Goal: Information Seeking & Learning: Check status

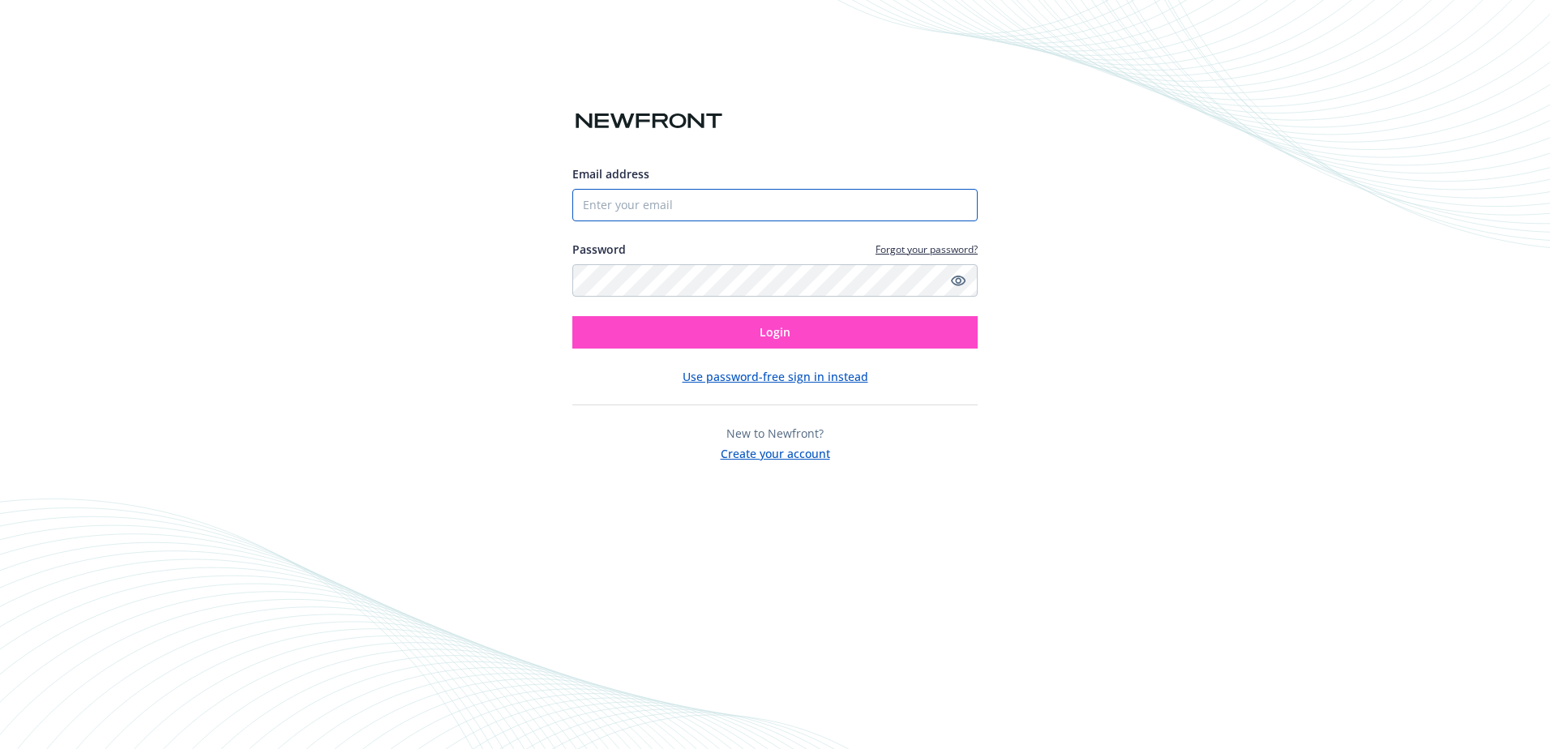
type input "[PERSON_NAME][EMAIL_ADDRESS][PERSON_NAME][DOMAIN_NAME]"
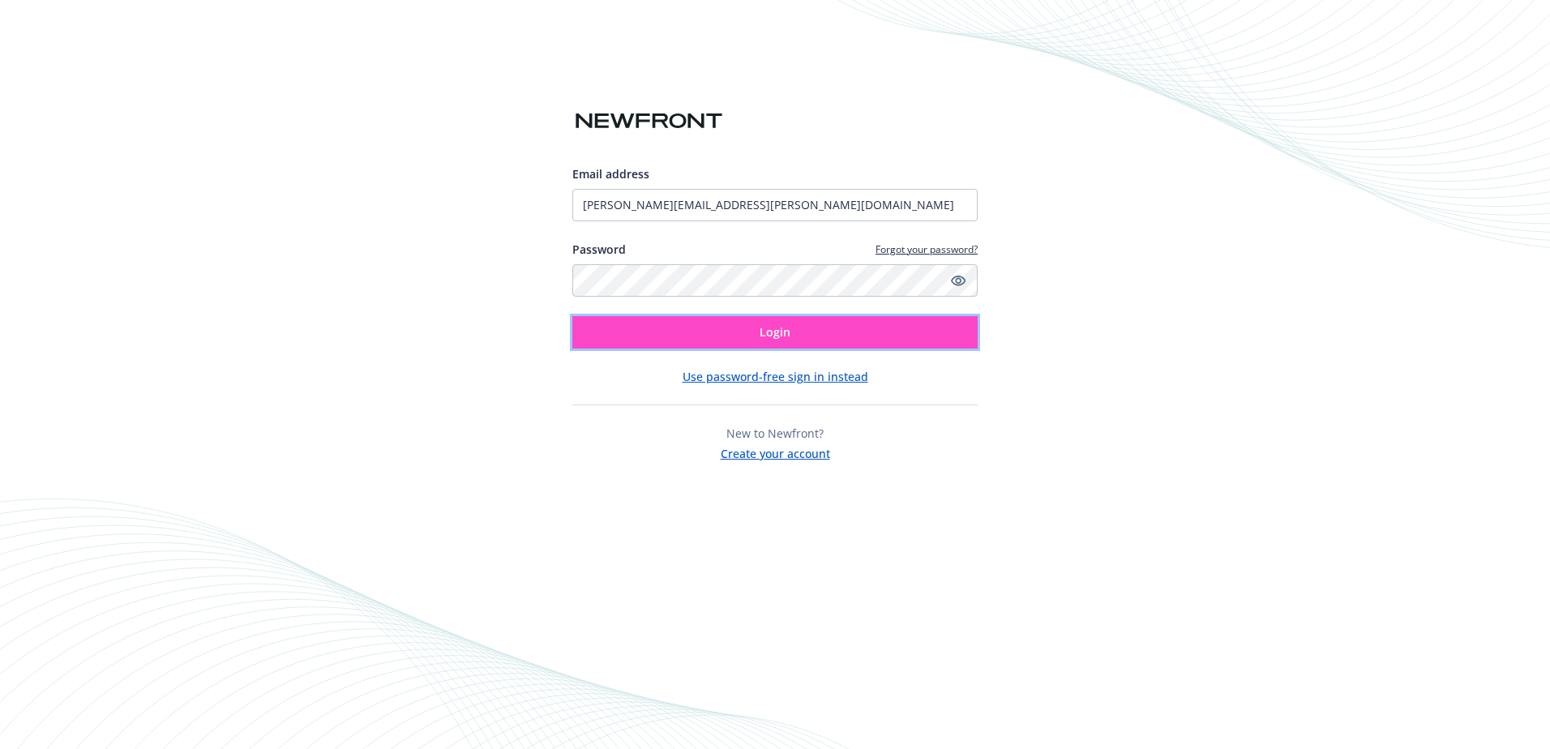
click at [751, 327] on button "Login" at bounding box center [774, 332] width 405 height 32
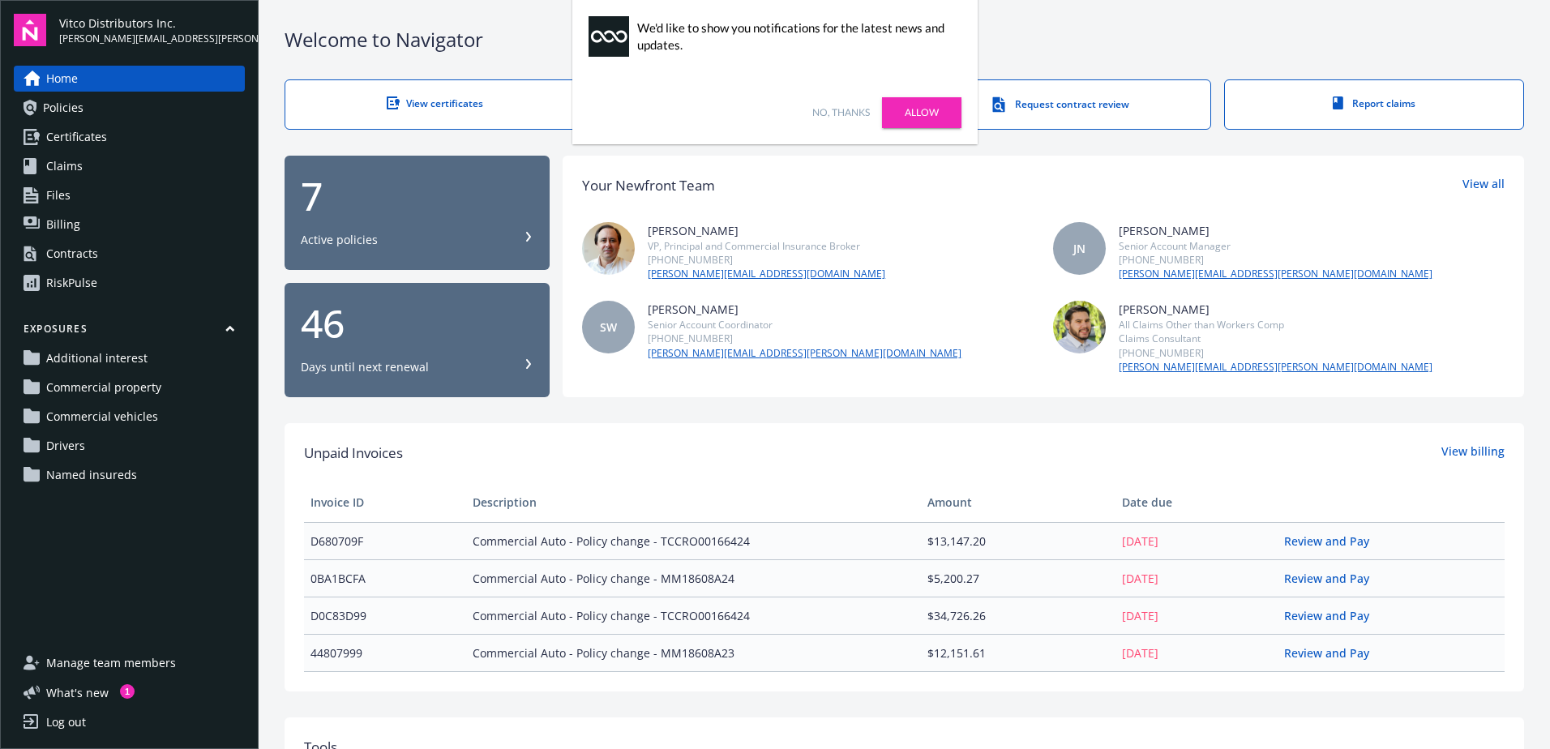
click at [662, 418] on div "Welcome to Navigator View certificates View auto IDs Request contract review Re…" at bounding box center [905, 623] width 1292 height 1246
click at [83, 228] on link "Billing" at bounding box center [129, 225] width 231 height 26
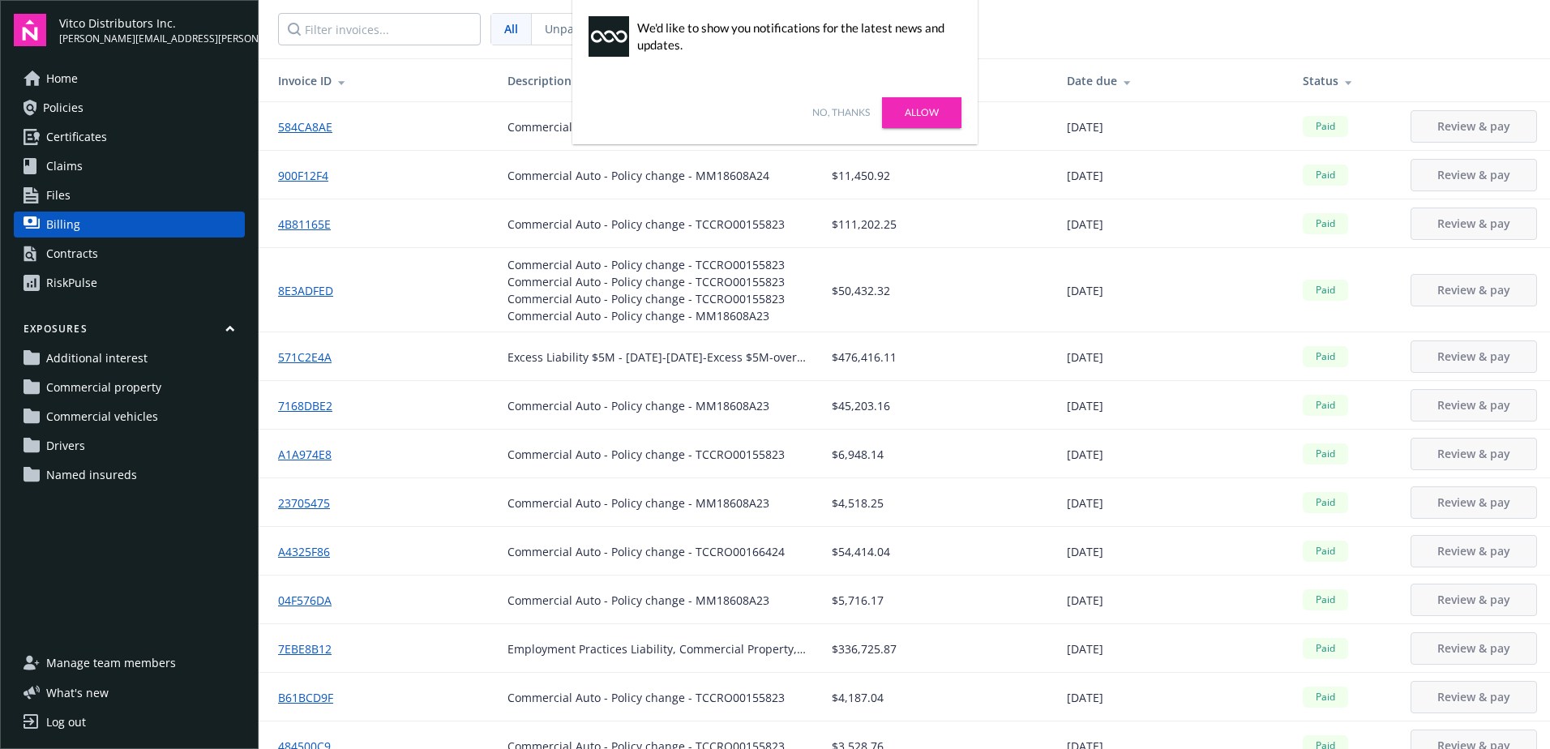
click at [845, 109] on link "No, thanks" at bounding box center [841, 112] width 58 height 15
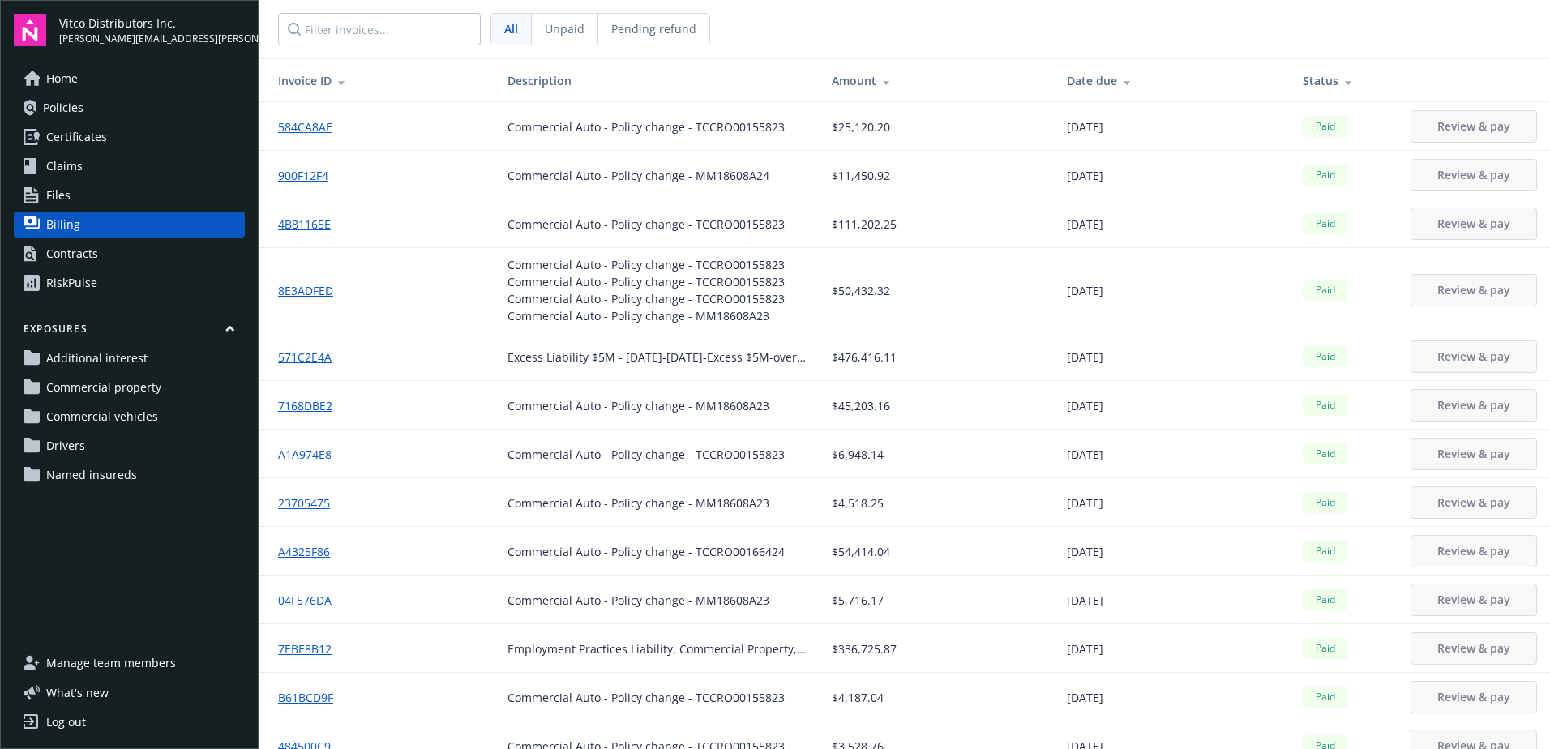
click at [343, 84] on icon at bounding box center [342, 81] width 8 height 12
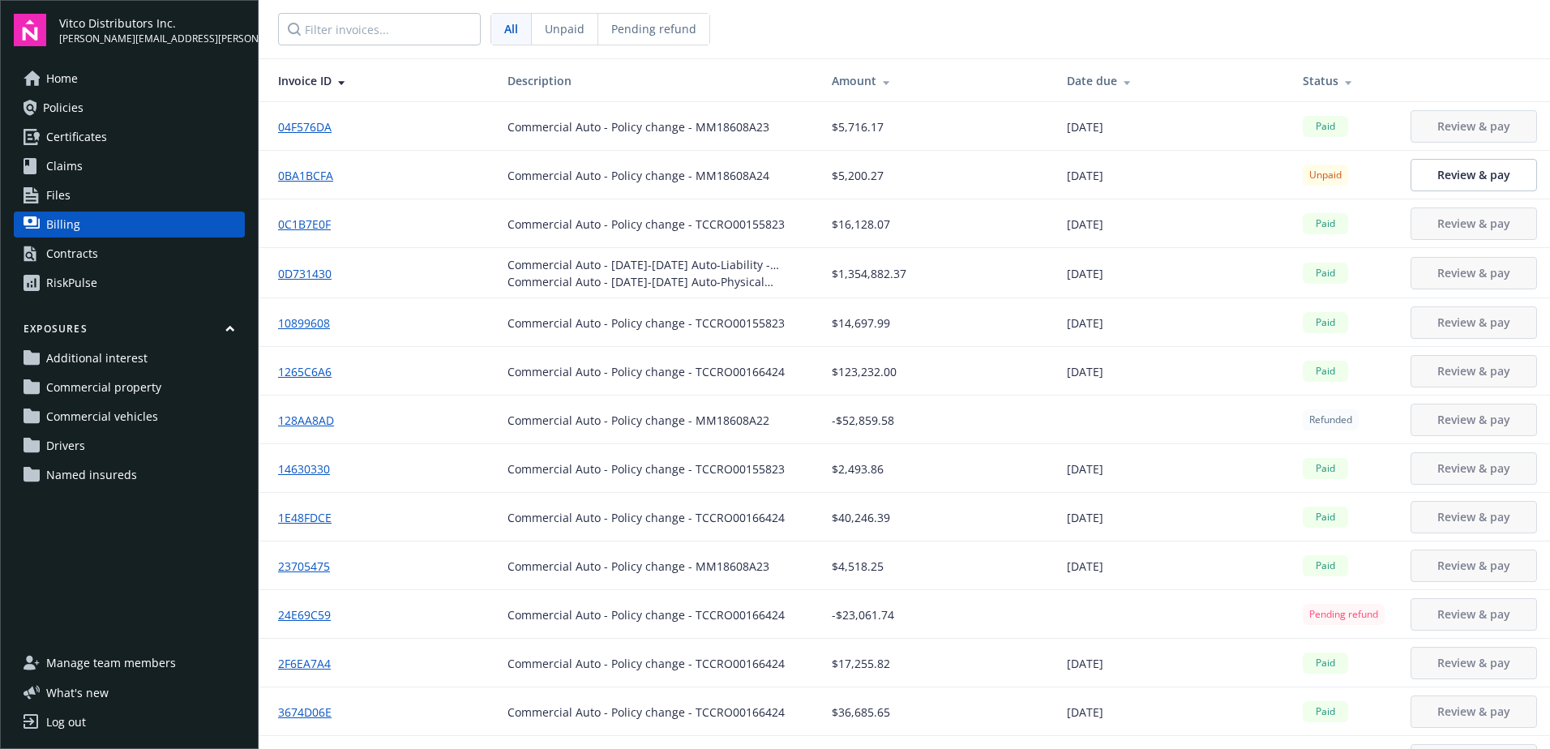
click at [763, 41] on nav "All Unpaid Pending refund" at bounding box center [905, 29] width 1292 height 58
click at [563, 23] on span "Unpaid" at bounding box center [565, 28] width 40 height 17
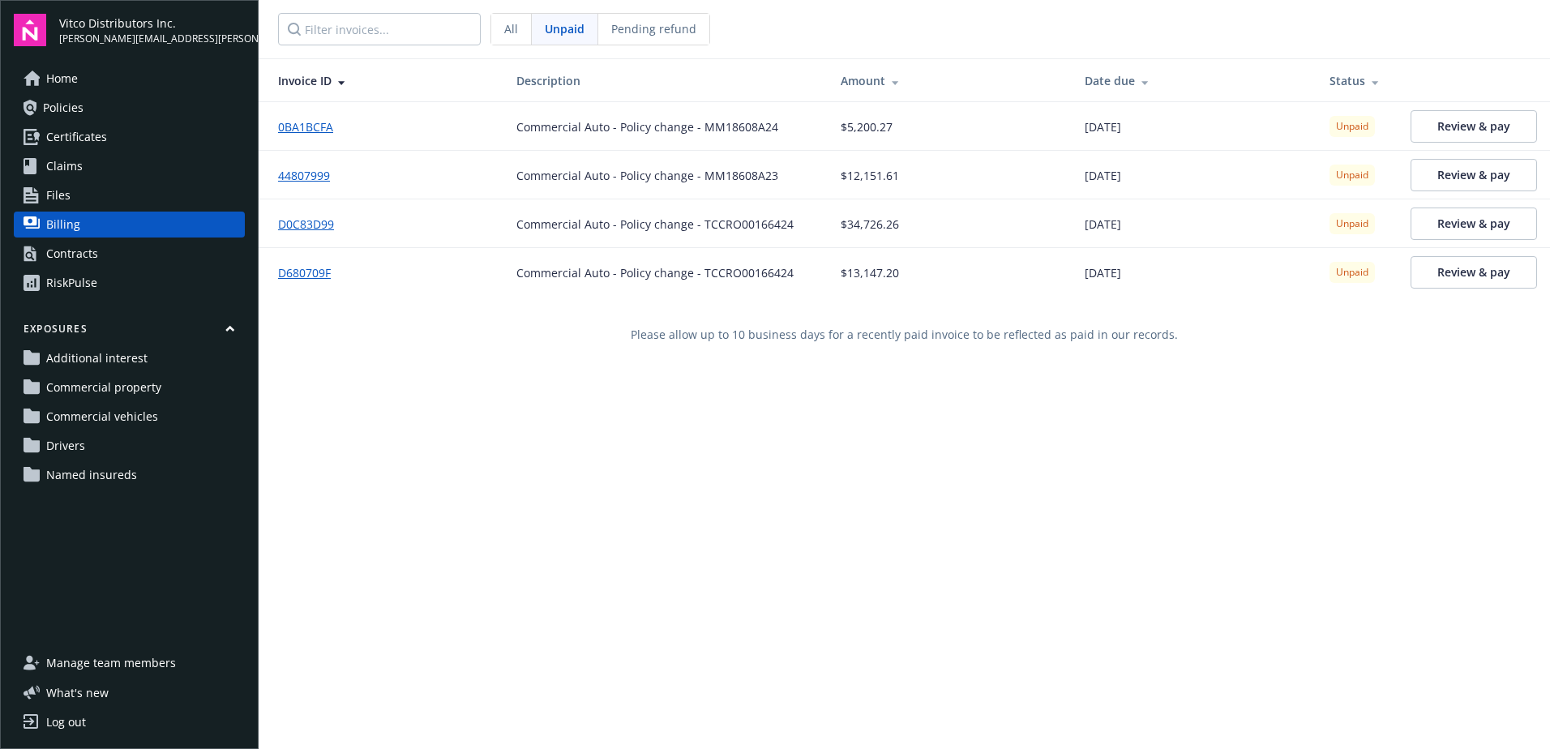
click at [672, 24] on span "Pending refund" at bounding box center [653, 28] width 85 height 17
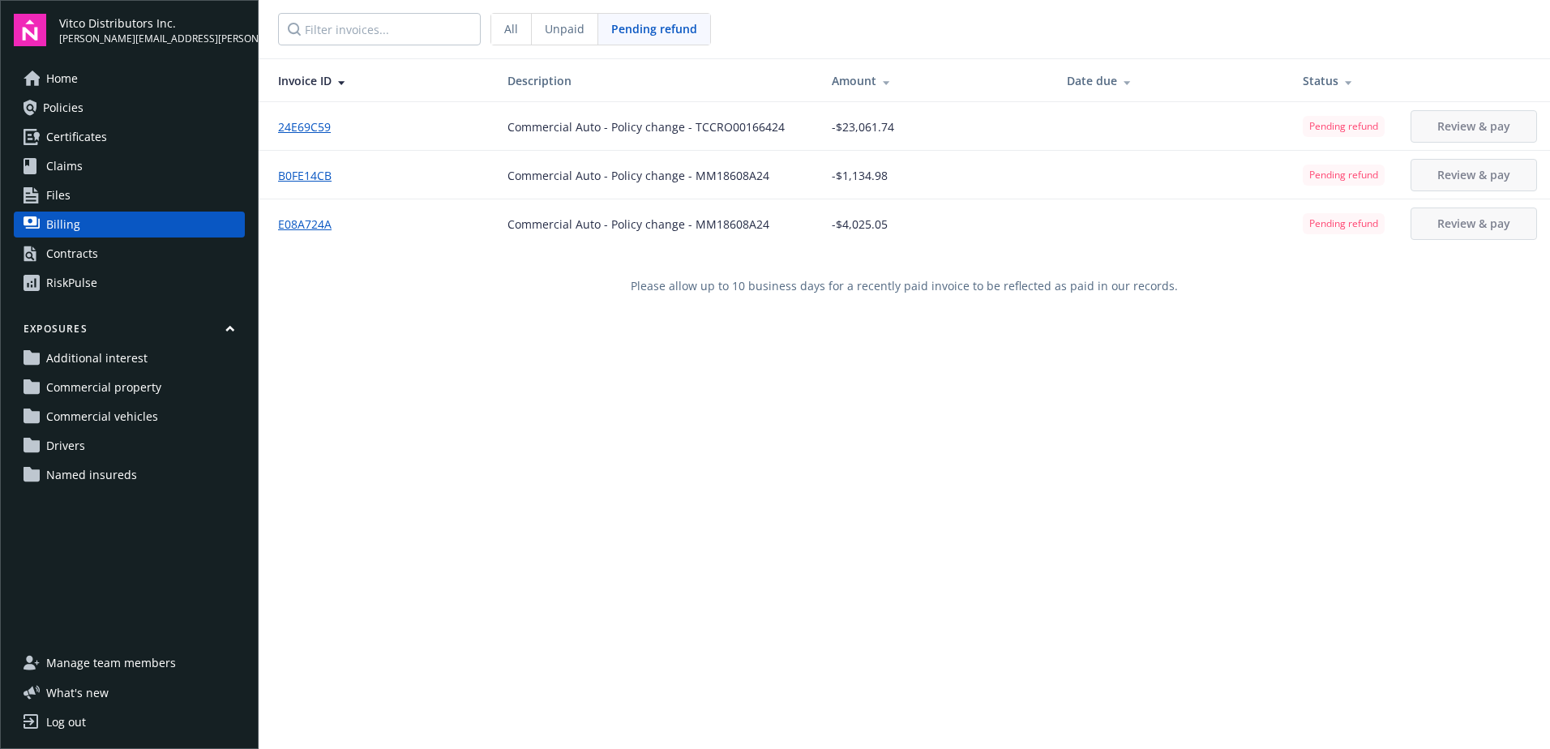
click at [555, 28] on span "Unpaid" at bounding box center [565, 28] width 40 height 17
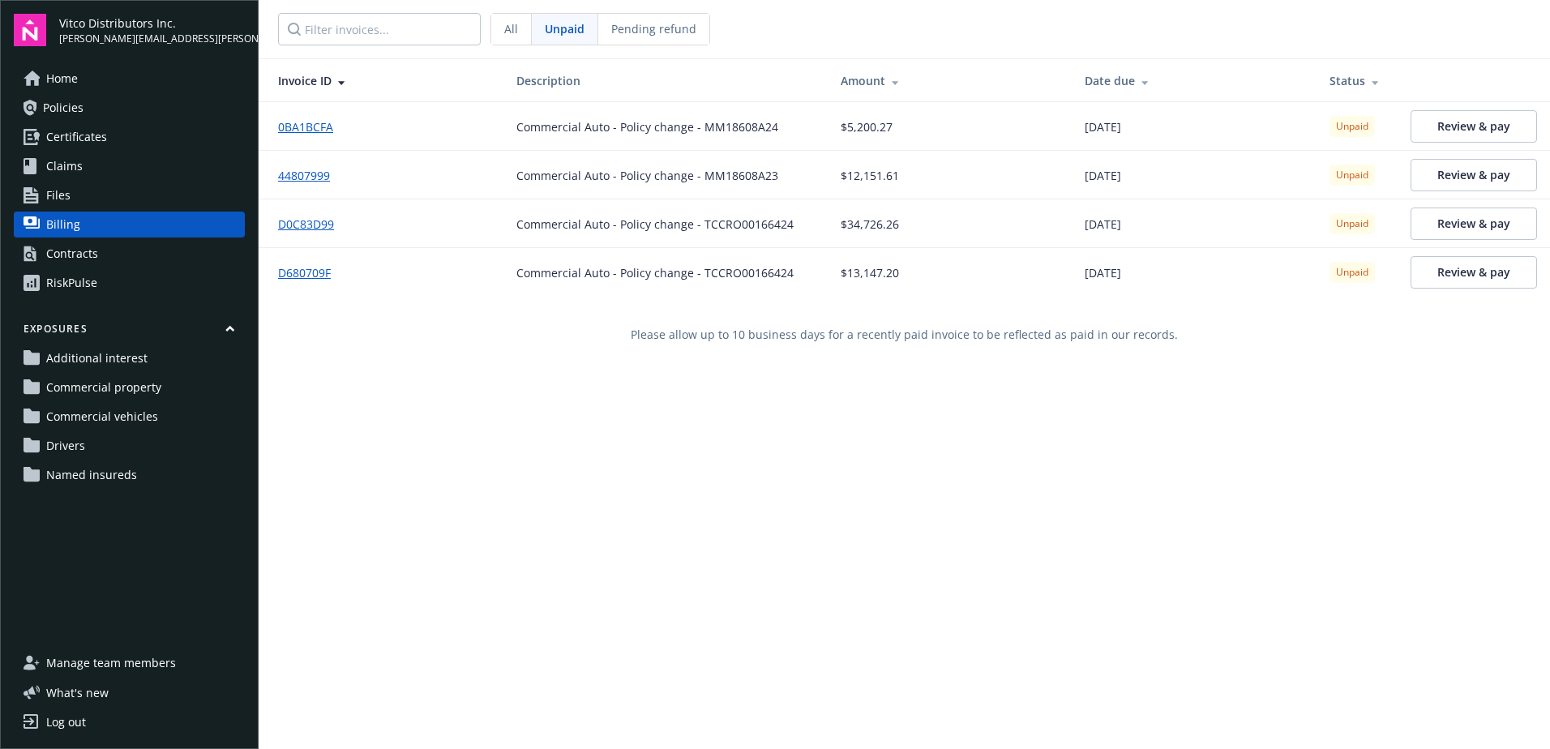
click at [515, 31] on span "All" at bounding box center [511, 28] width 14 height 17
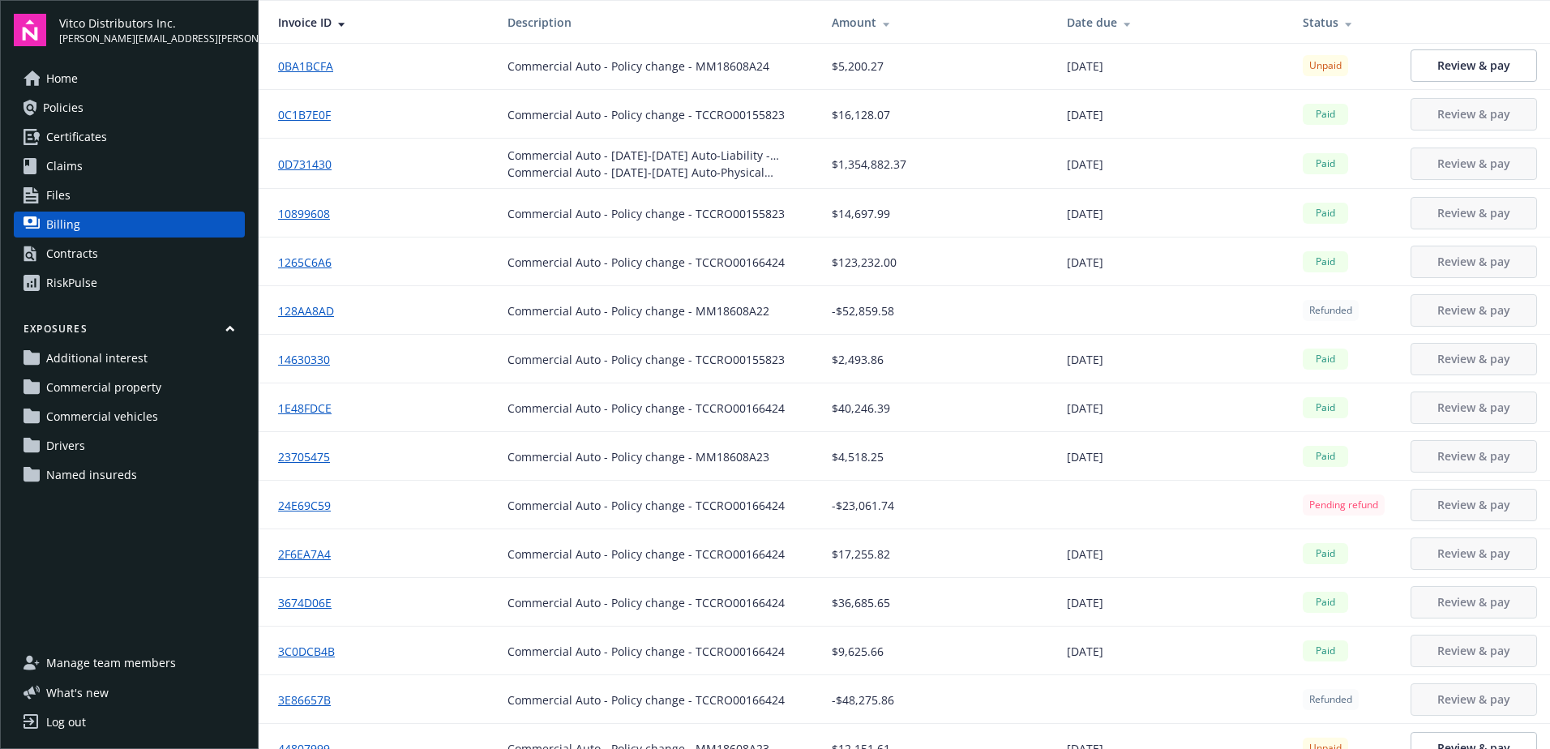
scroll to position [54, 0]
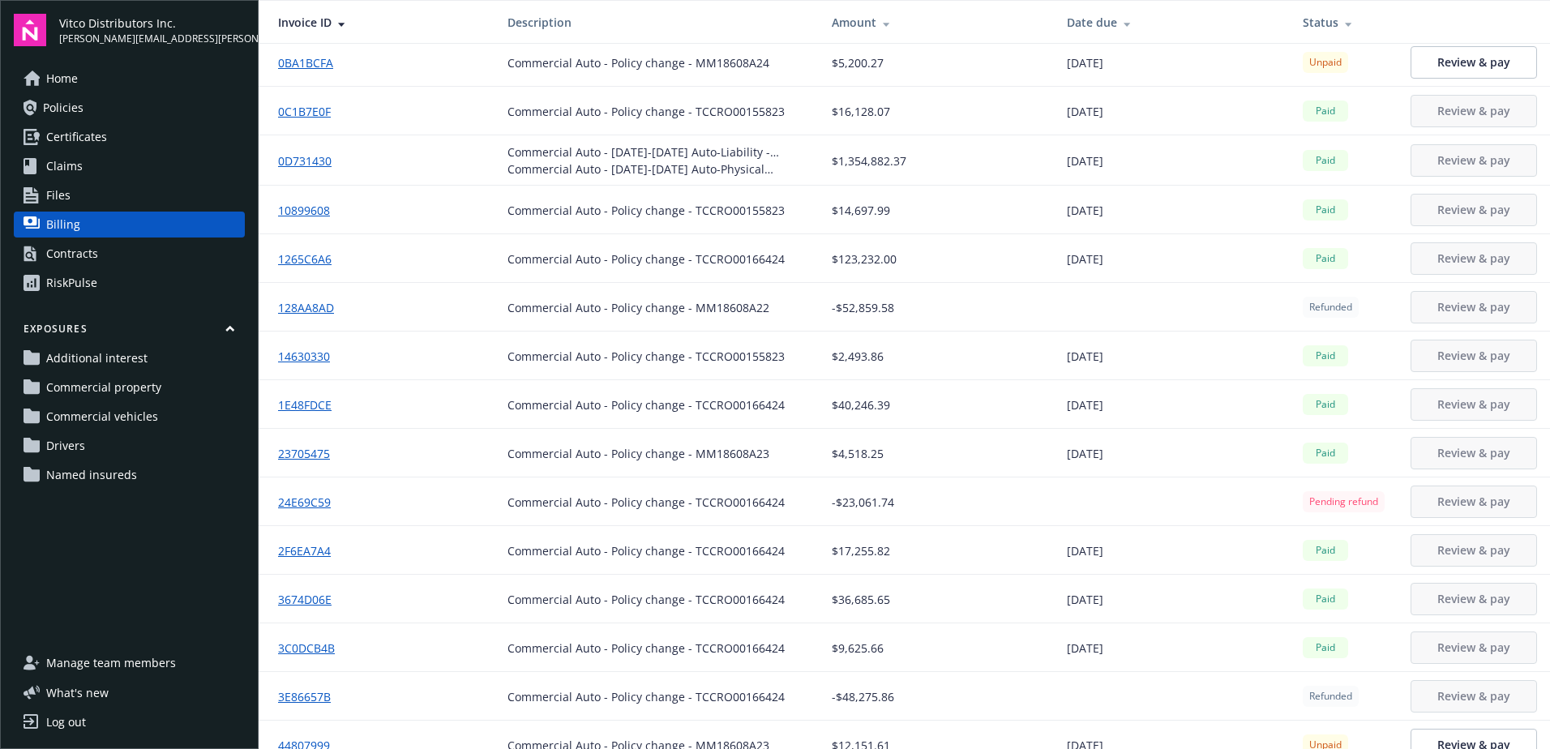
drag, startPoint x: 274, startPoint y: 50, endPoint x: 1093, endPoint y: 640, distance: 1009.0
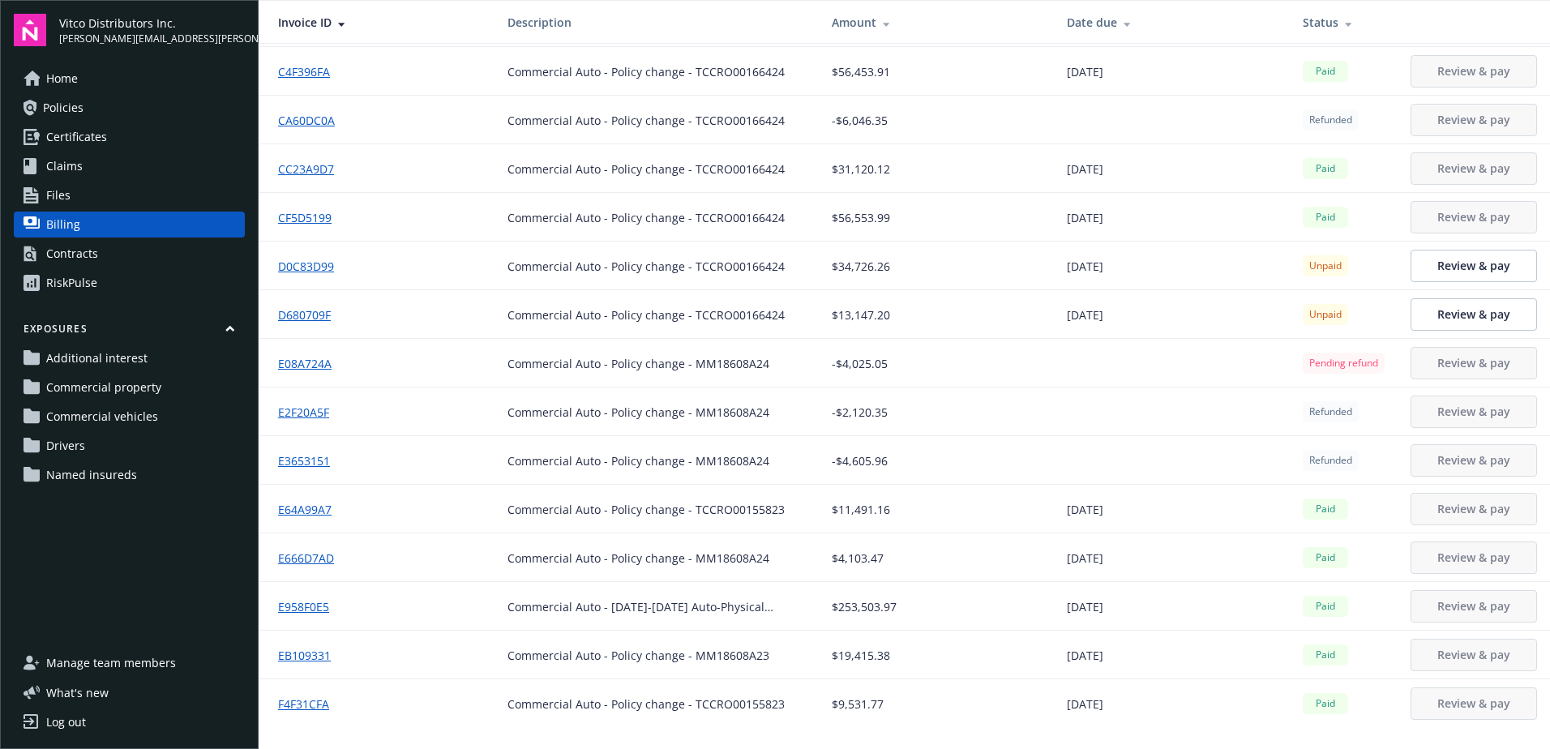
scroll to position [1986, 0]
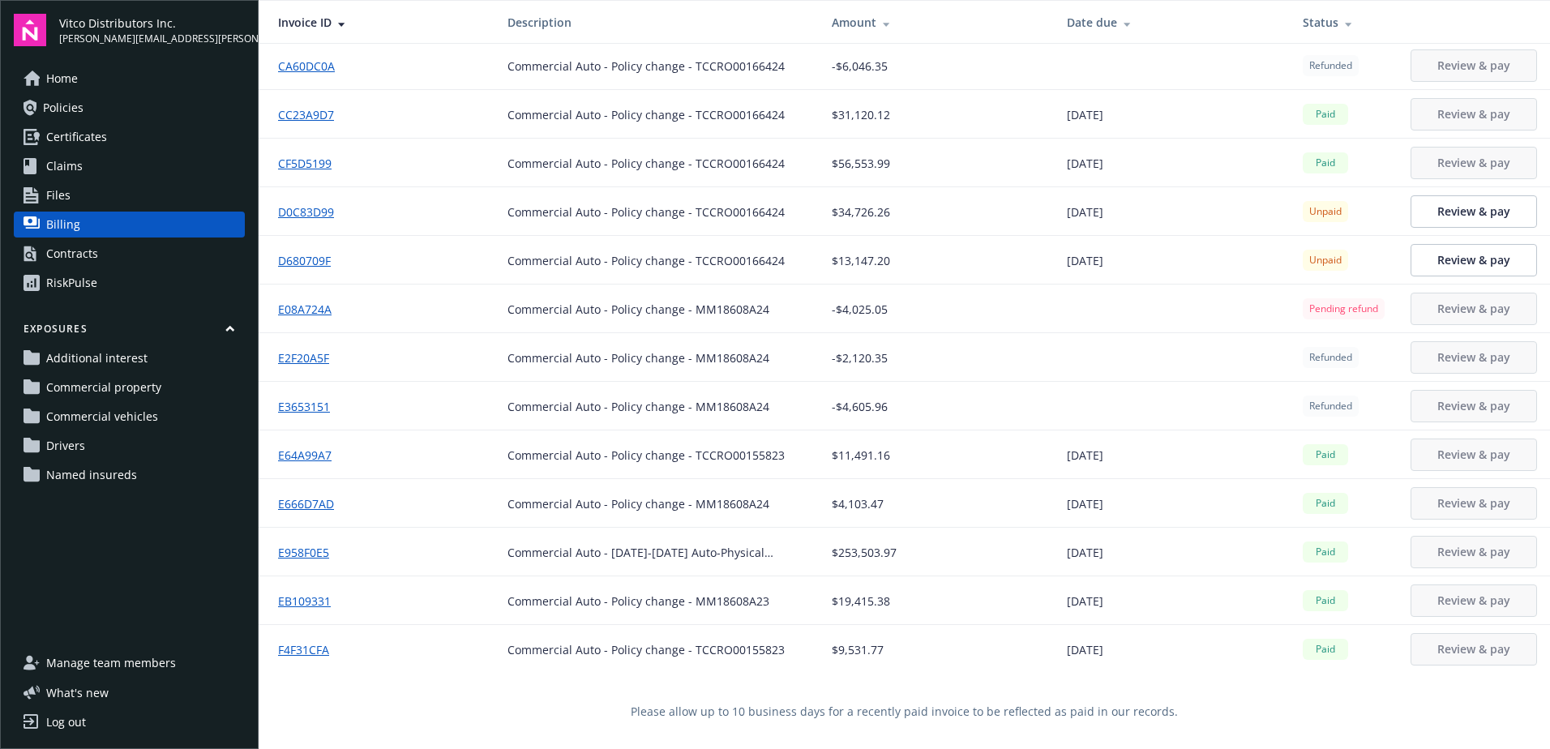
click at [91, 104] on link "Policies" at bounding box center [129, 108] width 231 height 26
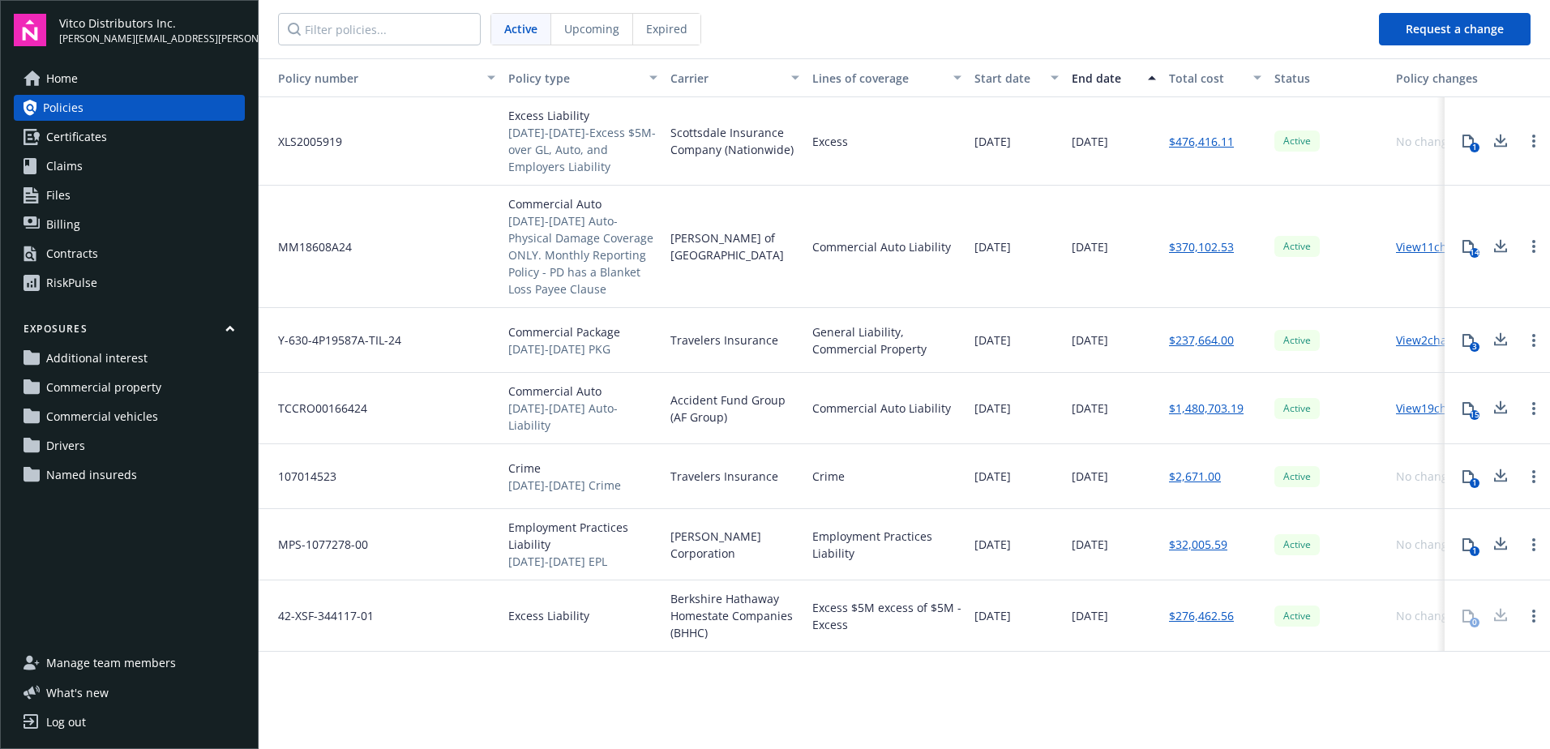
click at [662, 26] on span "Expired" at bounding box center [666, 28] width 41 height 17
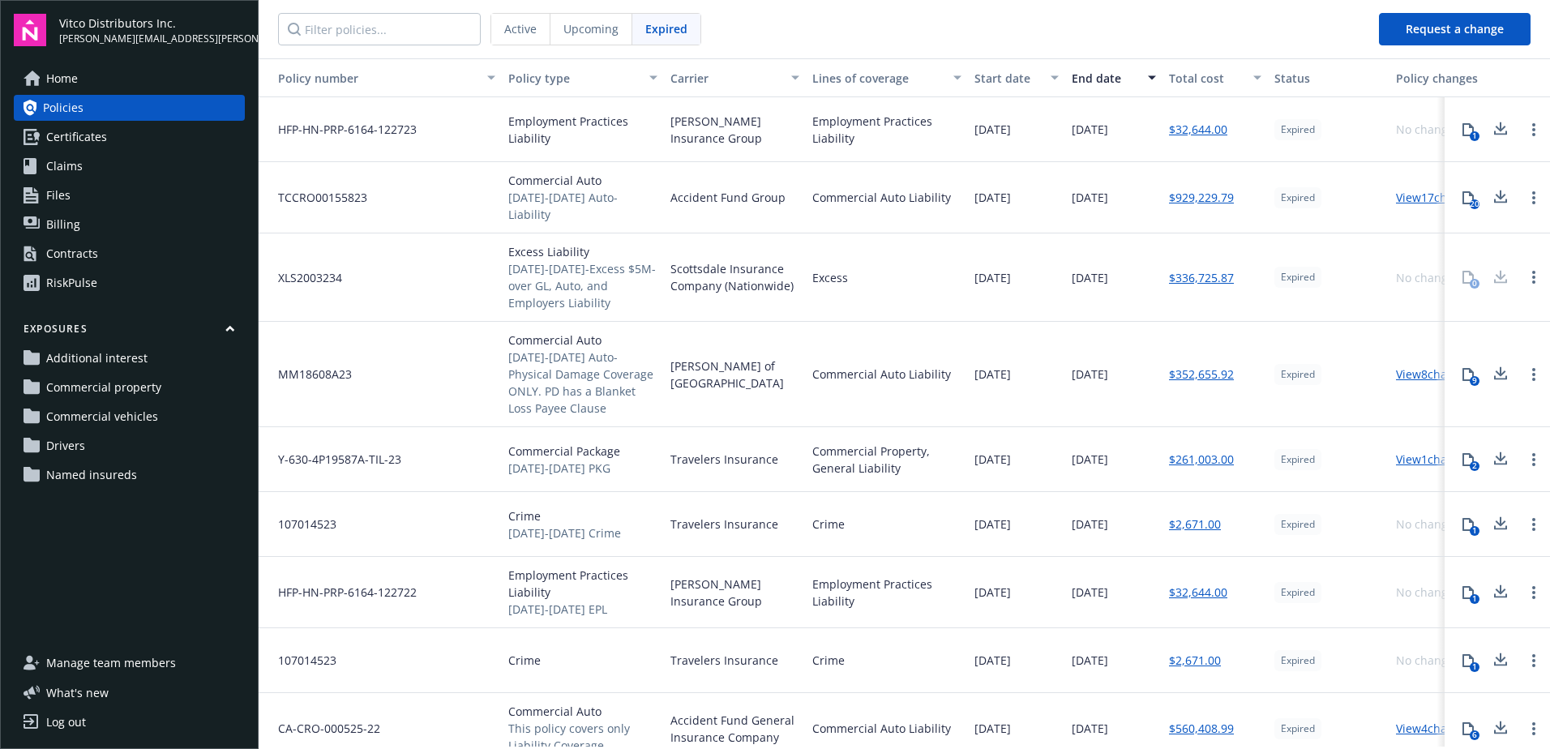
click at [71, 170] on span "Claims" at bounding box center [64, 166] width 36 height 26
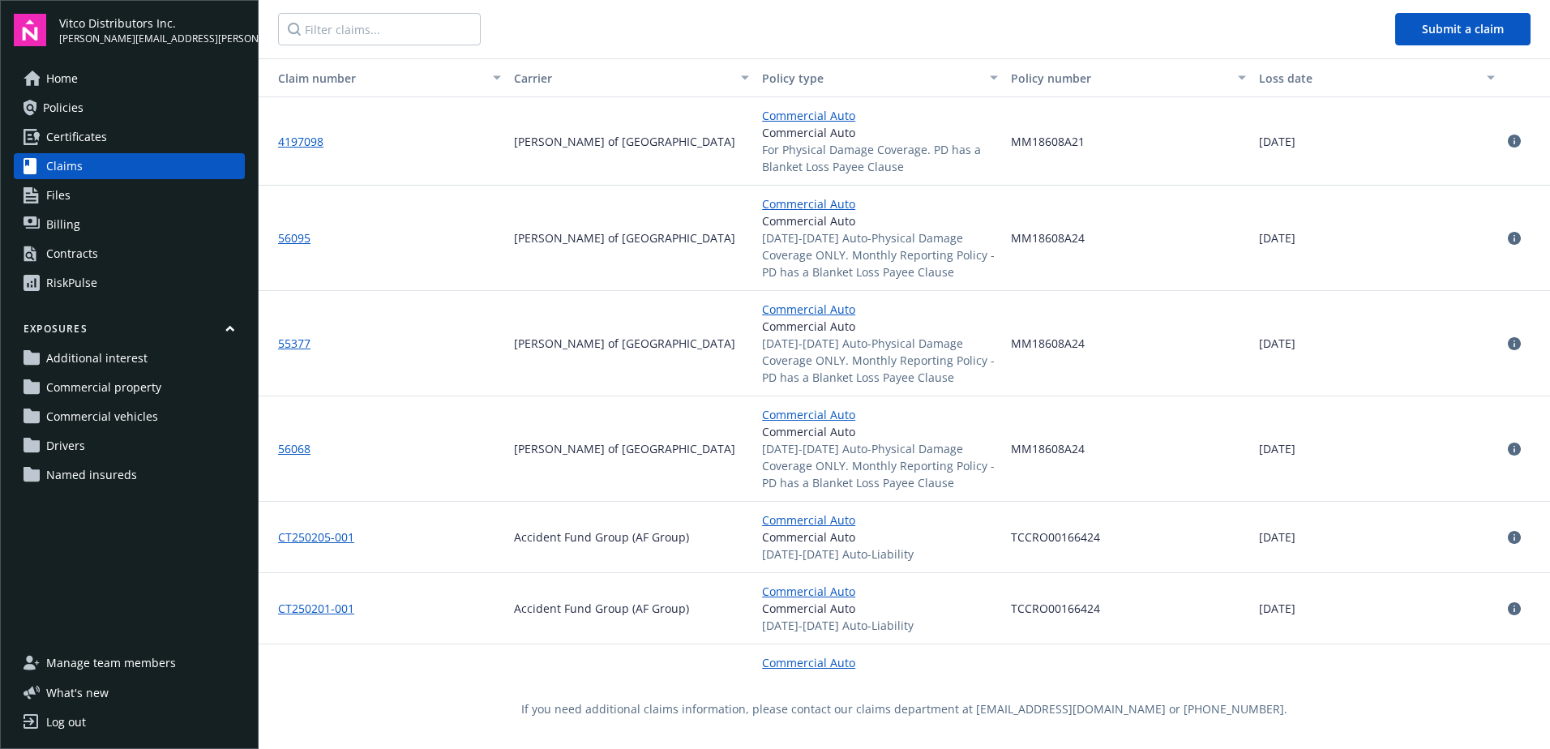
click at [1288, 78] on div "Loss date" at bounding box center [1368, 78] width 218 height 17
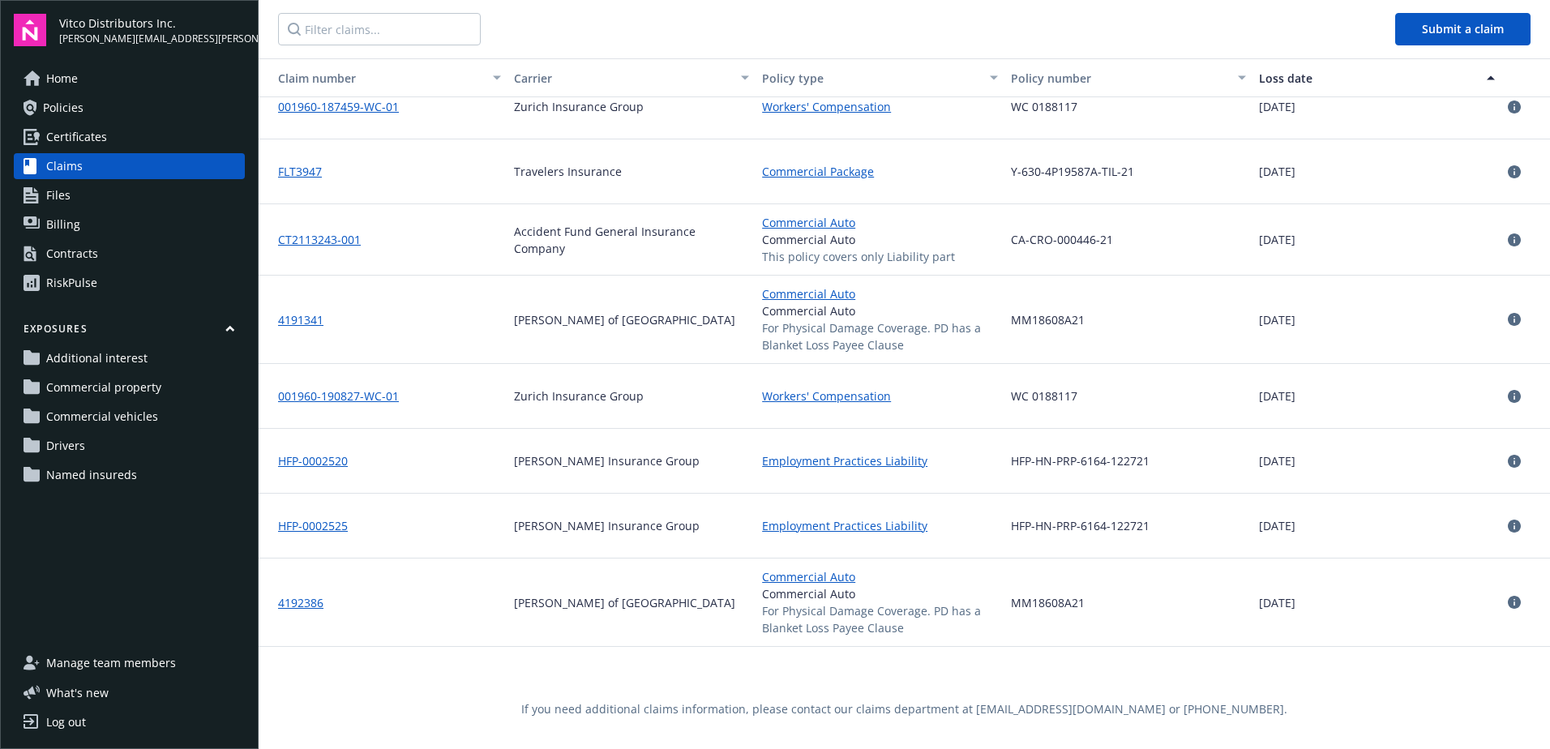
scroll to position [6892, 0]
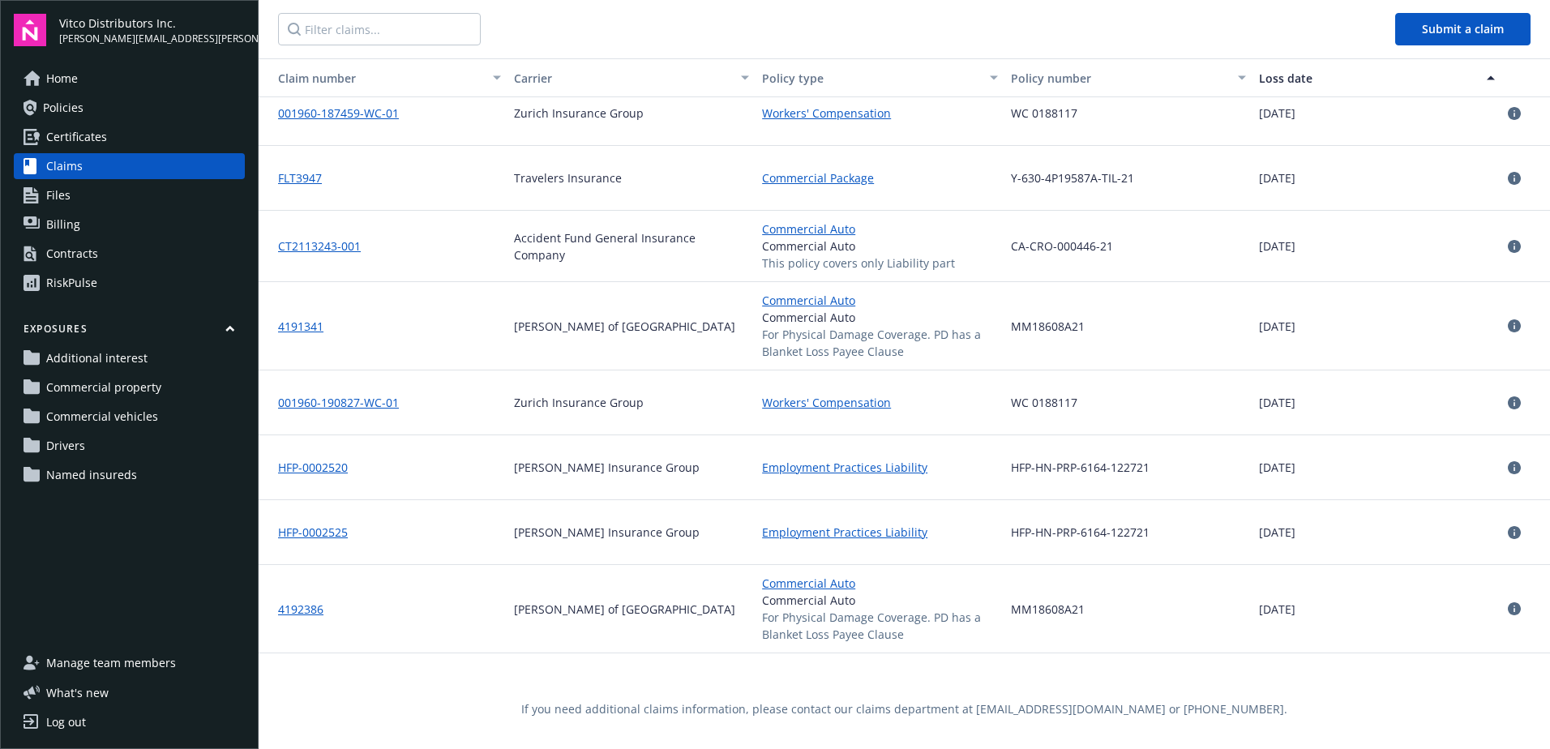
click at [1335, 253] on div "12/22/2021" at bounding box center [1377, 246] width 249 height 71
click at [1328, 333] on div "12/22/2021" at bounding box center [1377, 326] width 249 height 88
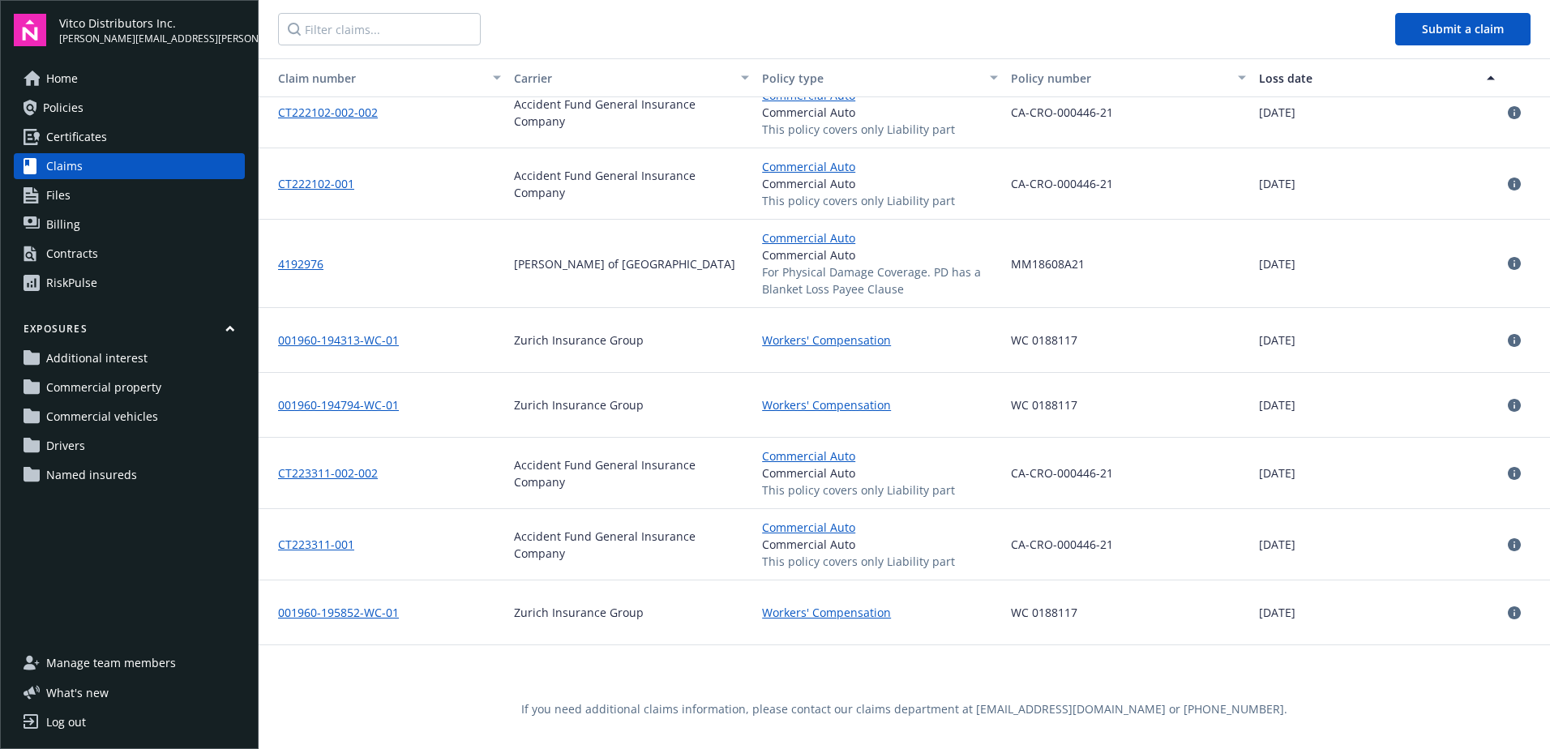
scroll to position [7784, 0]
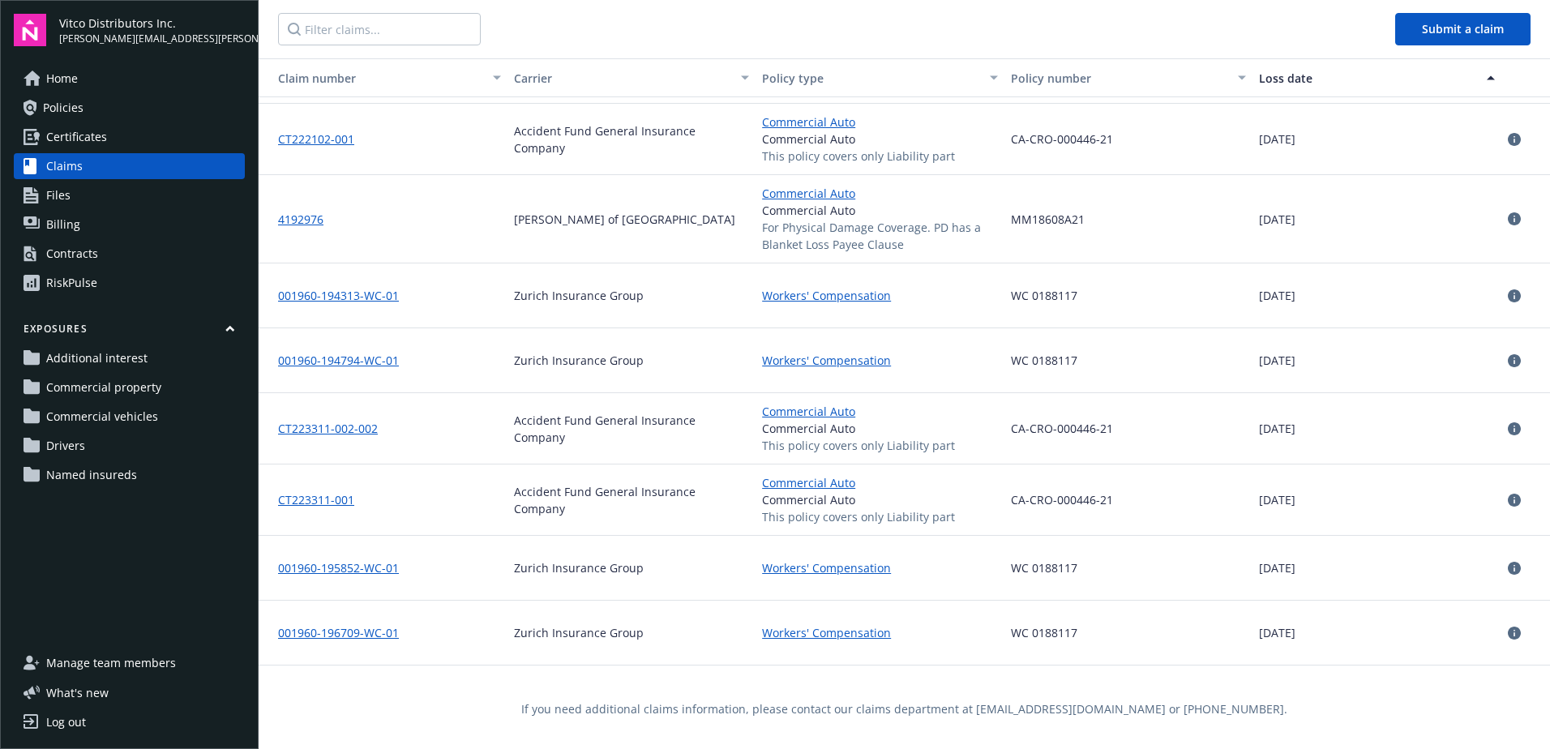
click at [1284, 495] on span "03/22/2022" at bounding box center [1277, 499] width 36 height 17
drag, startPoint x: 1323, startPoint y: 499, endPoint x: 1325, endPoint y: 473, distance: 26.0
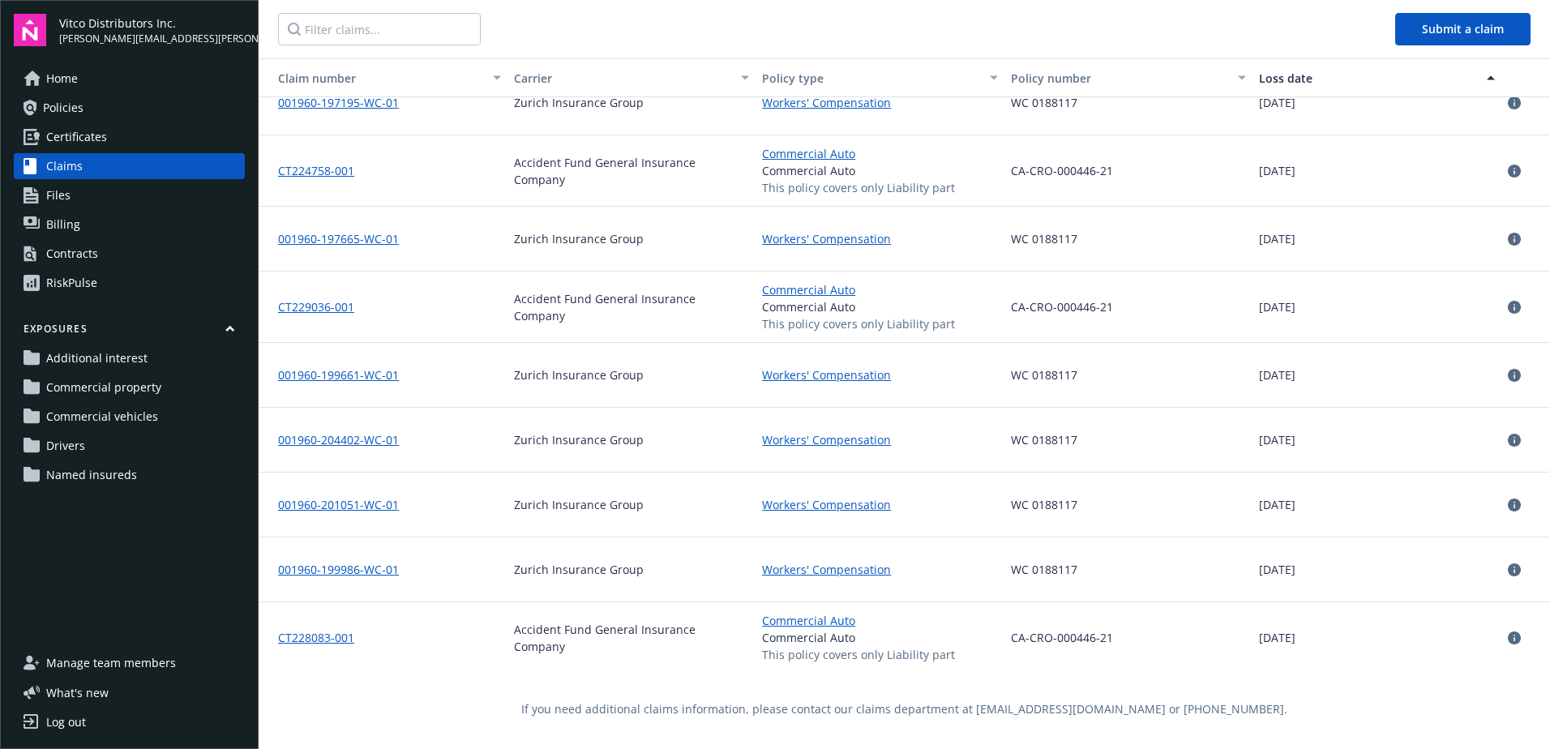
scroll to position [8595, 0]
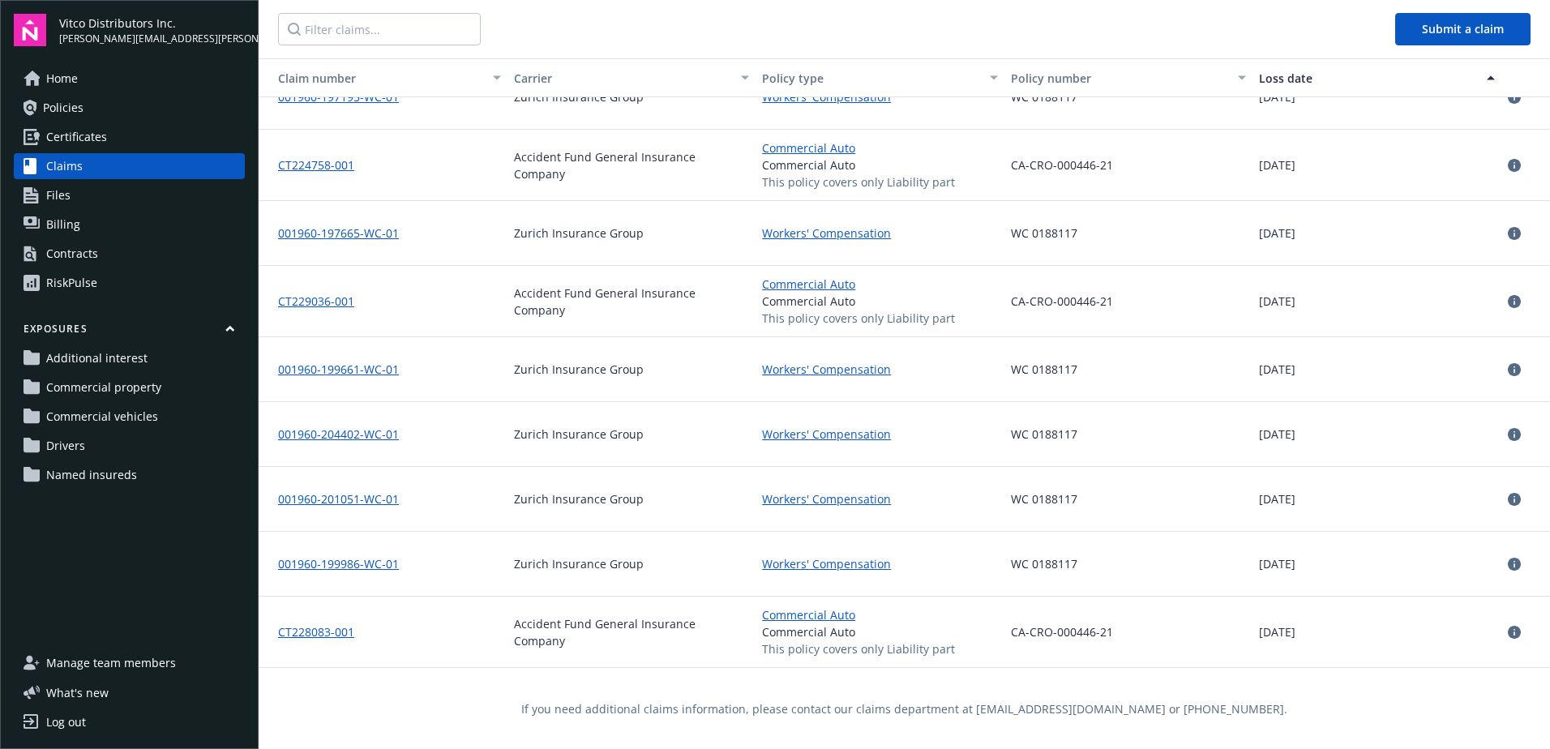
drag, startPoint x: 1290, startPoint y: 632, endPoint x: 1215, endPoint y: 615, distance: 77.3
click at [1215, 615] on div "CT228083-001 Accident Fund General Insurance Company Commercial Auto Commercial…" at bounding box center [905, 632] width 1292 height 71
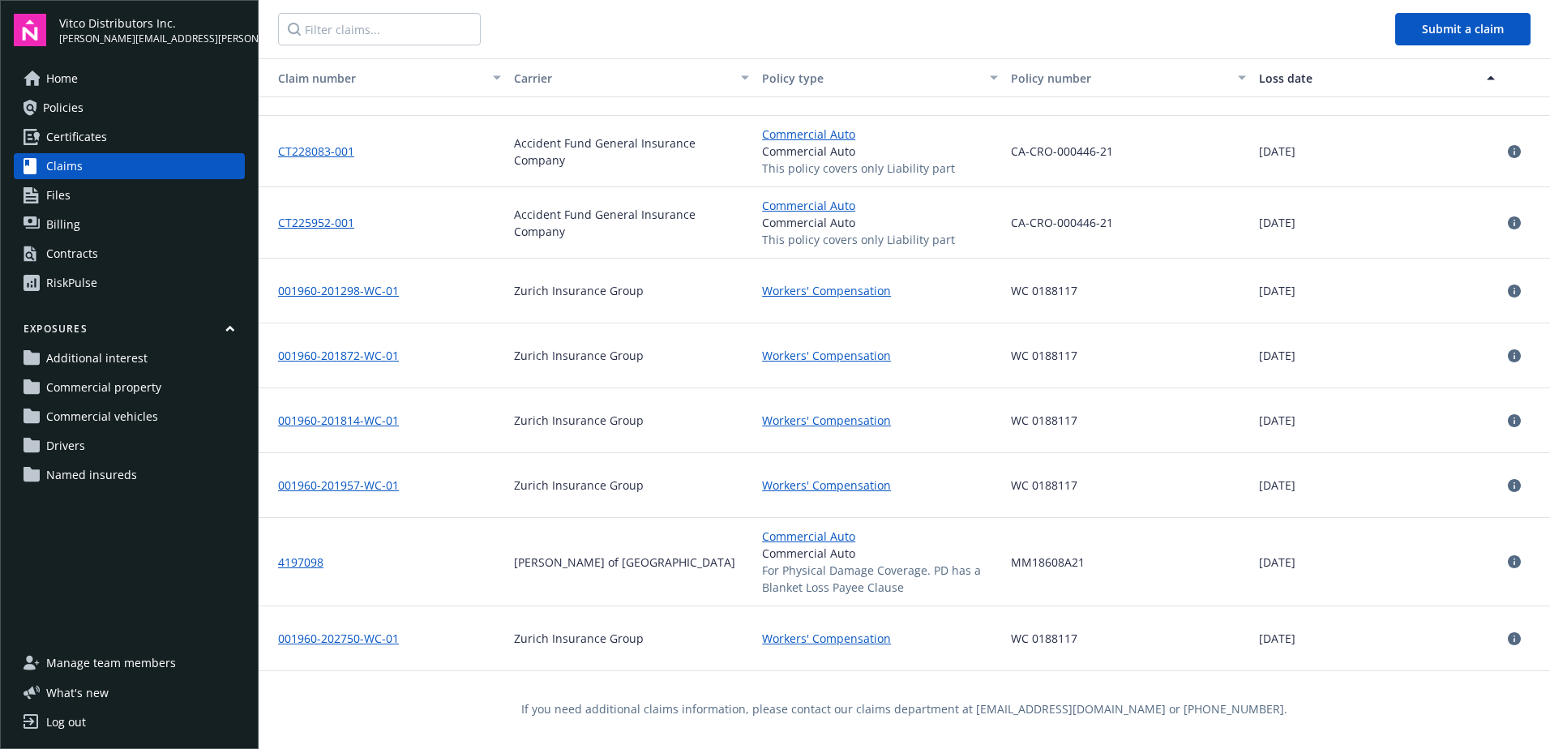
scroll to position [9081, 0]
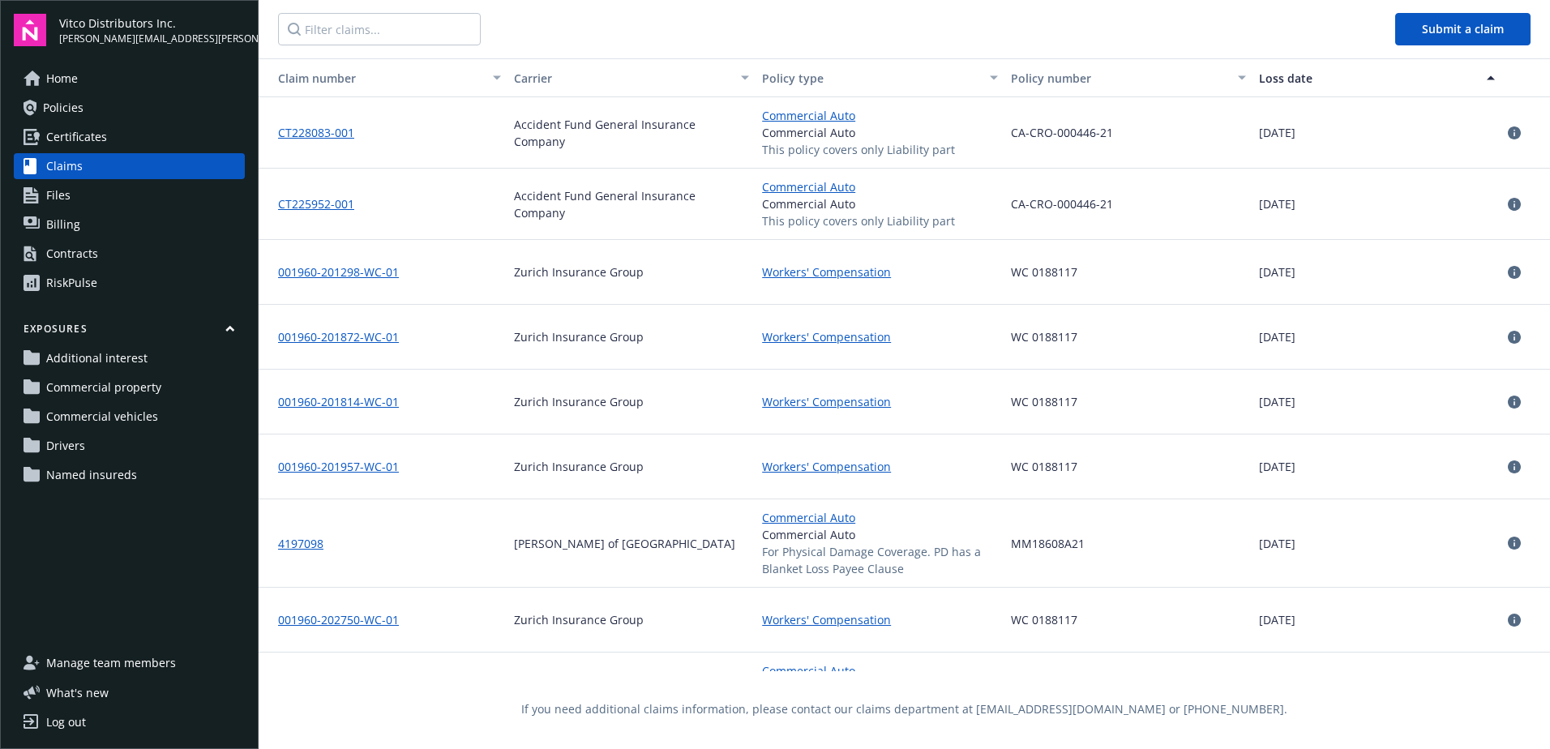
click at [1278, 200] on span "06/14/2022" at bounding box center [1277, 203] width 36 height 17
drag, startPoint x: 1296, startPoint y: 541, endPoint x: 1250, endPoint y: 535, distance: 46.6
click at [1259, 535] on span "07/15/2022" at bounding box center [1277, 543] width 36 height 17
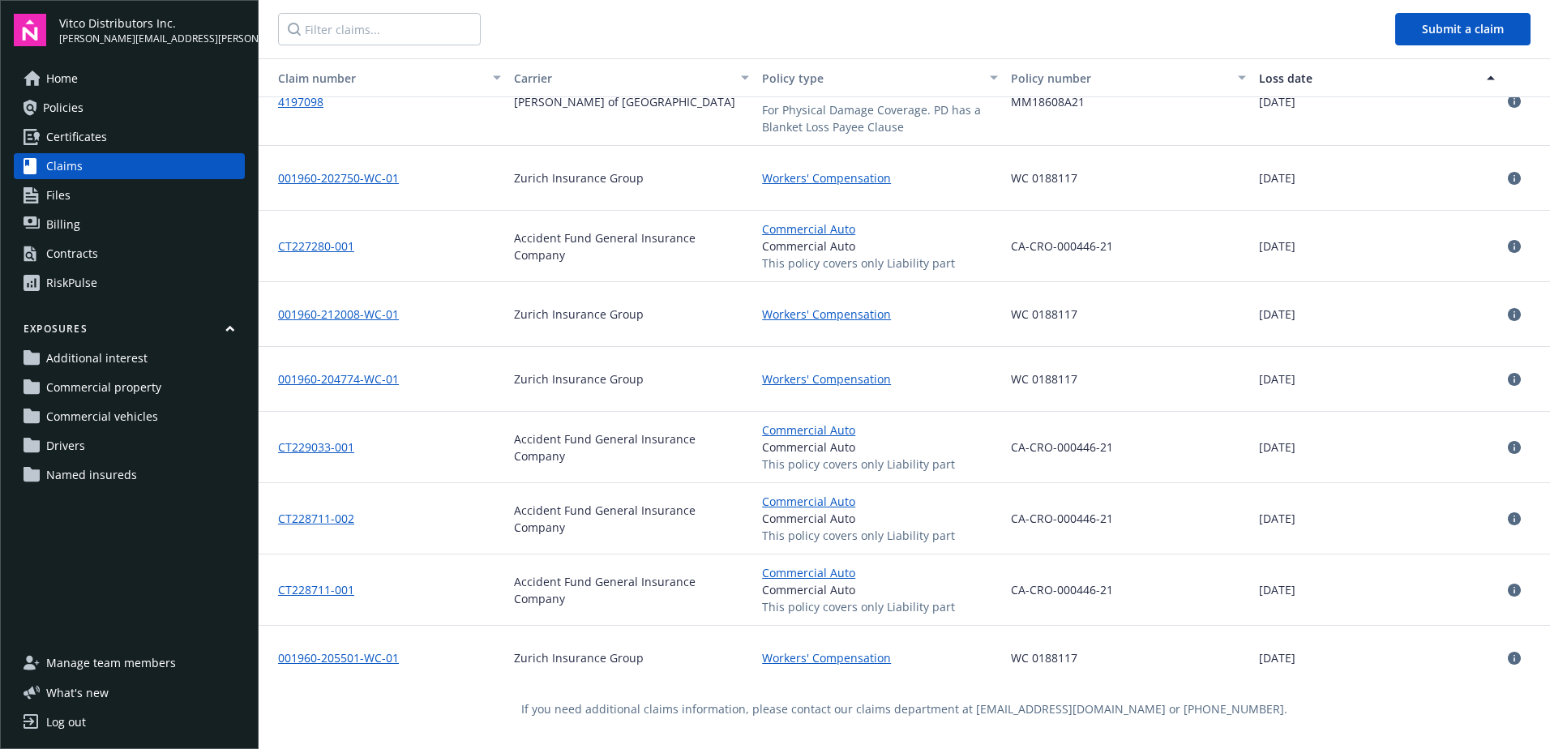
scroll to position [9486, 0]
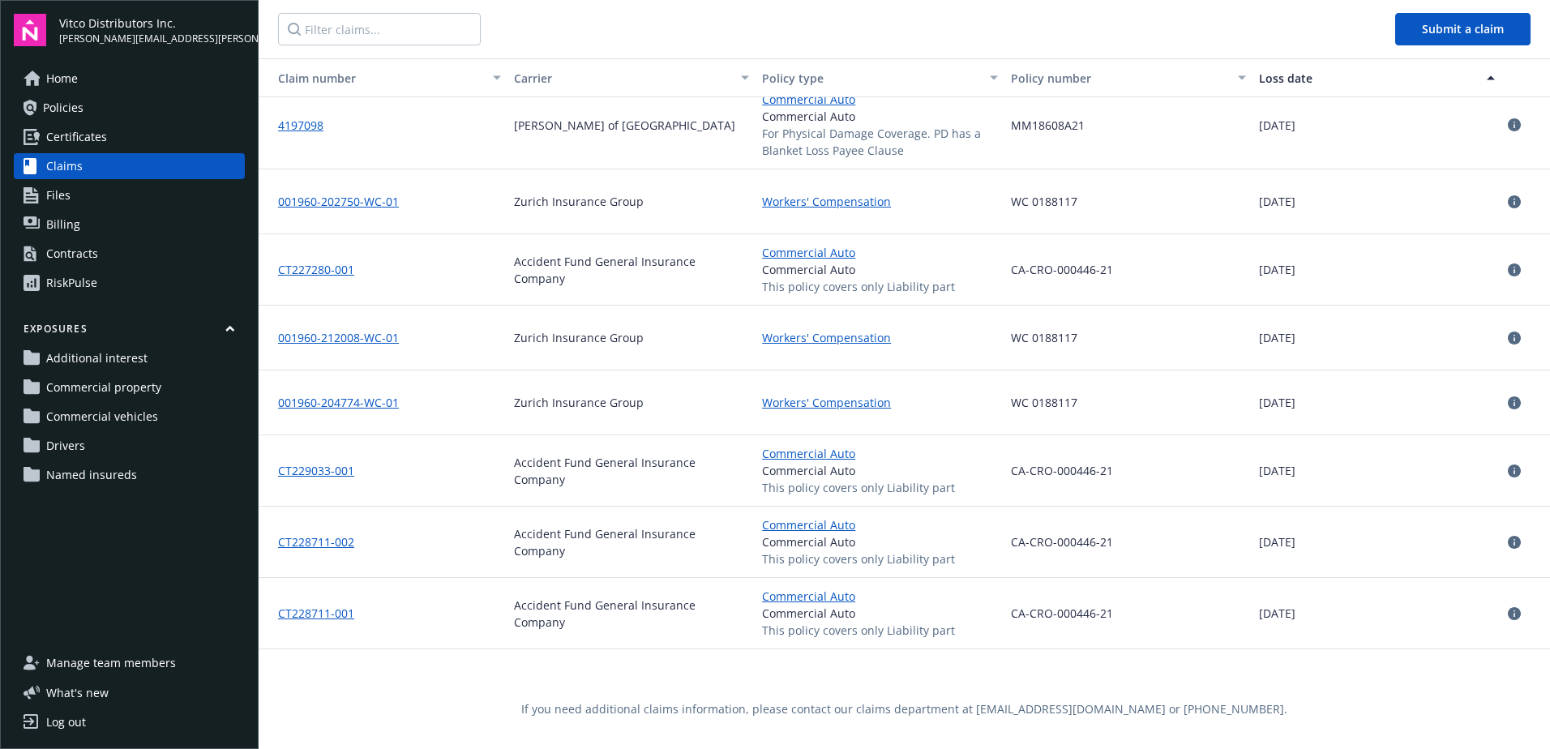
drag, startPoint x: 1288, startPoint y: 611, endPoint x: 1242, endPoint y: 605, distance: 45.8
click at [1242, 605] on div "CT228711-001 Accident Fund General Insurance Company Commercial Auto Commercial…" at bounding box center [905, 613] width 1292 height 71
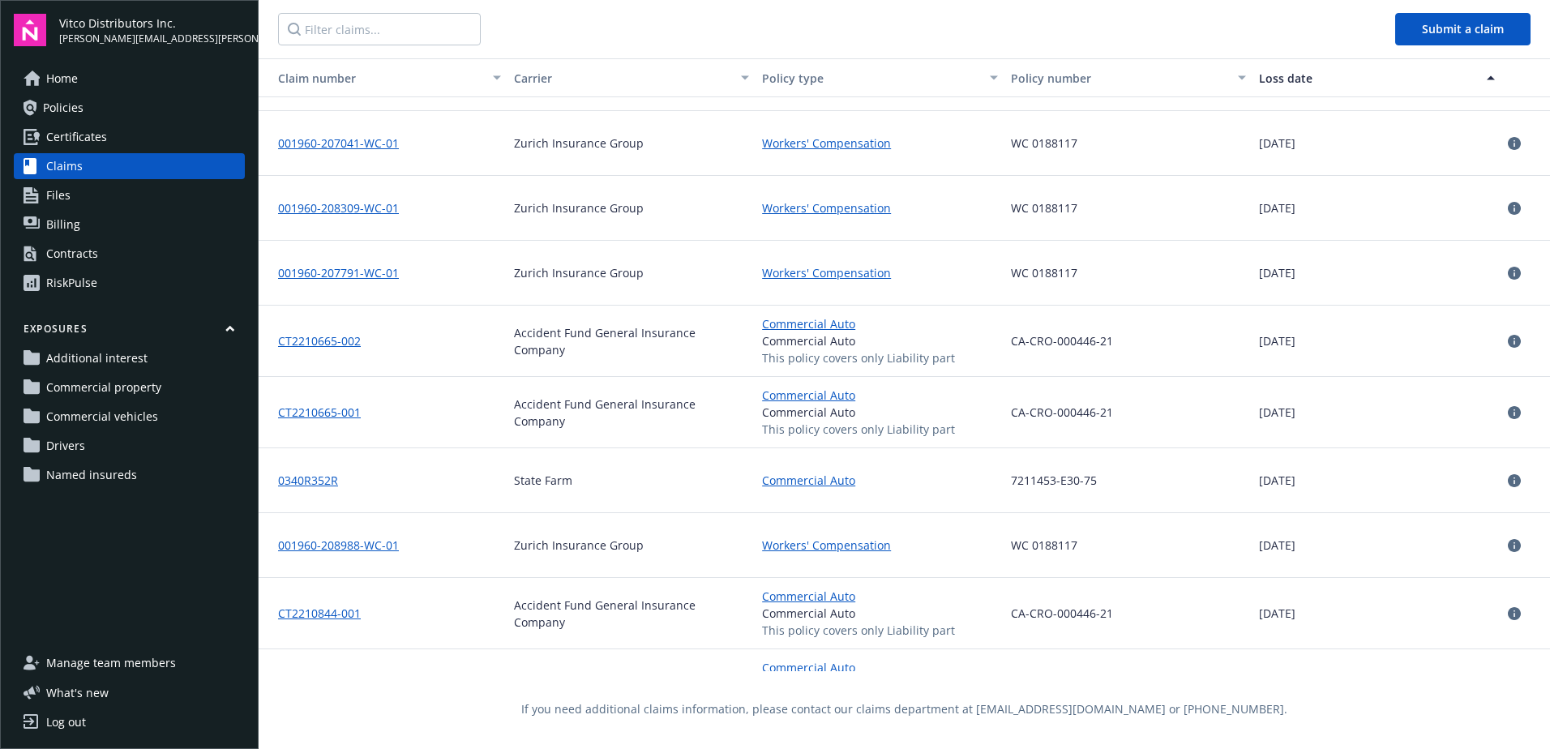
scroll to position [10378, 0]
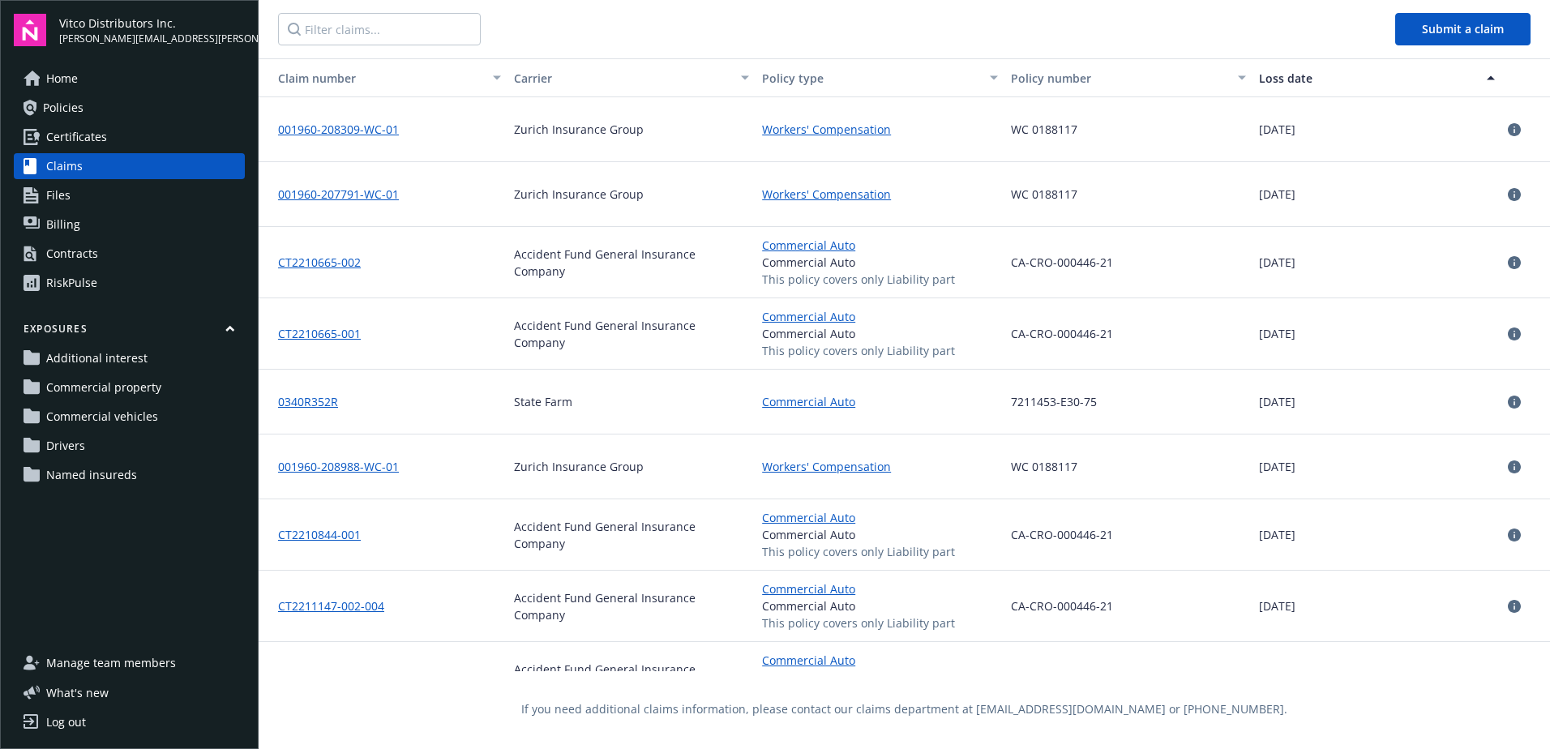
drag, startPoint x: 1296, startPoint y: 335, endPoint x: 1271, endPoint y: 334, distance: 24.3
click at [1271, 334] on span "10/14/2022" at bounding box center [1277, 333] width 36 height 17
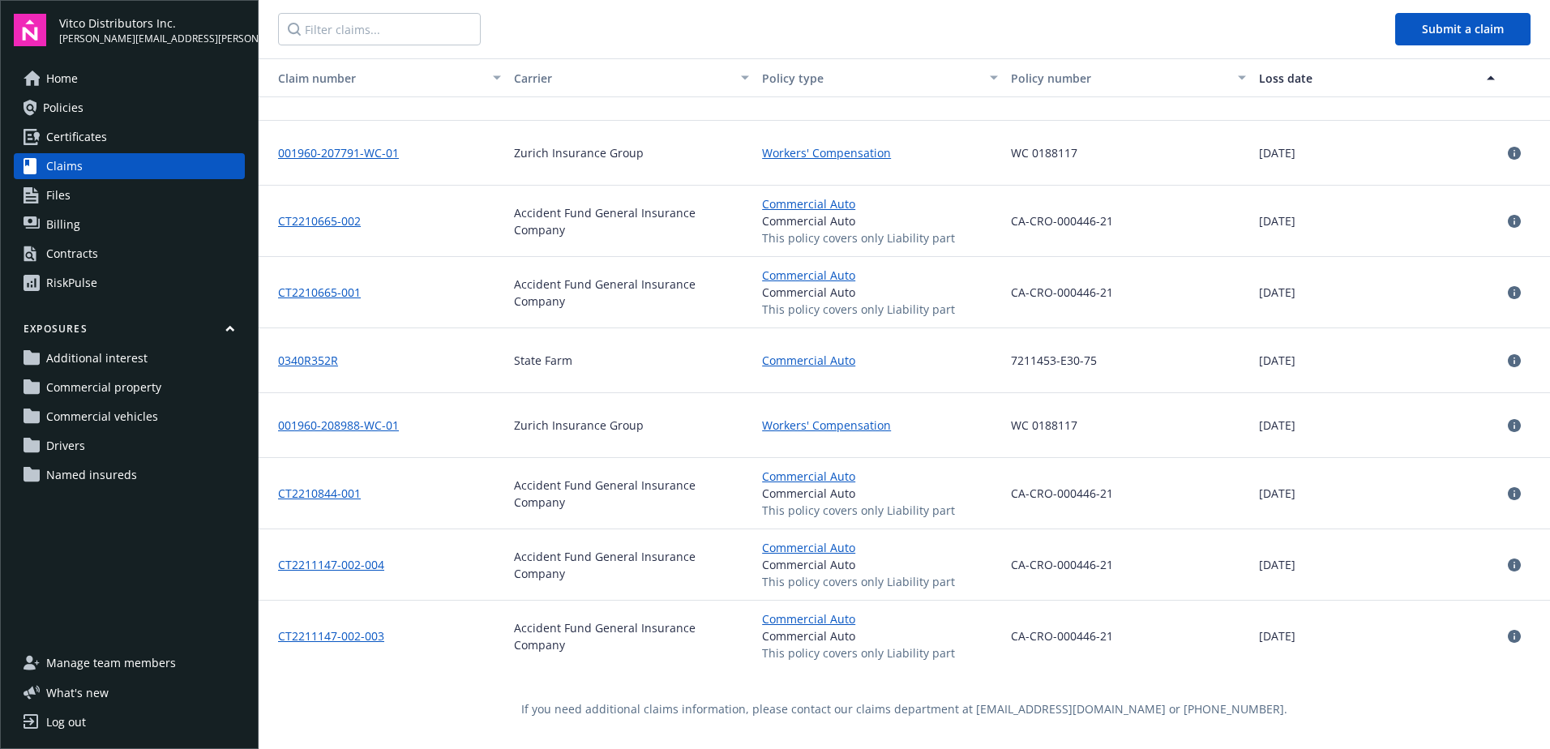
scroll to position [10459, 0]
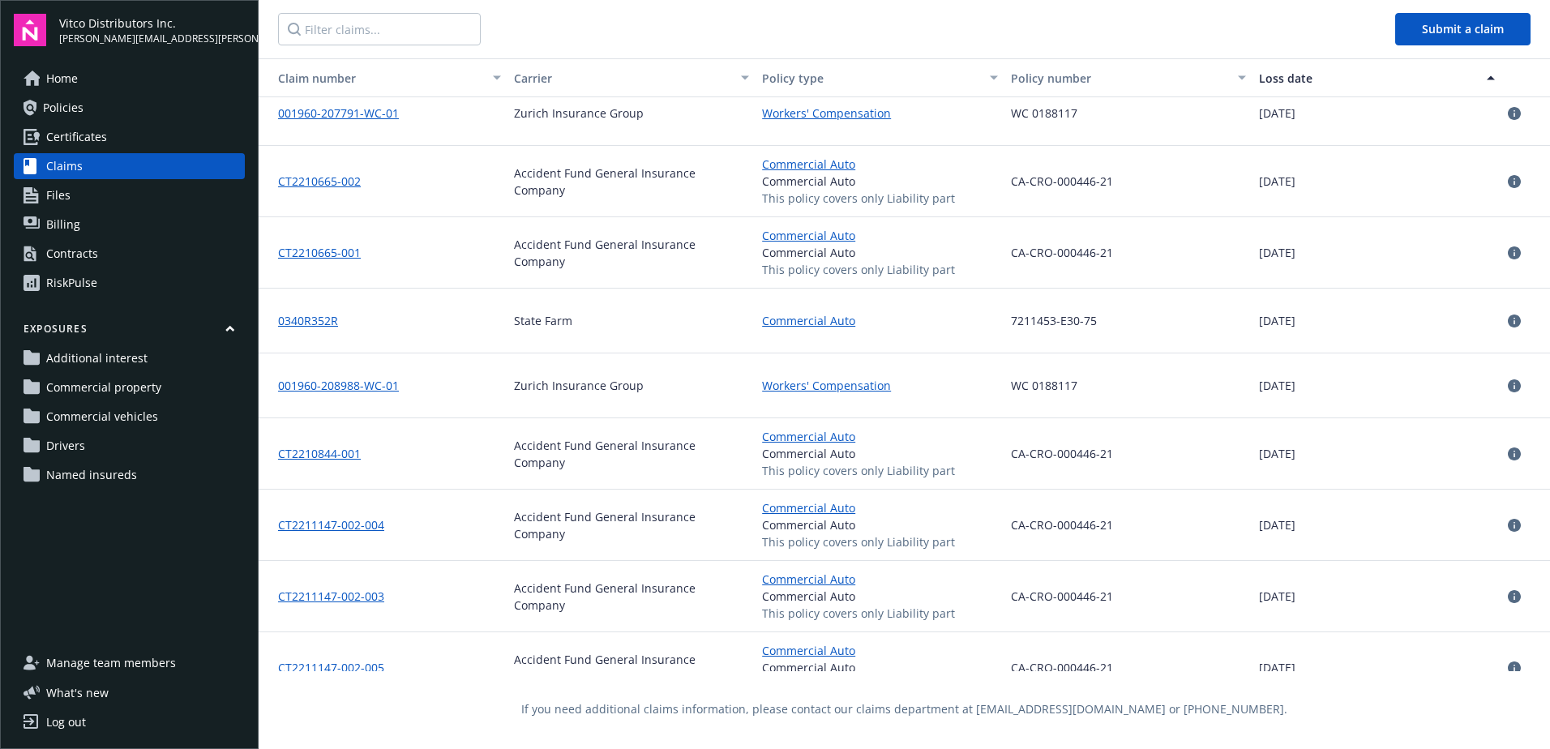
drag, startPoint x: 1297, startPoint y: 316, endPoint x: 1265, endPoint y: 322, distance: 32.9
click at [1259, 317] on span "10/15/2022" at bounding box center [1277, 320] width 36 height 17
drag, startPoint x: 1303, startPoint y: 452, endPoint x: 1256, endPoint y: 449, distance: 47.1
click at [1259, 449] on span "10/20/2022" at bounding box center [1277, 453] width 36 height 17
drag, startPoint x: 1258, startPoint y: 523, endPoint x: 1235, endPoint y: 523, distance: 22.7
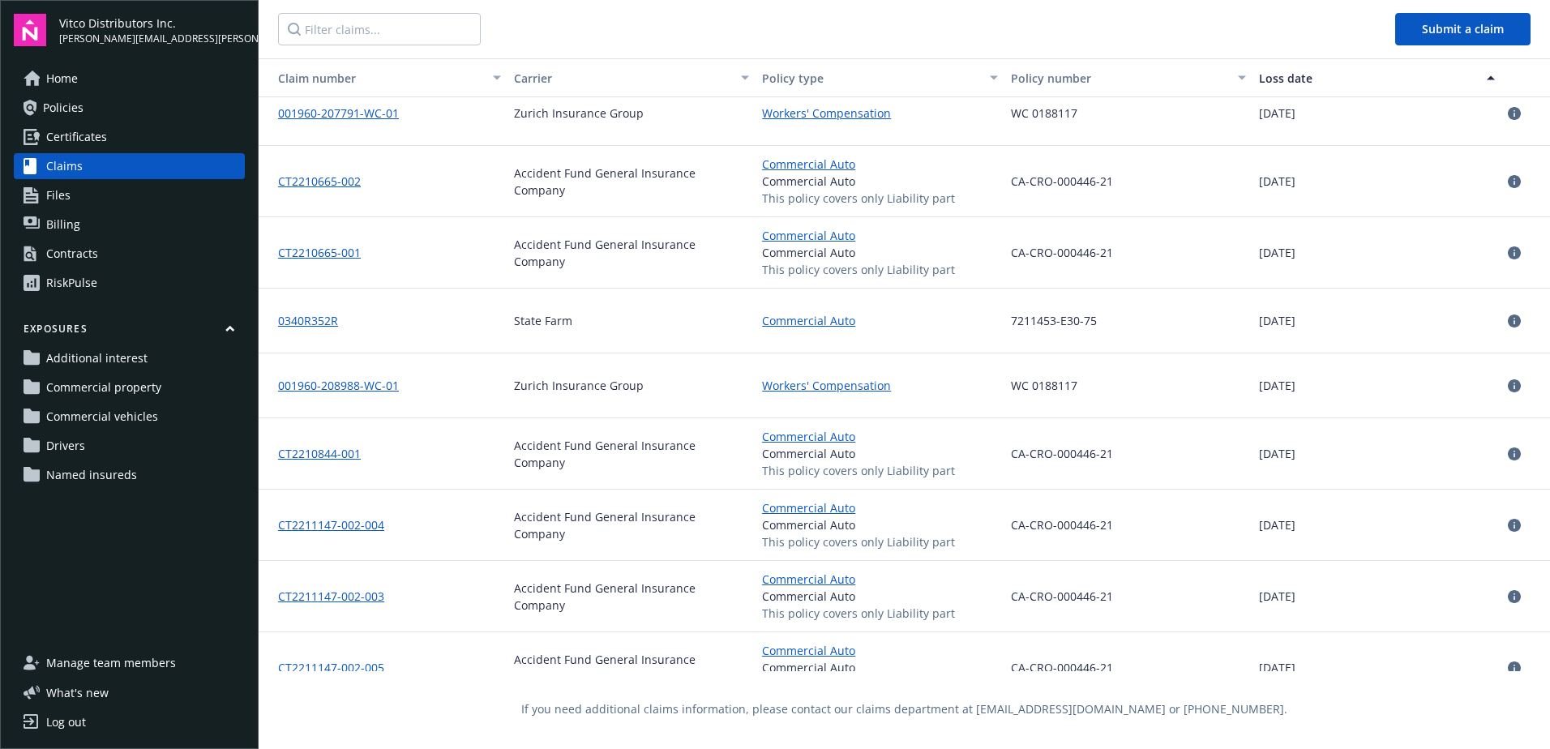
click at [1235, 523] on div "CT2211147-002-004 Accident Fund General Insurance Company Commercial Auto Comme…" at bounding box center [905, 525] width 1292 height 71
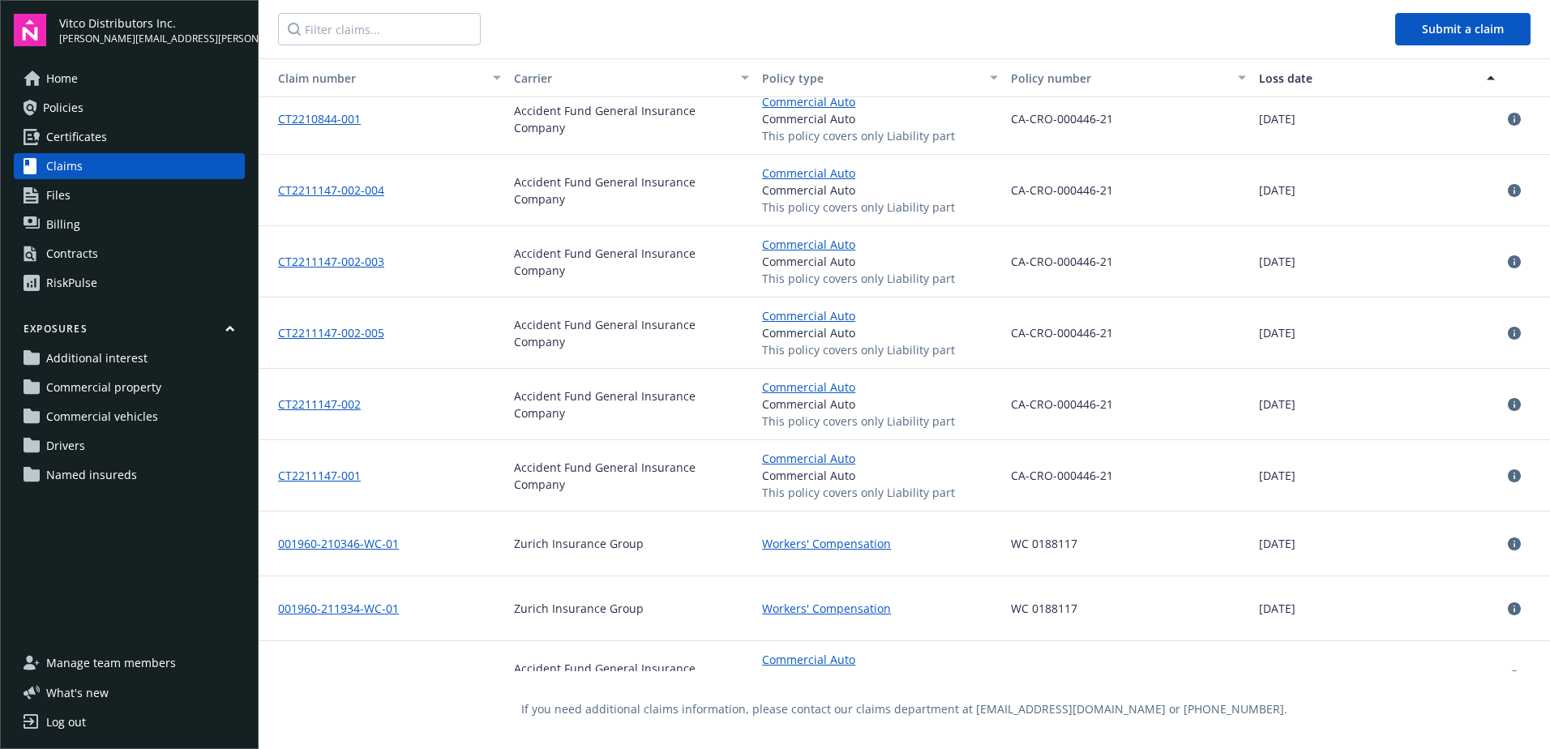
scroll to position [10784, 0]
drag, startPoint x: 1293, startPoint y: 255, endPoint x: 1254, endPoint y: 259, distance: 39.1
click at [1259, 259] on span "10/26/2022" at bounding box center [1277, 259] width 36 height 17
drag, startPoint x: 1290, startPoint y: 331, endPoint x: 1258, endPoint y: 330, distance: 31.6
click at [1259, 330] on span "10/26/2022" at bounding box center [1277, 330] width 36 height 17
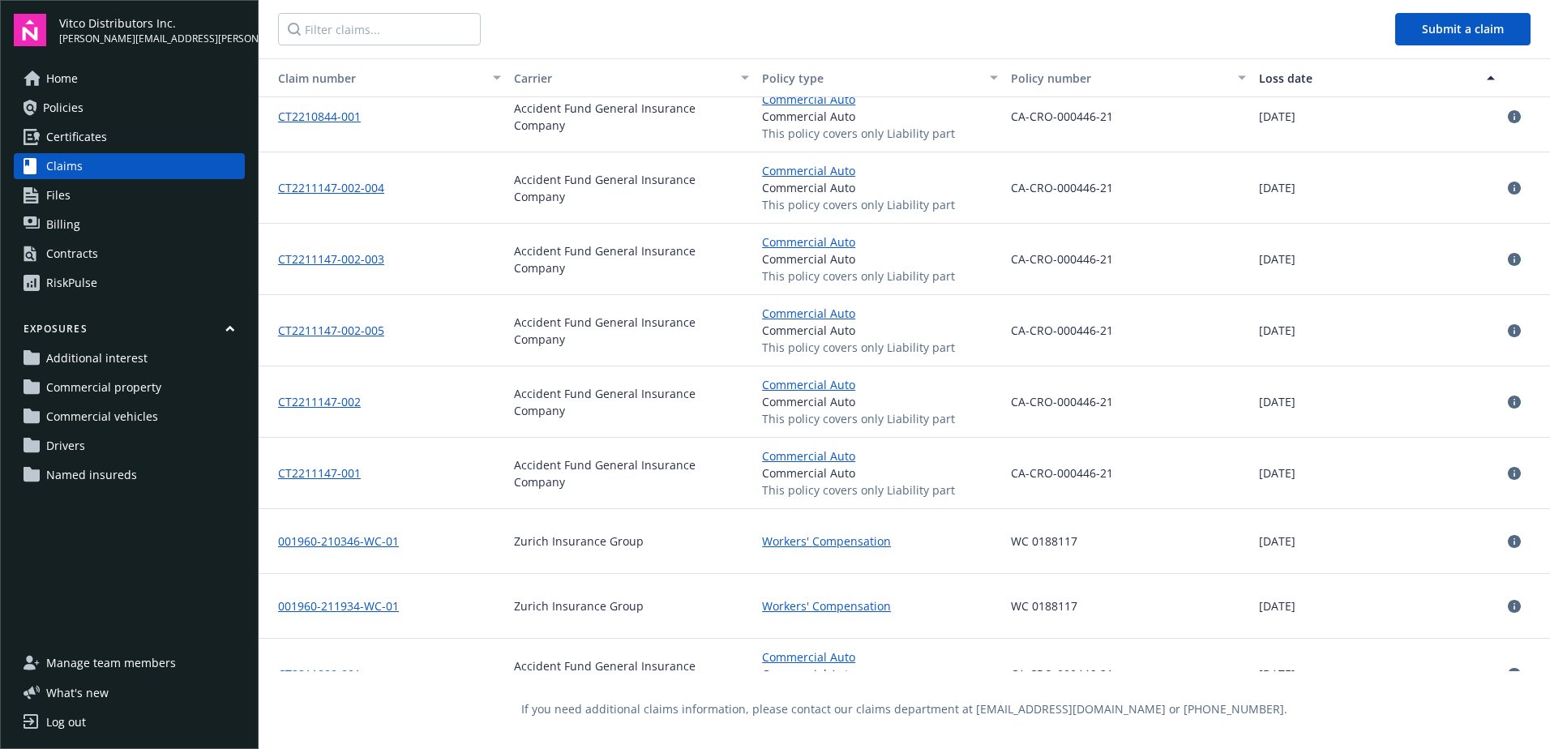
click at [1286, 474] on span "10/26/2022" at bounding box center [1277, 473] width 36 height 17
drag, startPoint x: 1288, startPoint y: 538, endPoint x: 1292, endPoint y: 551, distance: 13.6
click at [1285, 538] on span "11/02/2022" at bounding box center [1277, 541] width 36 height 17
drag, startPoint x: 1274, startPoint y: 603, endPoint x: 1247, endPoint y: 600, distance: 27.0
click at [1253, 600] on div "11/11/2022" at bounding box center [1377, 606] width 249 height 65
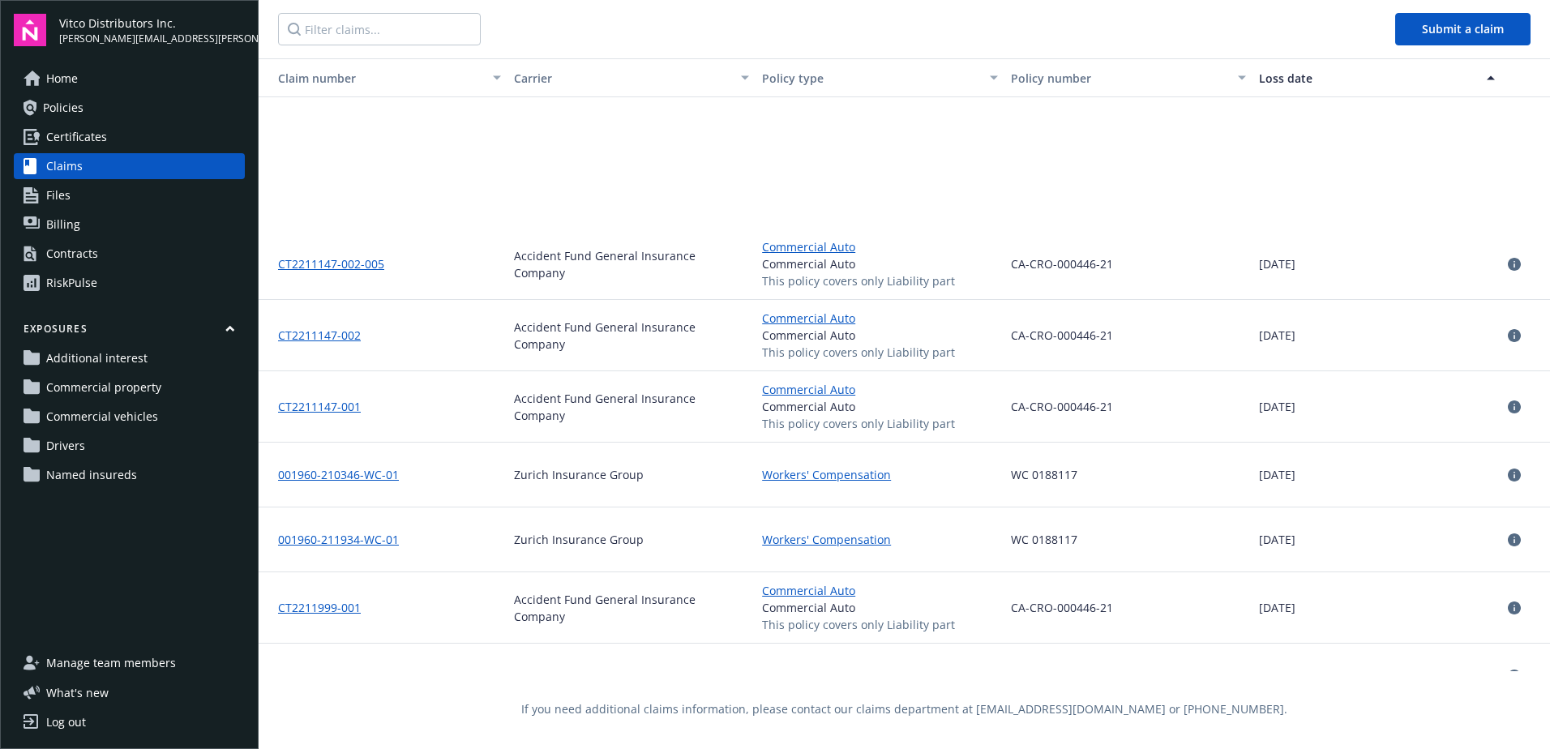
scroll to position [11027, 0]
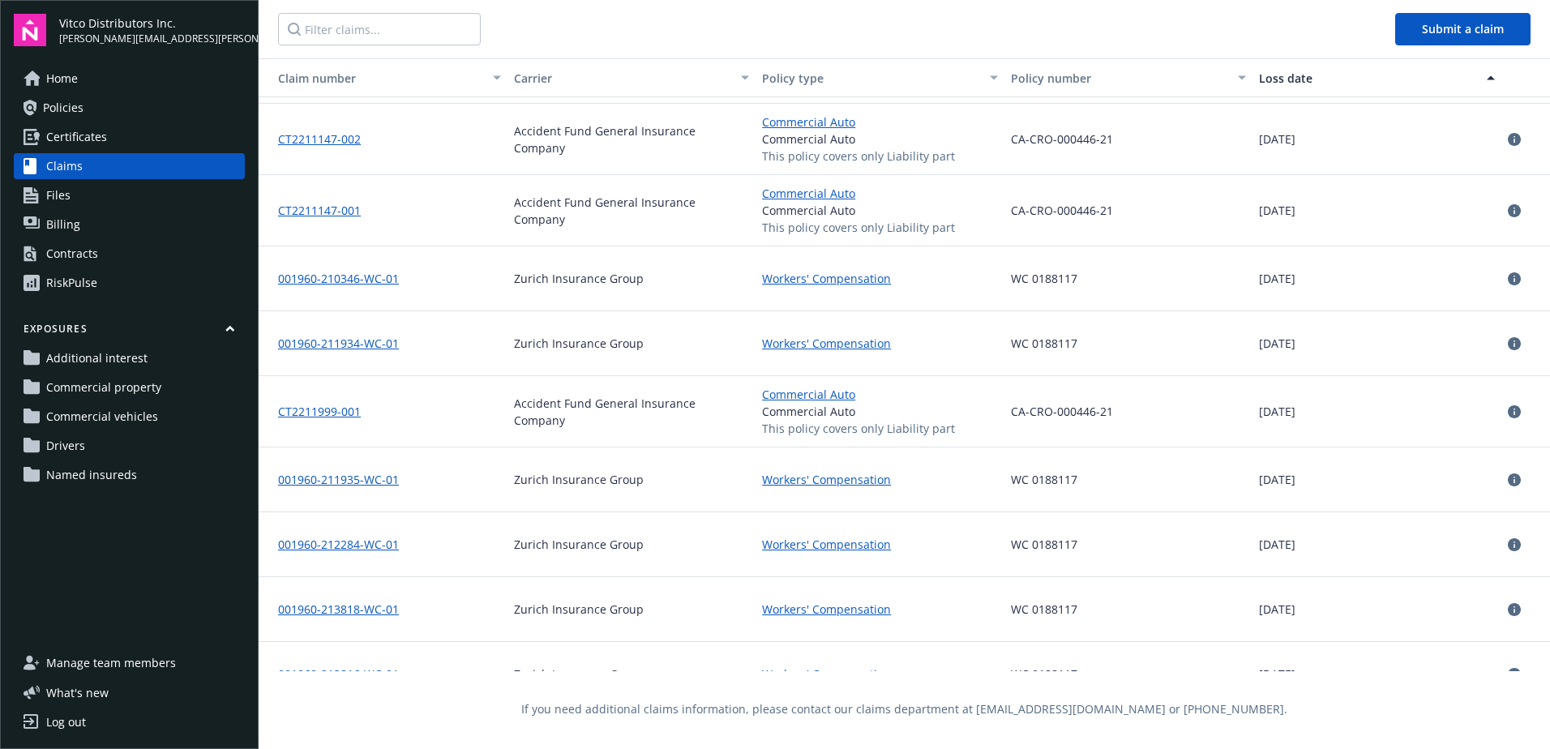
click at [1284, 213] on span "10/26/2022" at bounding box center [1277, 210] width 36 height 17
drag, startPoint x: 1301, startPoint y: 418, endPoint x: 1259, endPoint y: 418, distance: 41.4
click at [1259, 418] on span "11/18/2022" at bounding box center [1277, 411] width 36 height 17
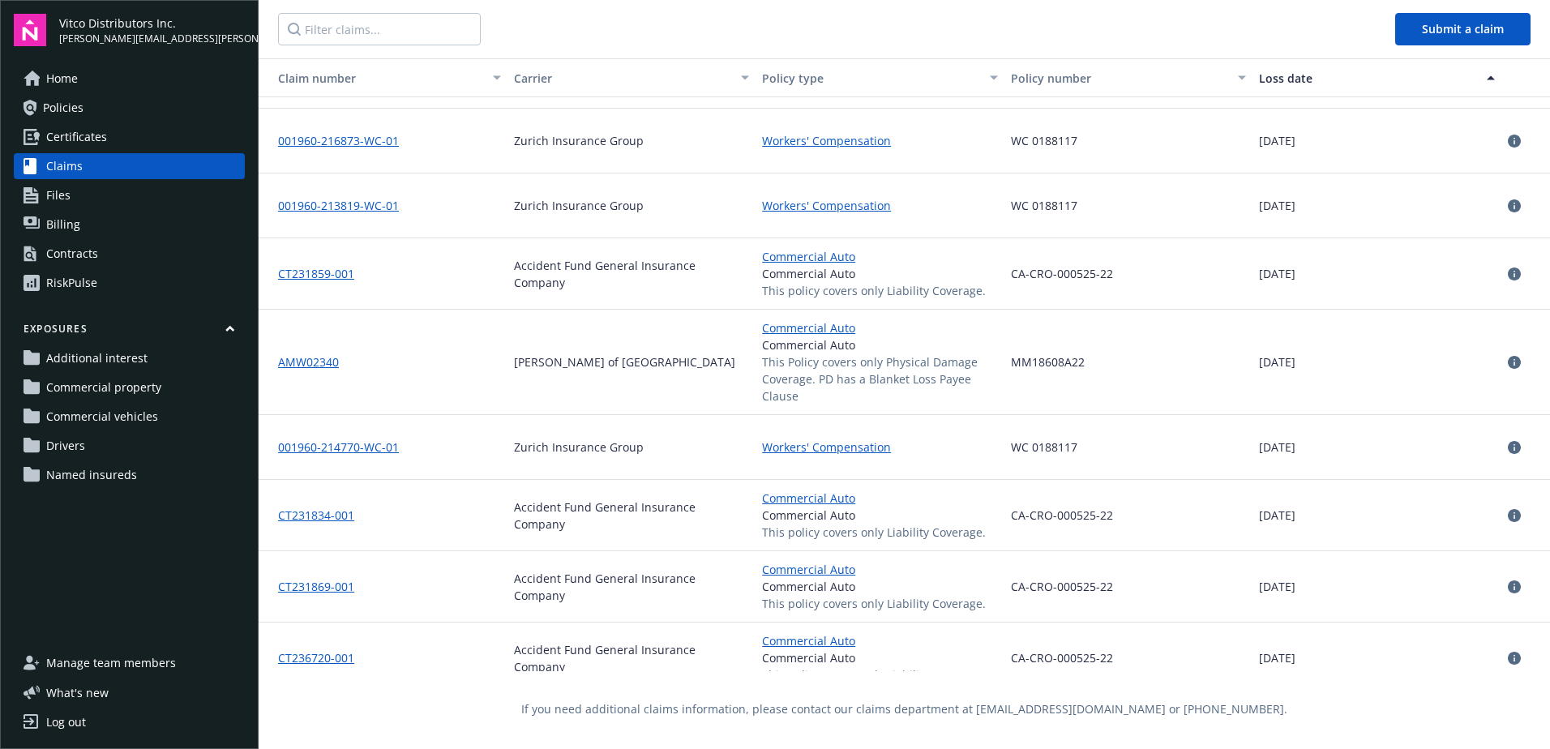
scroll to position [11676, 0]
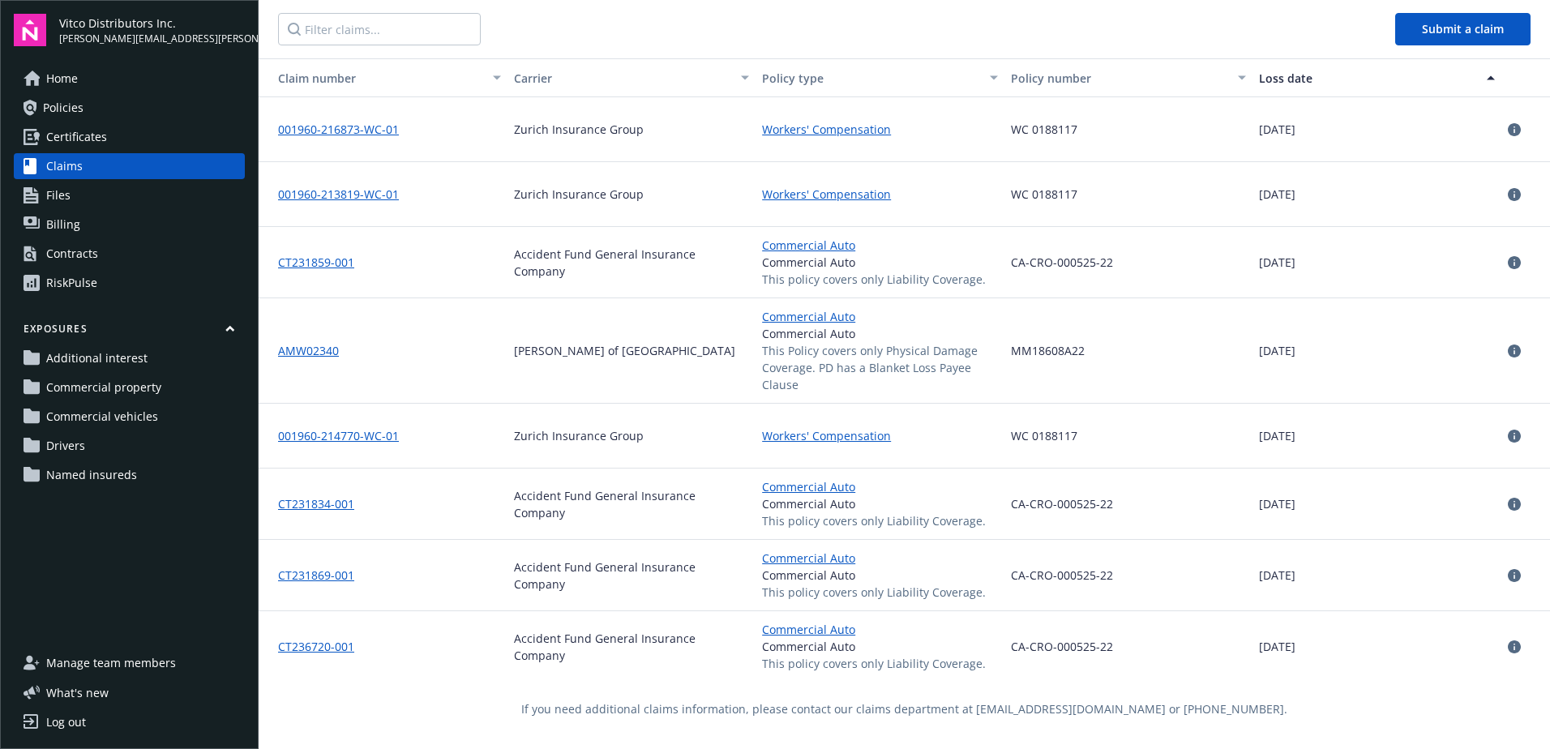
click at [495, 75] on div "button" at bounding box center [499, 77] width 8 height 37
click at [652, 87] on button "Carrier" at bounding box center [632, 77] width 249 height 39
click at [974, 82] on div "Policy type" at bounding box center [880, 78] width 236 height 17
click at [990, 78] on icon "button" at bounding box center [994, 77] width 8 height 5
drag, startPoint x: 984, startPoint y: 78, endPoint x: 950, endPoint y: 81, distance: 33.4
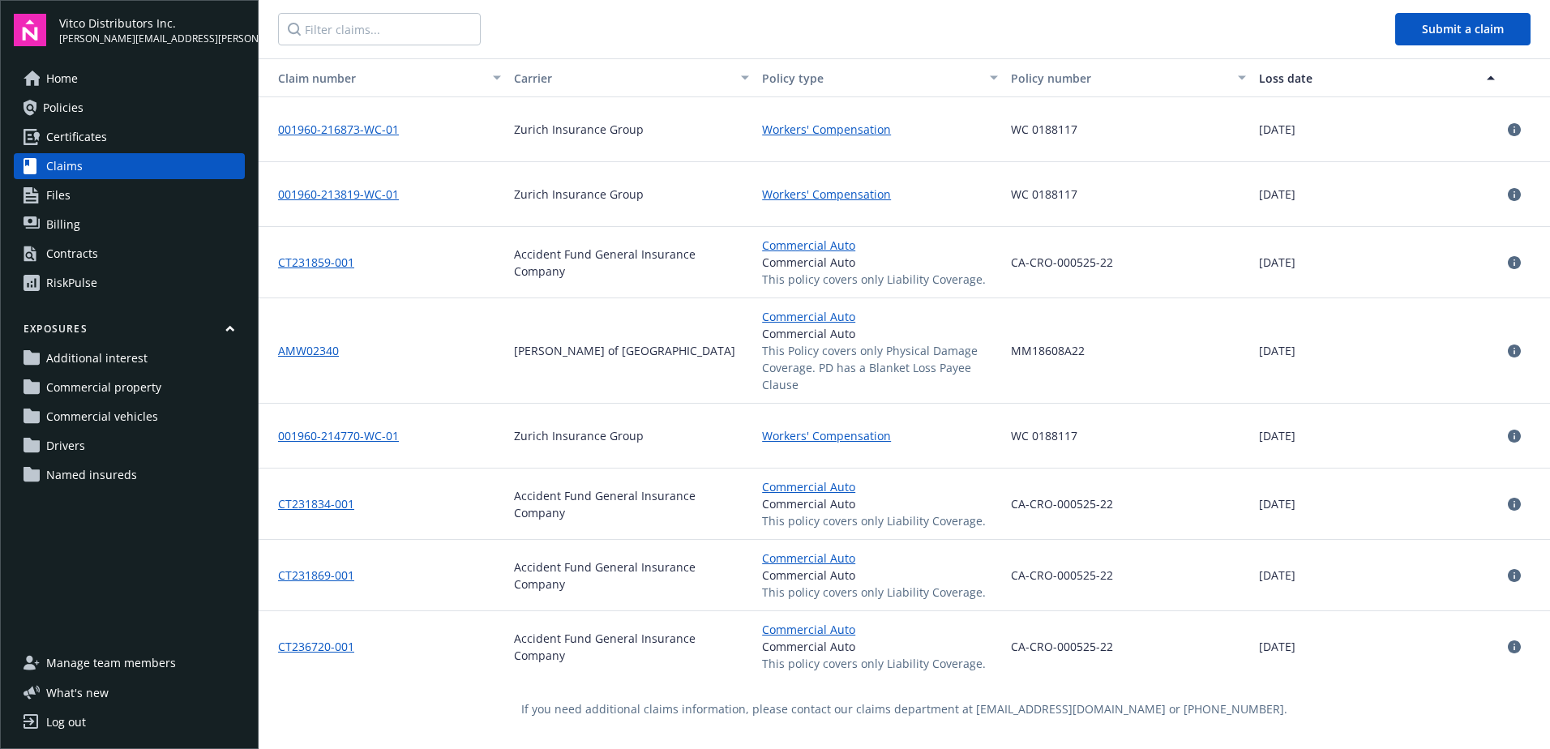
click at [951, 80] on div "Policy type" at bounding box center [880, 78] width 236 height 17
click at [946, 82] on div "Policy type" at bounding box center [871, 78] width 218 height 17
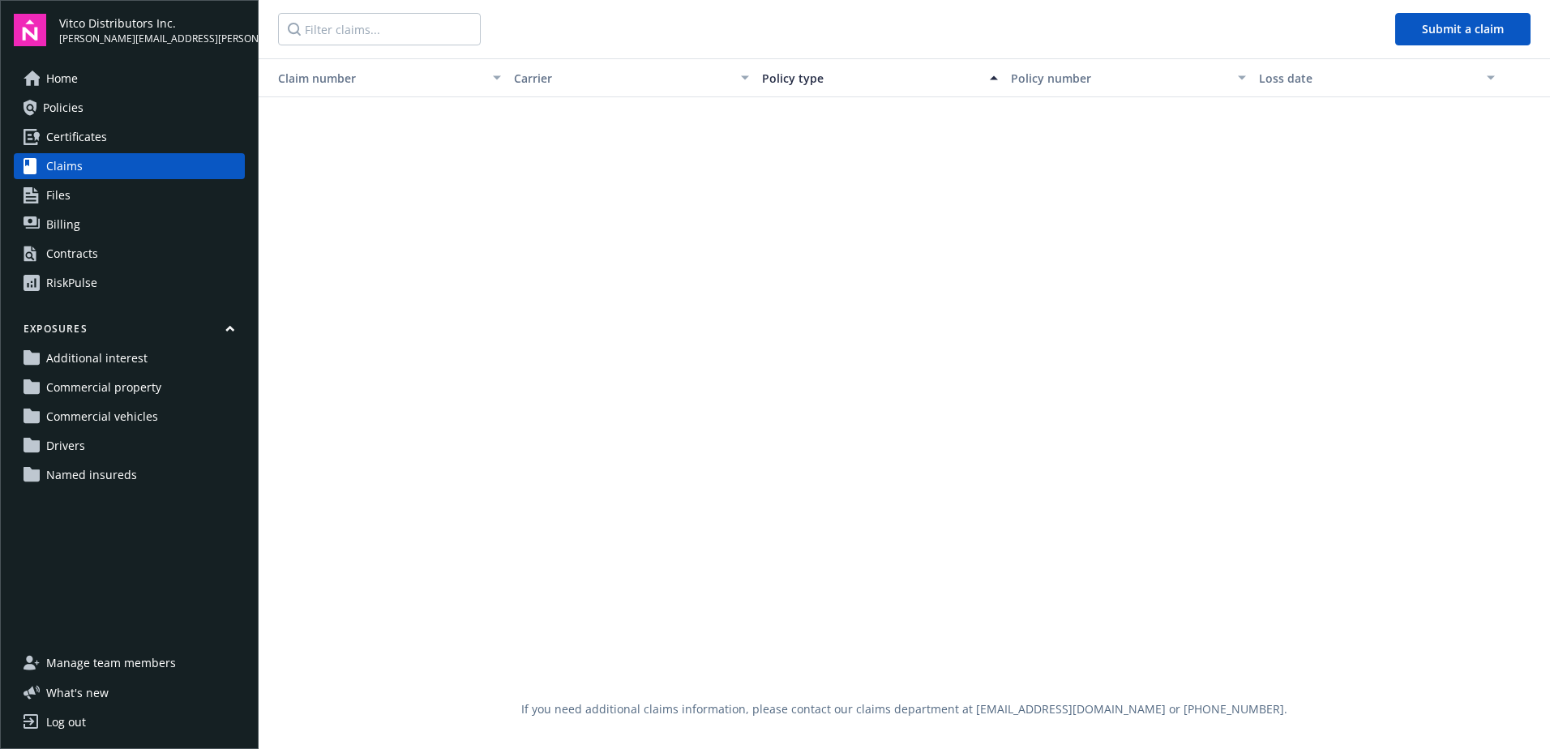
scroll to position [0, 0]
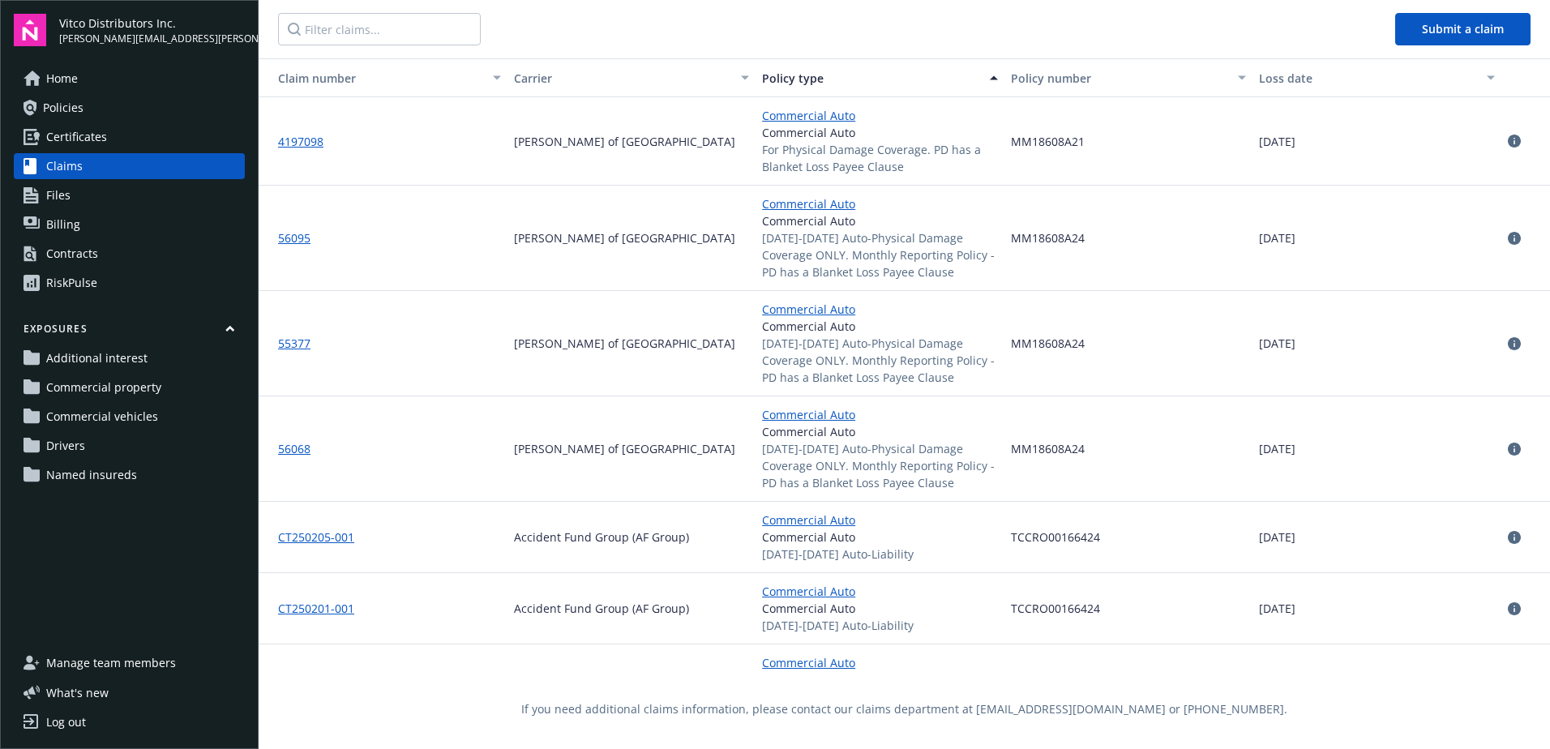
click at [1317, 82] on div "Loss date" at bounding box center [1368, 78] width 218 height 17
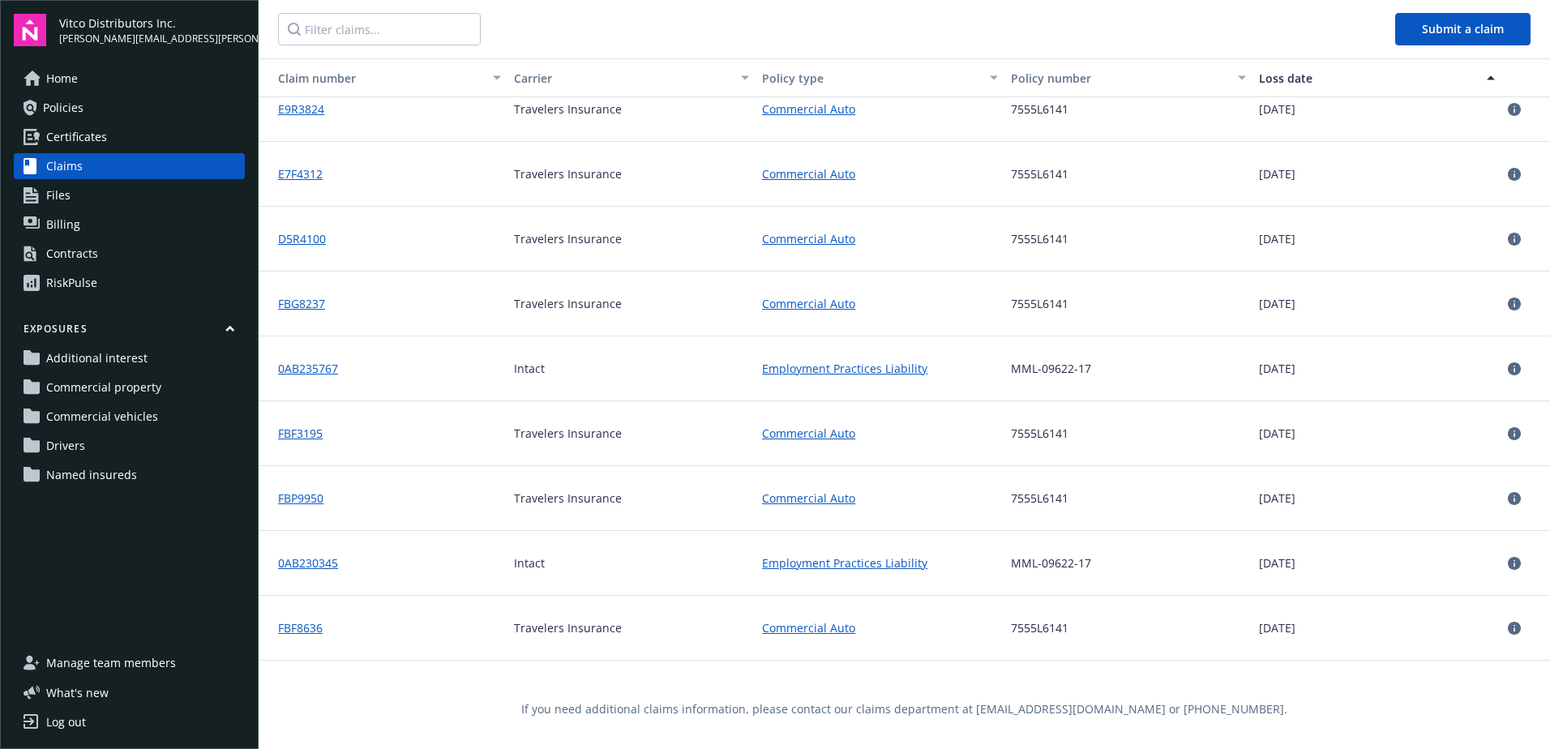
scroll to position [649, 0]
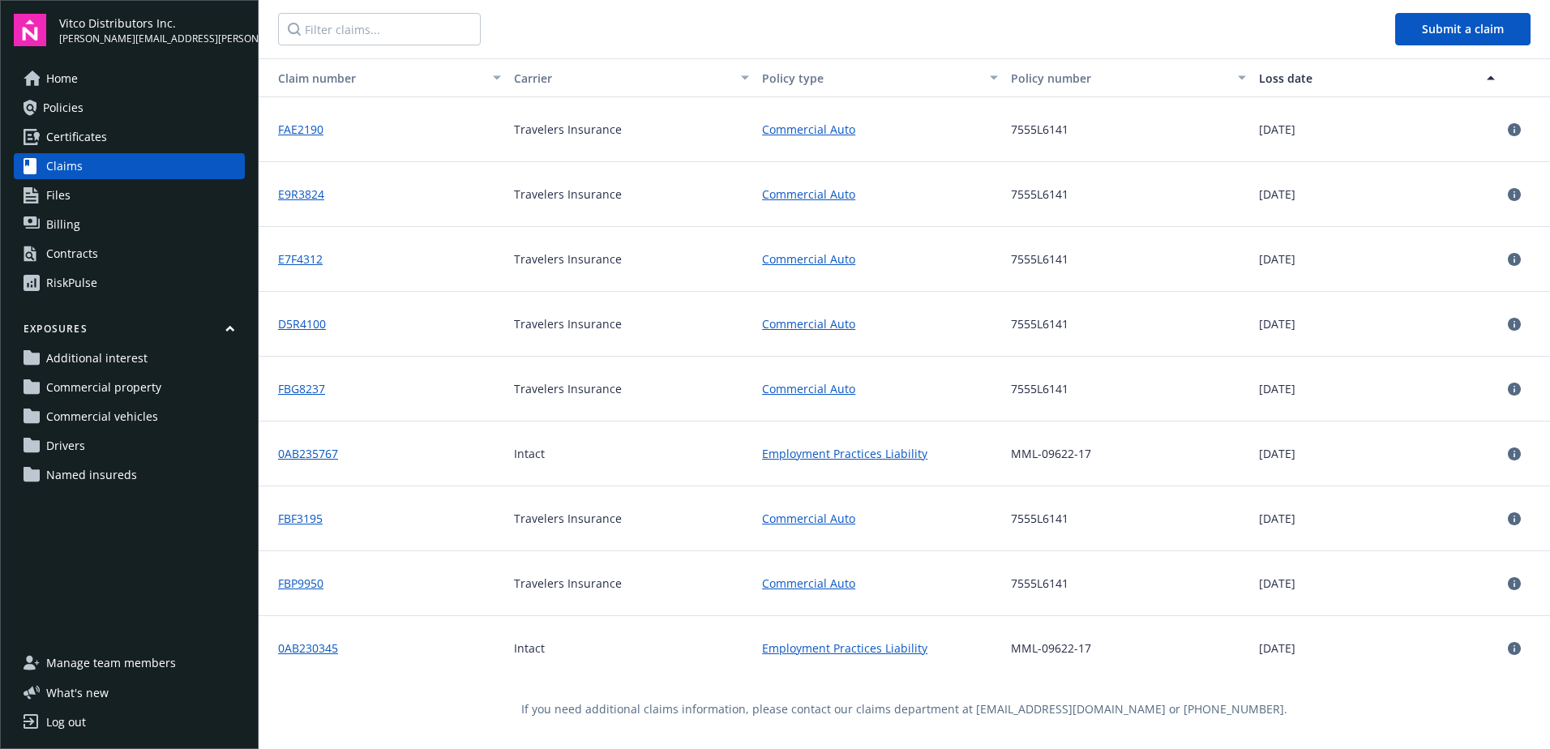
click at [820, 84] on div "Policy type" at bounding box center [871, 78] width 218 height 17
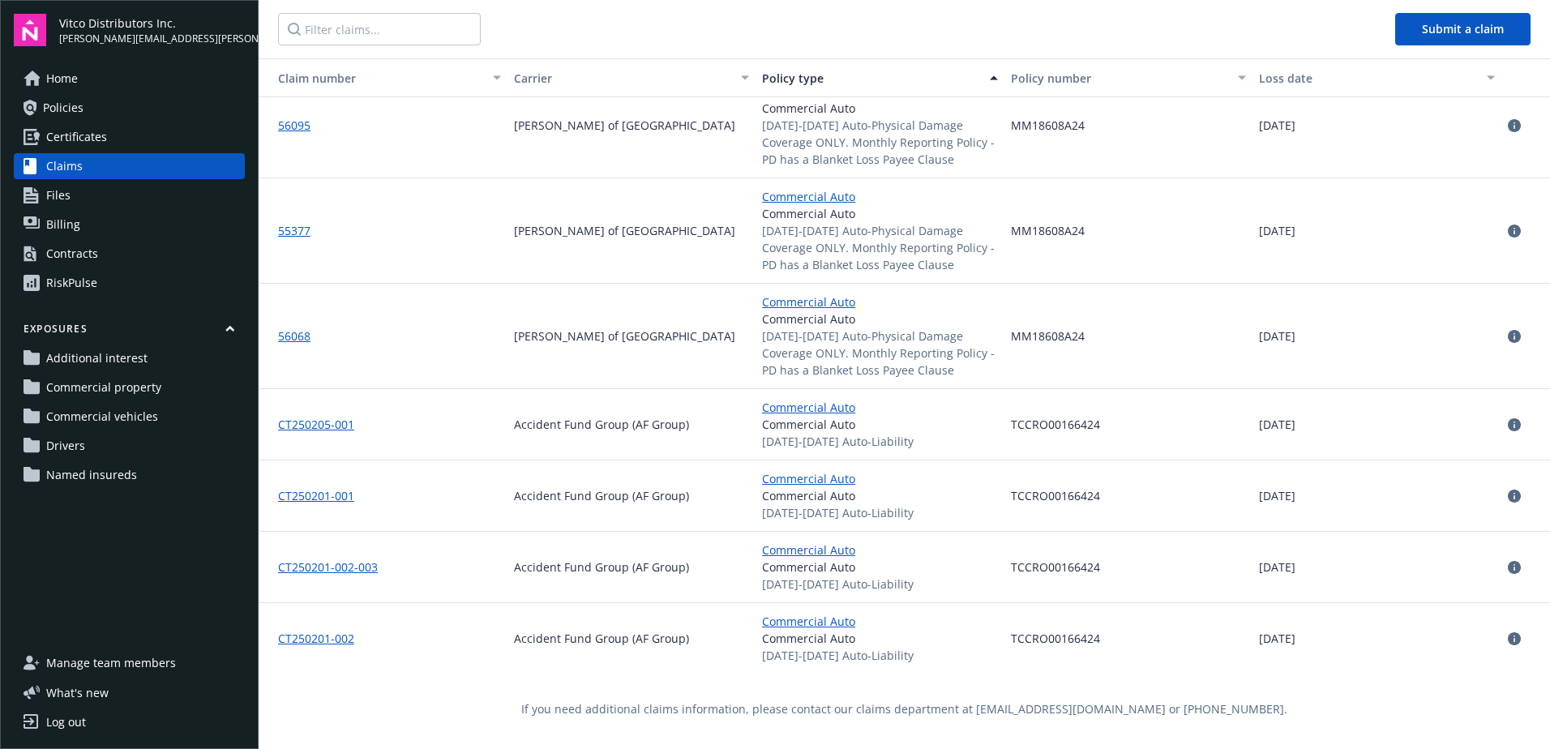
scroll to position [0, 0]
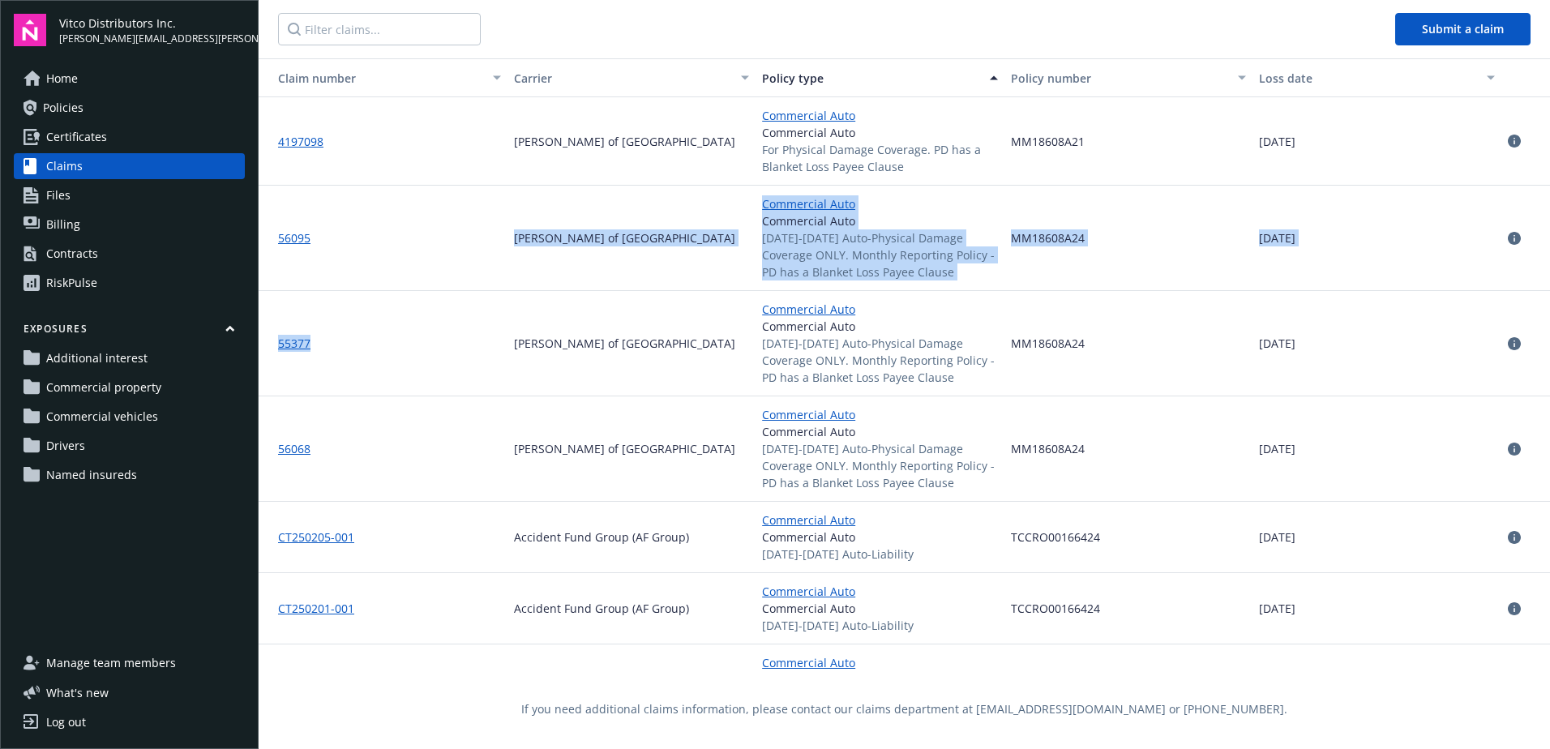
drag, startPoint x: 399, startPoint y: 229, endPoint x: 465, endPoint y: 328, distance: 119.2
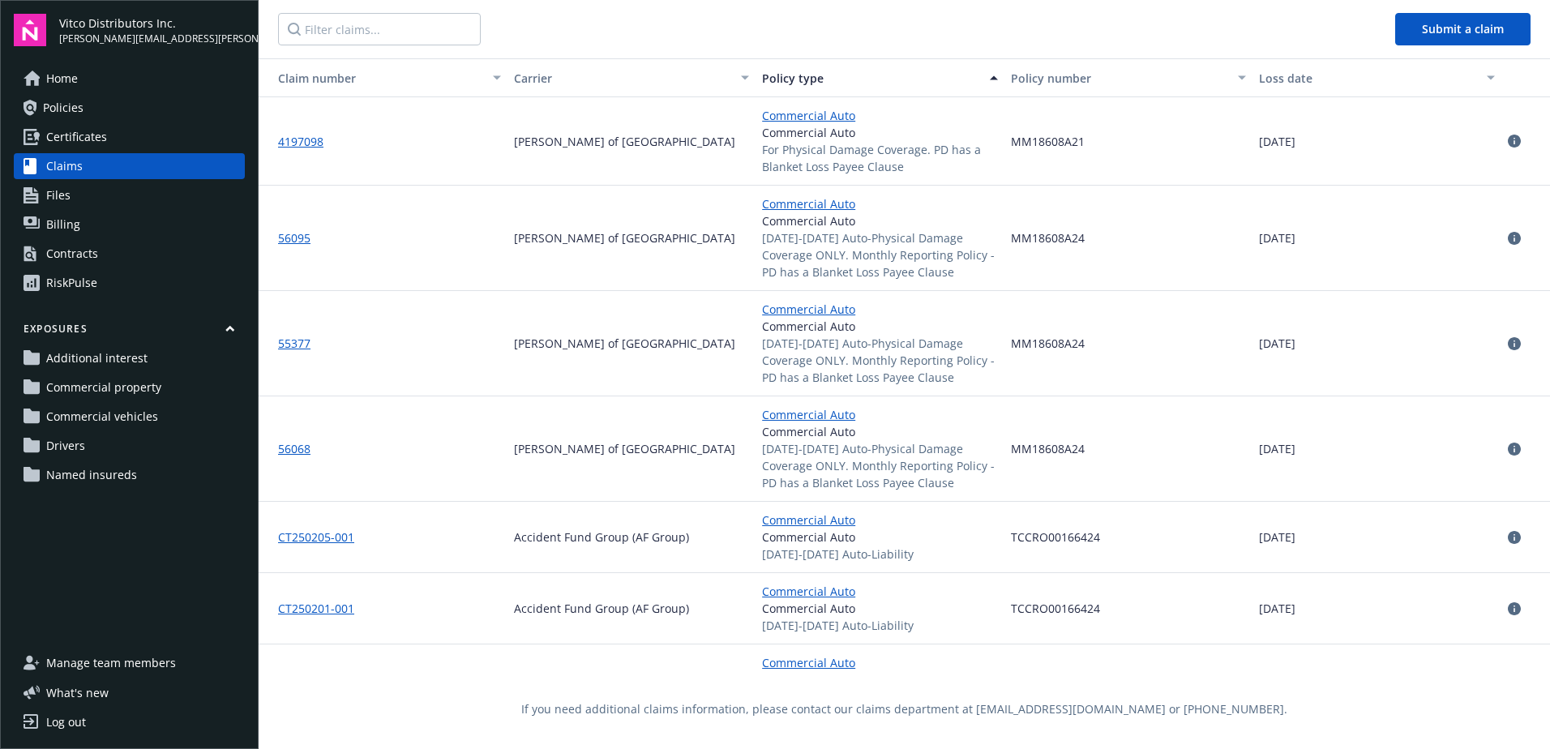
click at [1169, 166] on div "MM18608A21" at bounding box center [1129, 141] width 249 height 88
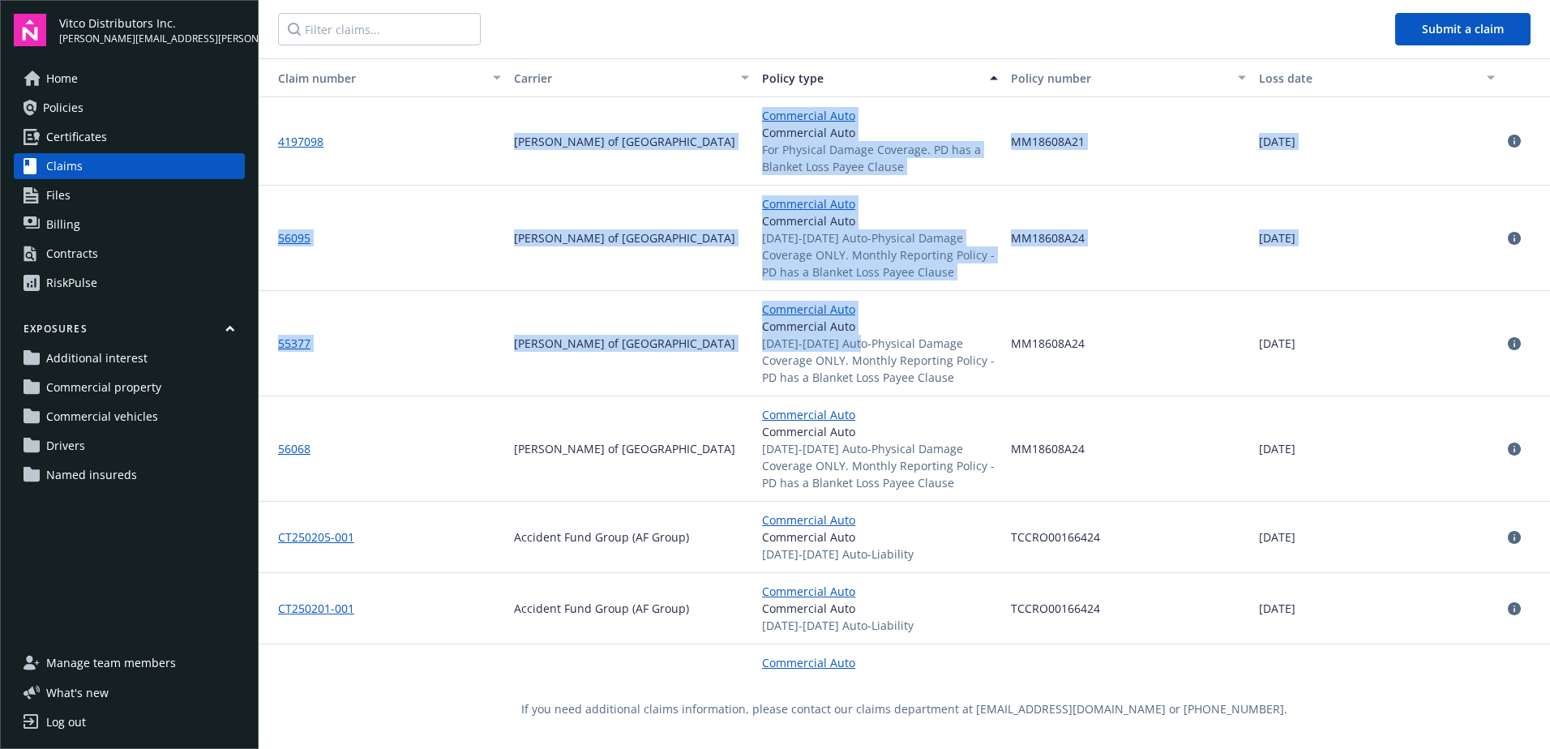
drag, startPoint x: 347, startPoint y: 104, endPoint x: 525, endPoint y: 255, distance: 233.6
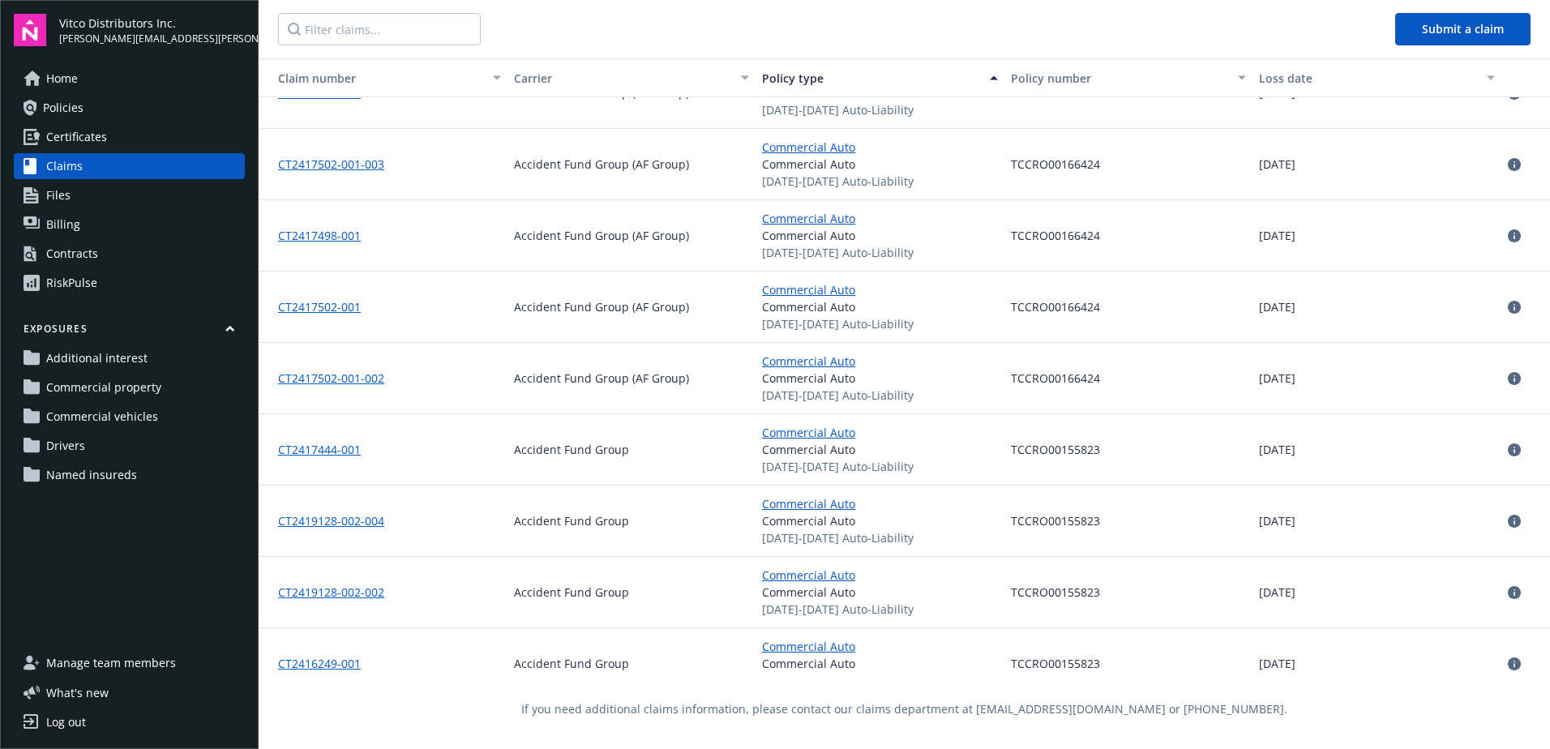
drag, startPoint x: 274, startPoint y: 139, endPoint x: 1411, endPoint y: 658, distance: 1249.6
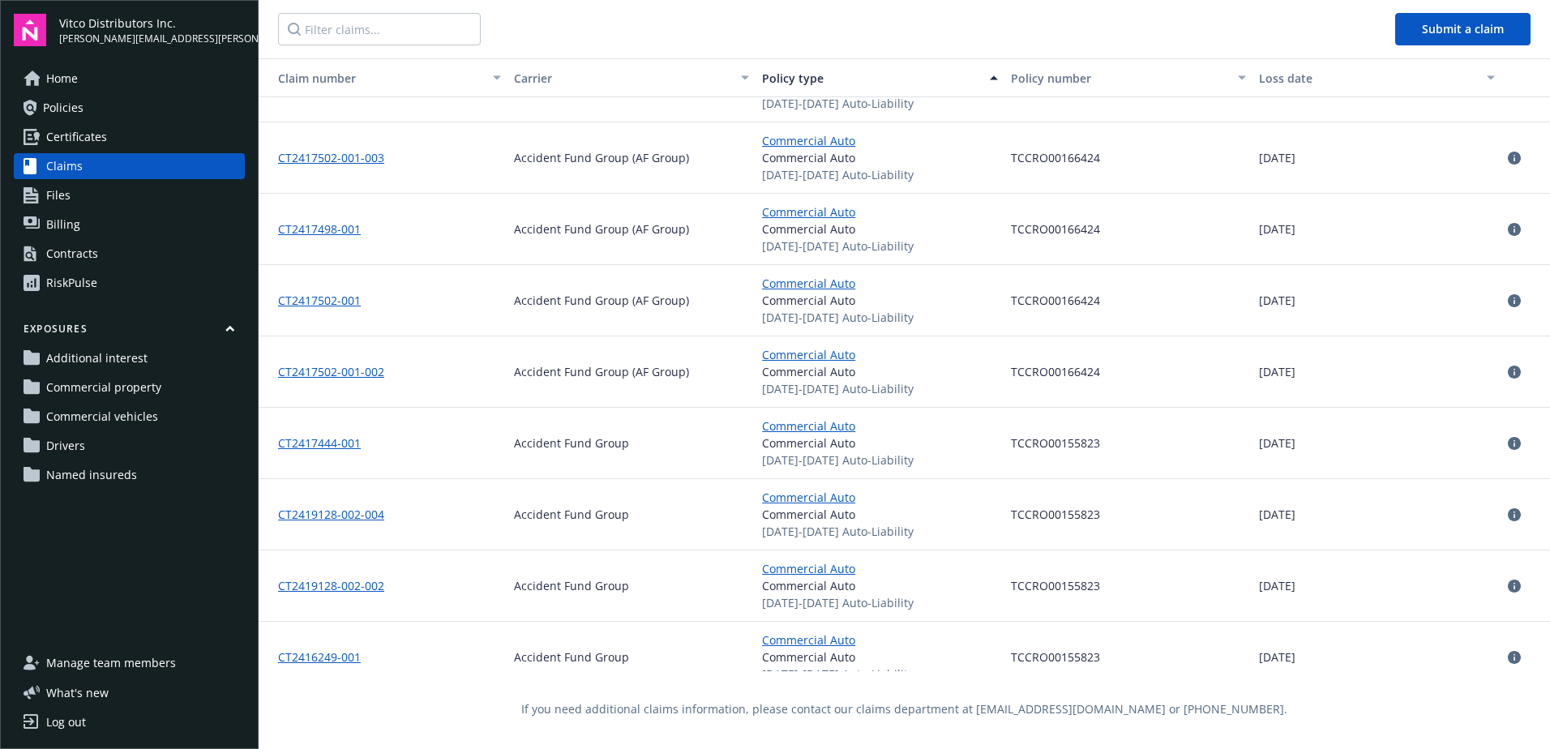
click at [1508, 302] on icon at bounding box center [1514, 300] width 13 height 13
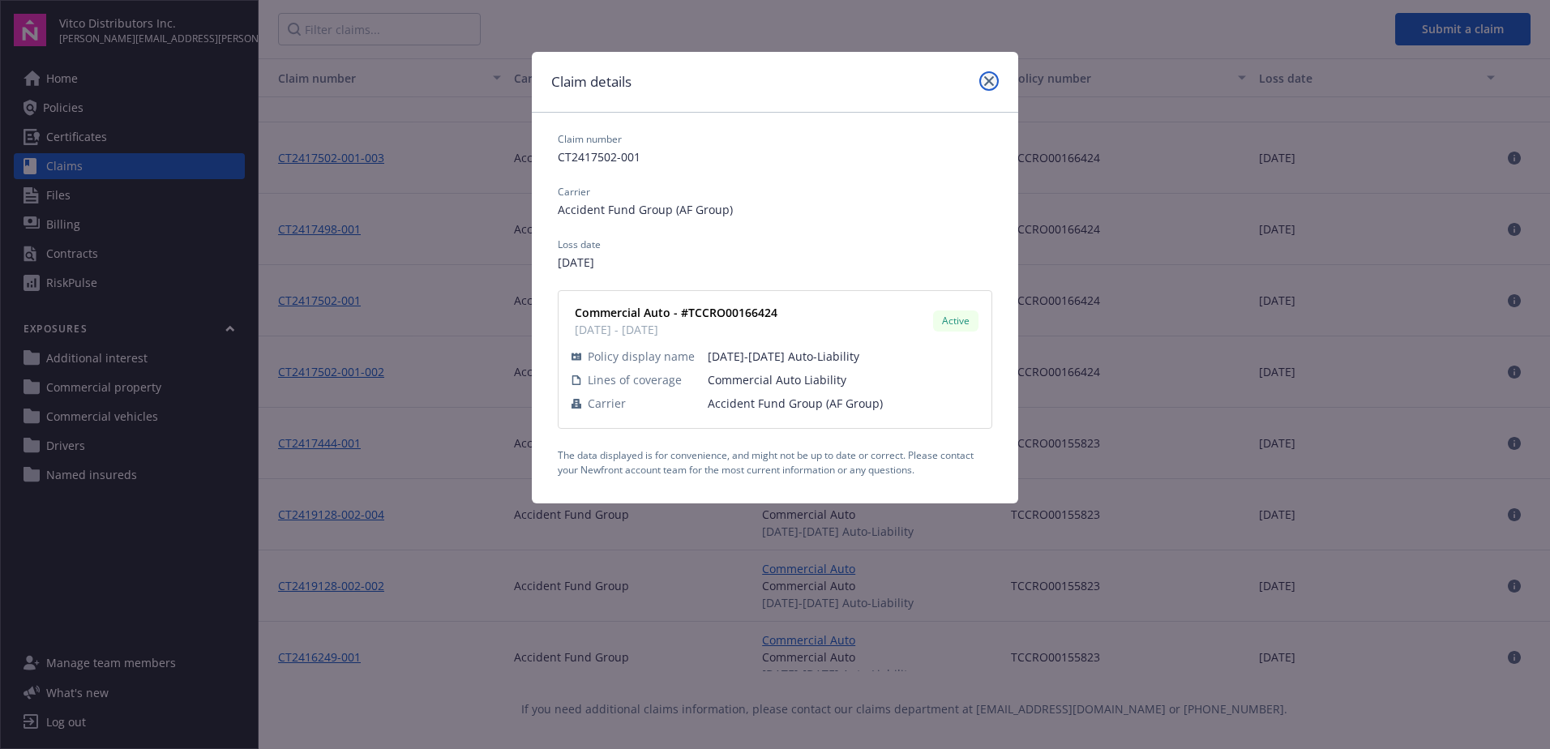
click at [986, 81] on icon "close" at bounding box center [989, 81] width 10 height 10
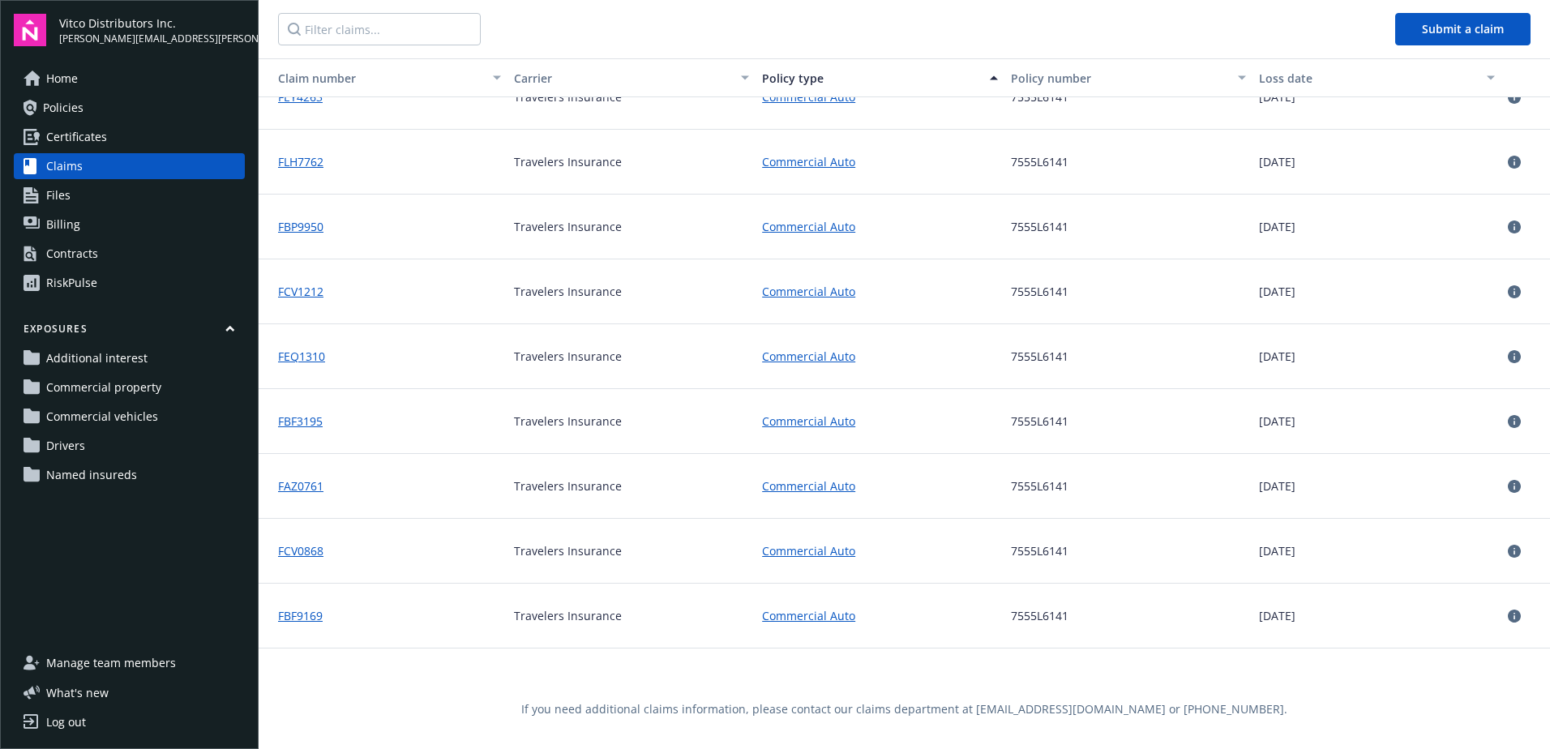
scroll to position [8736, 0]
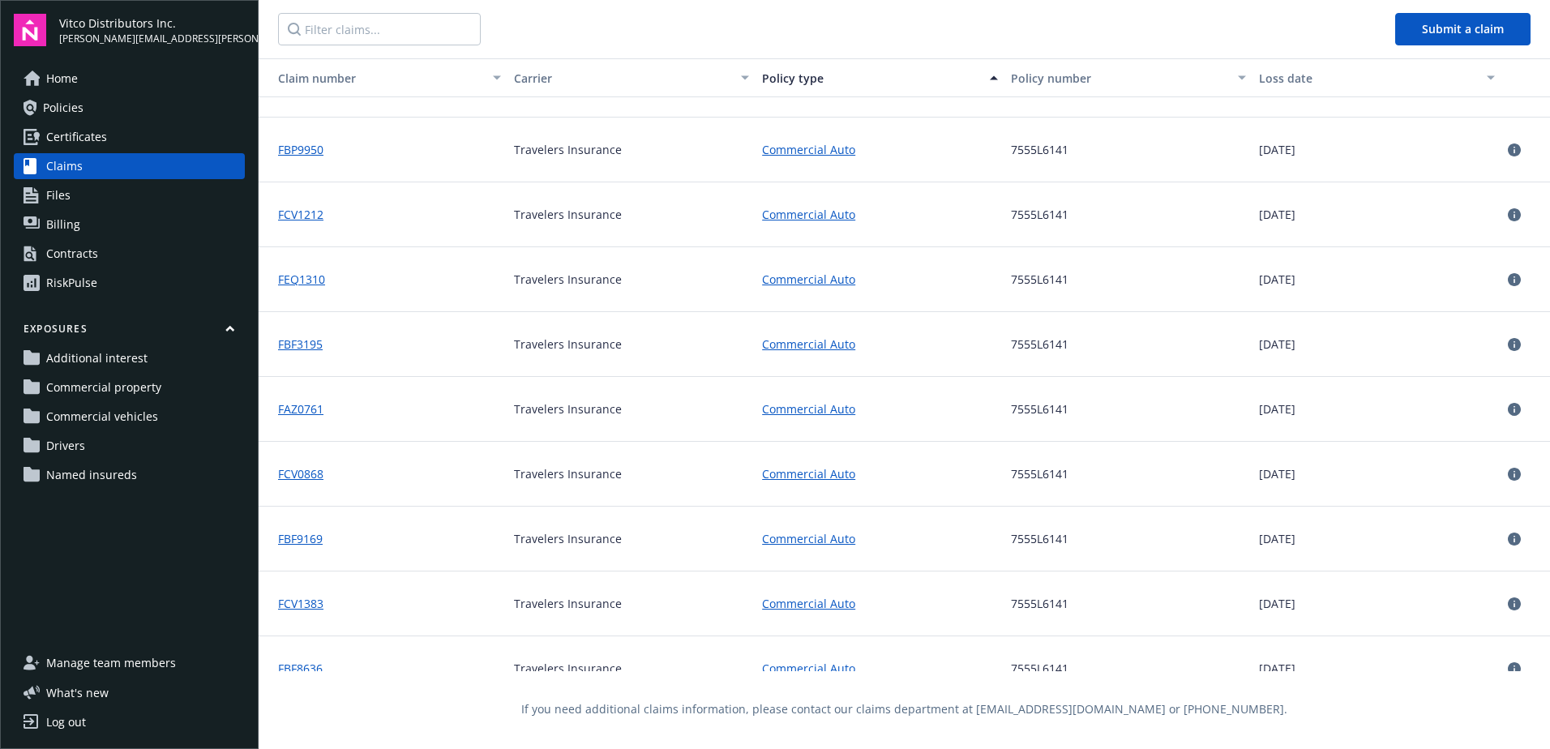
drag, startPoint x: 280, startPoint y: 145, endPoint x: 1363, endPoint y: 157, distance: 1083.3
copy div "FEY4263 Travelers Insurance Commercial Auto 7555L6141 05/15/2019 FLH7762 Travel…"
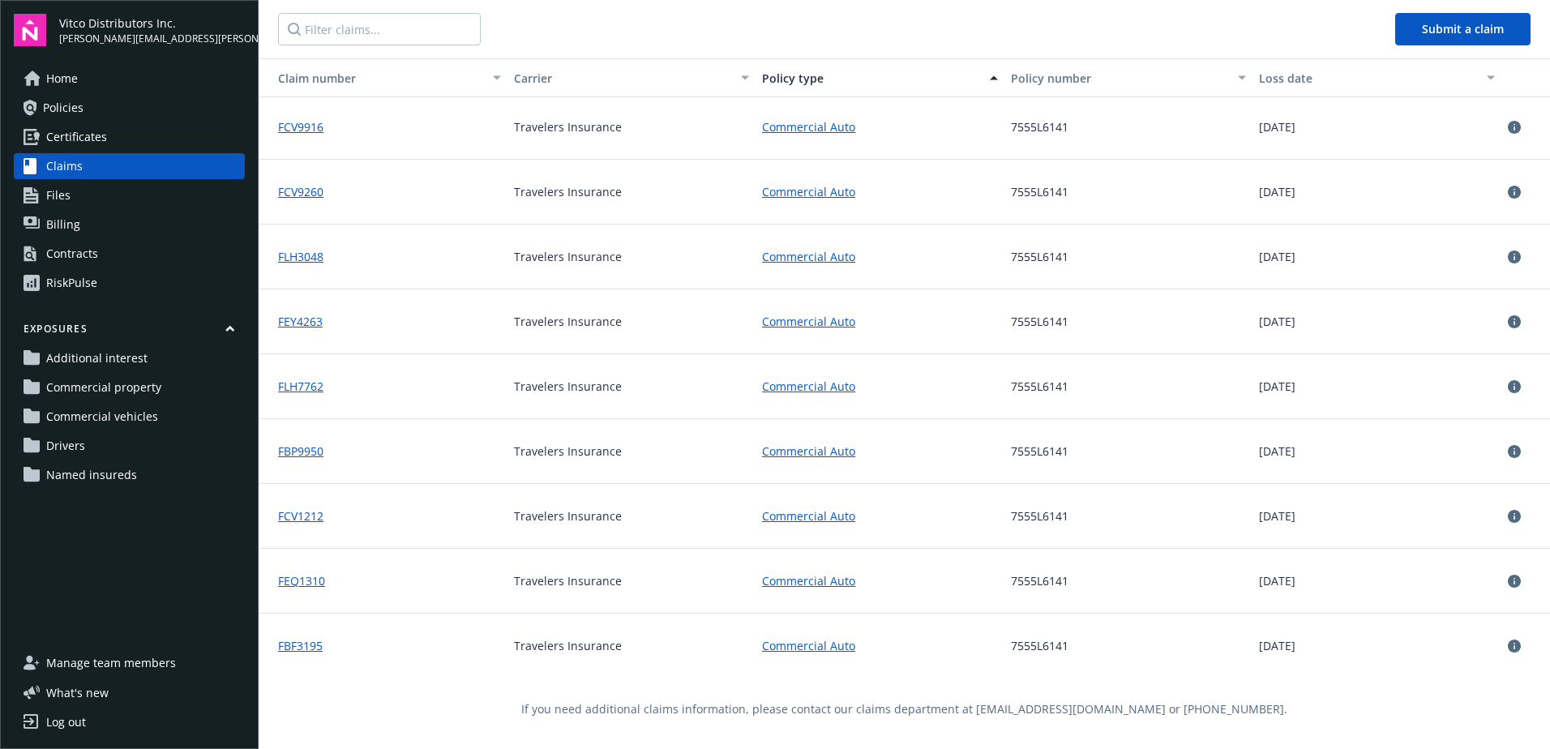
scroll to position [8412, 0]
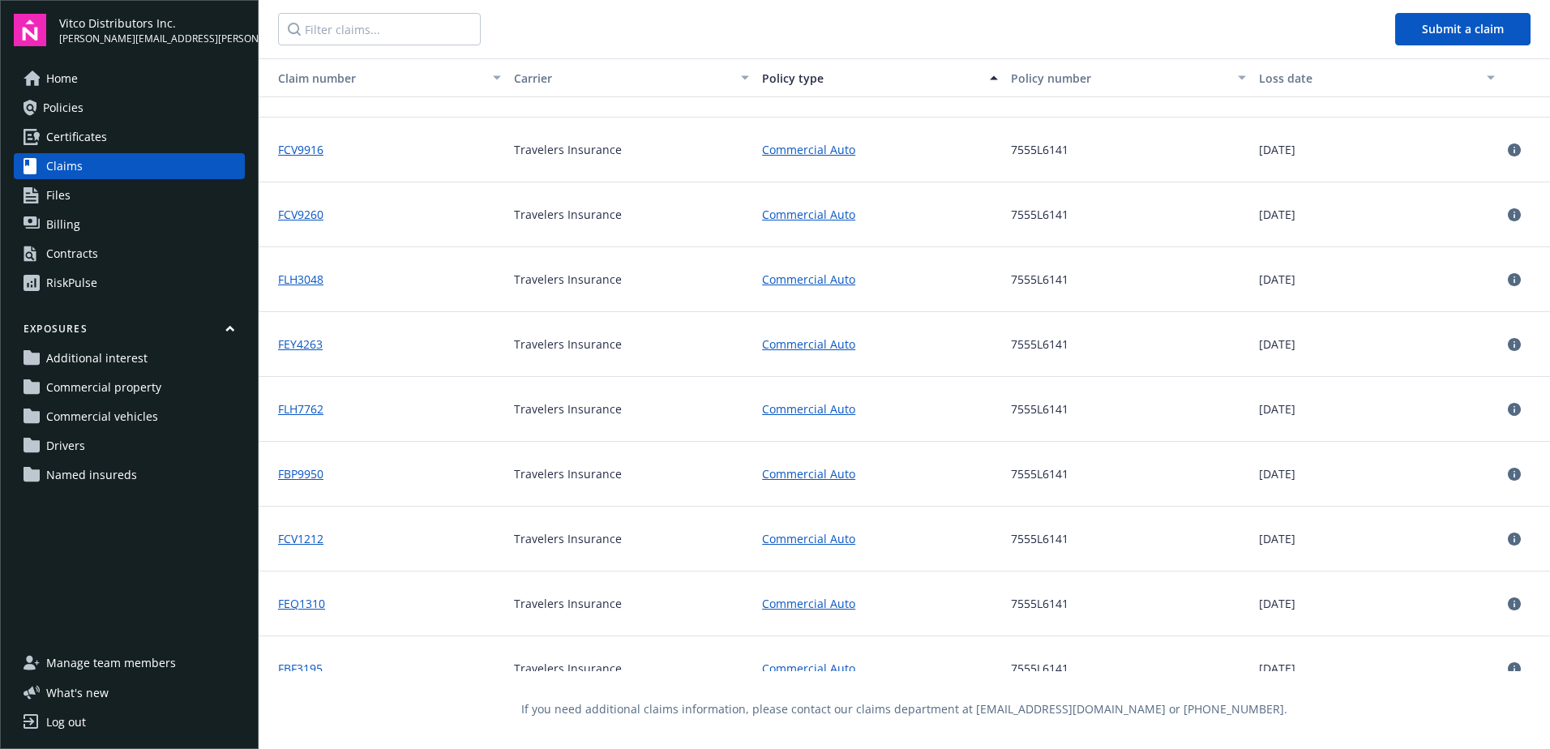
click at [68, 286] on div "RiskPulse" at bounding box center [71, 283] width 51 height 26
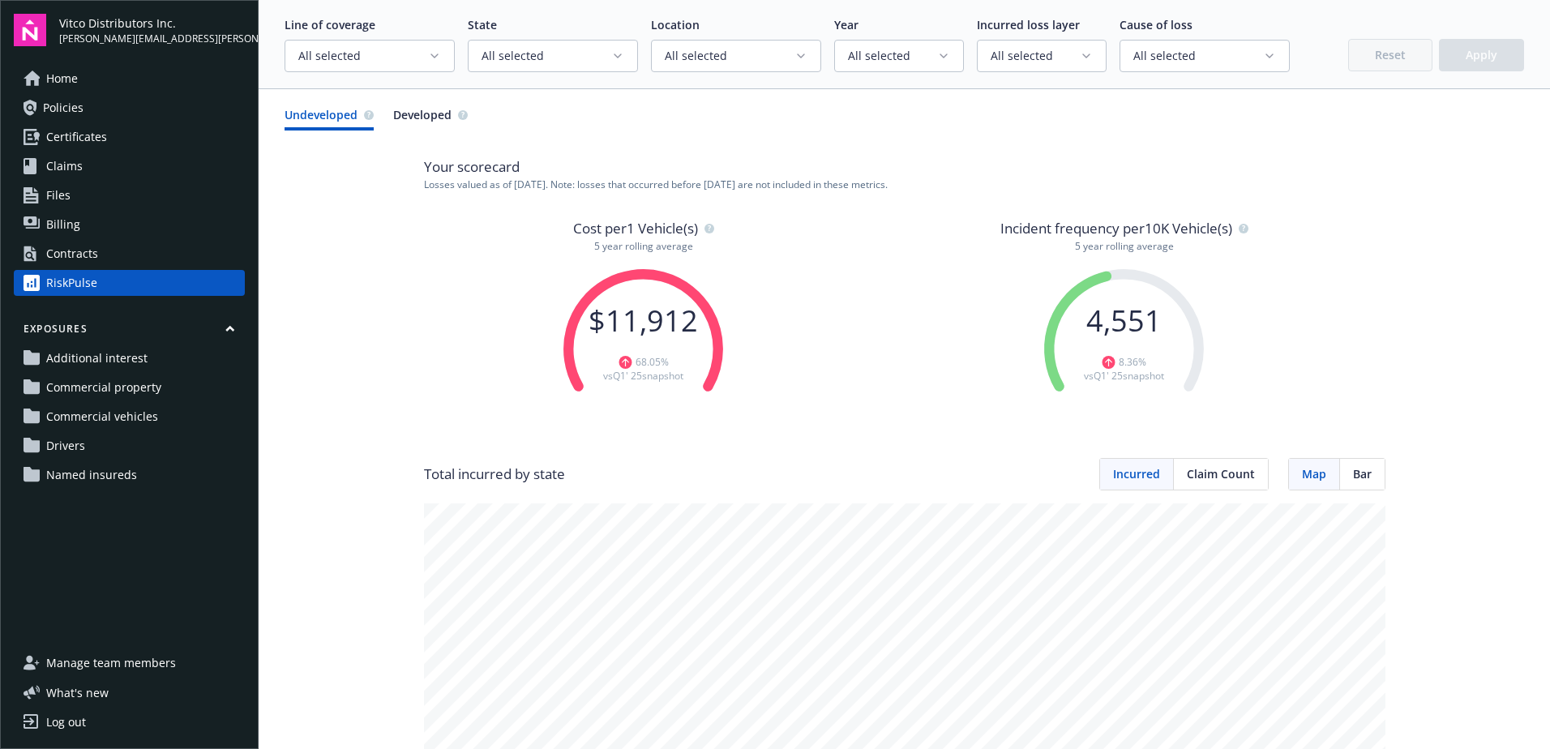
click at [430, 58] on icon "button" at bounding box center [434, 55] width 13 height 13
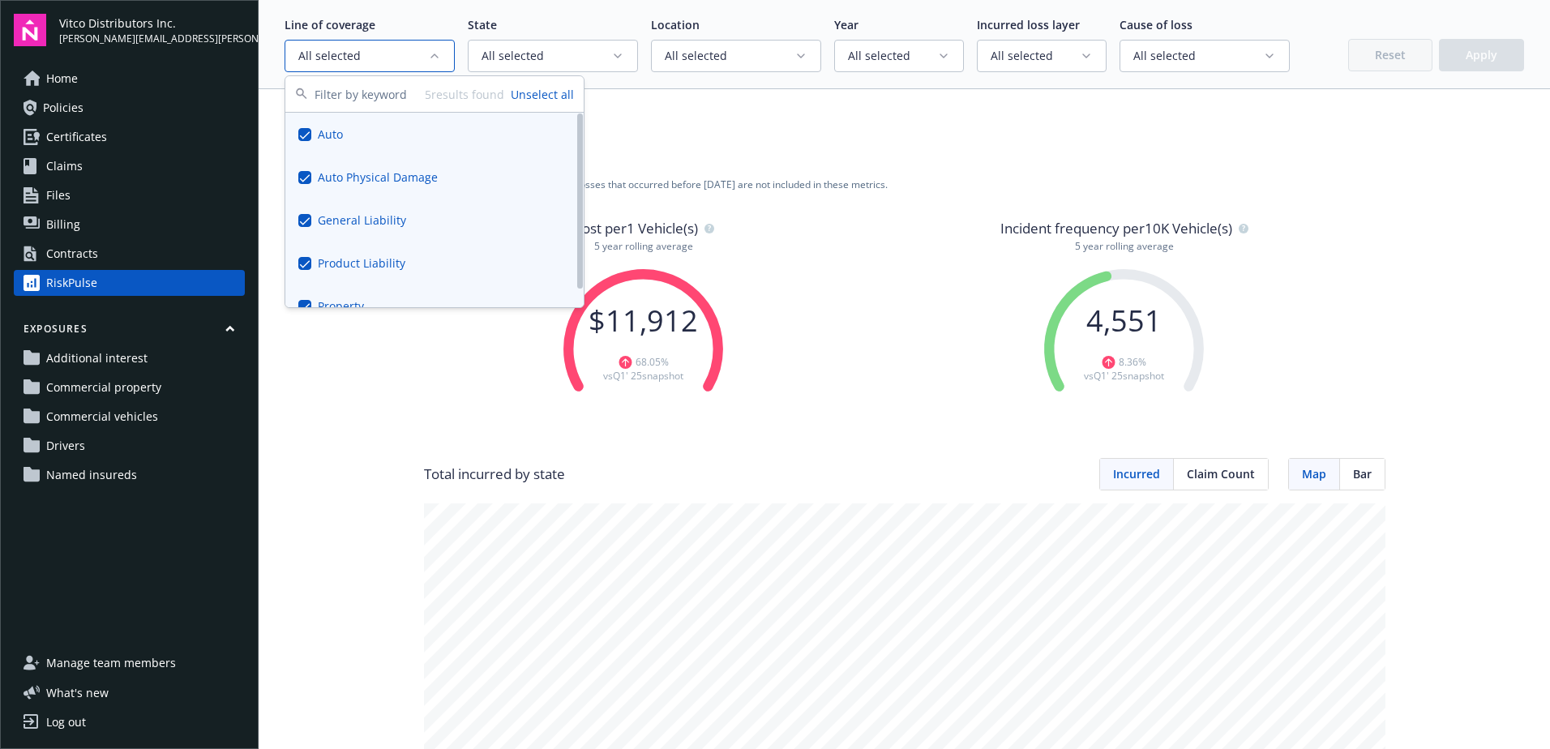
click at [304, 221] on button "Suggestions" at bounding box center [304, 220] width 13 height 13
drag, startPoint x: 305, startPoint y: 266, endPoint x: 342, endPoint y: 255, distance: 38.8
click at [305, 265] on button "Suggestions" at bounding box center [304, 263] width 13 height 13
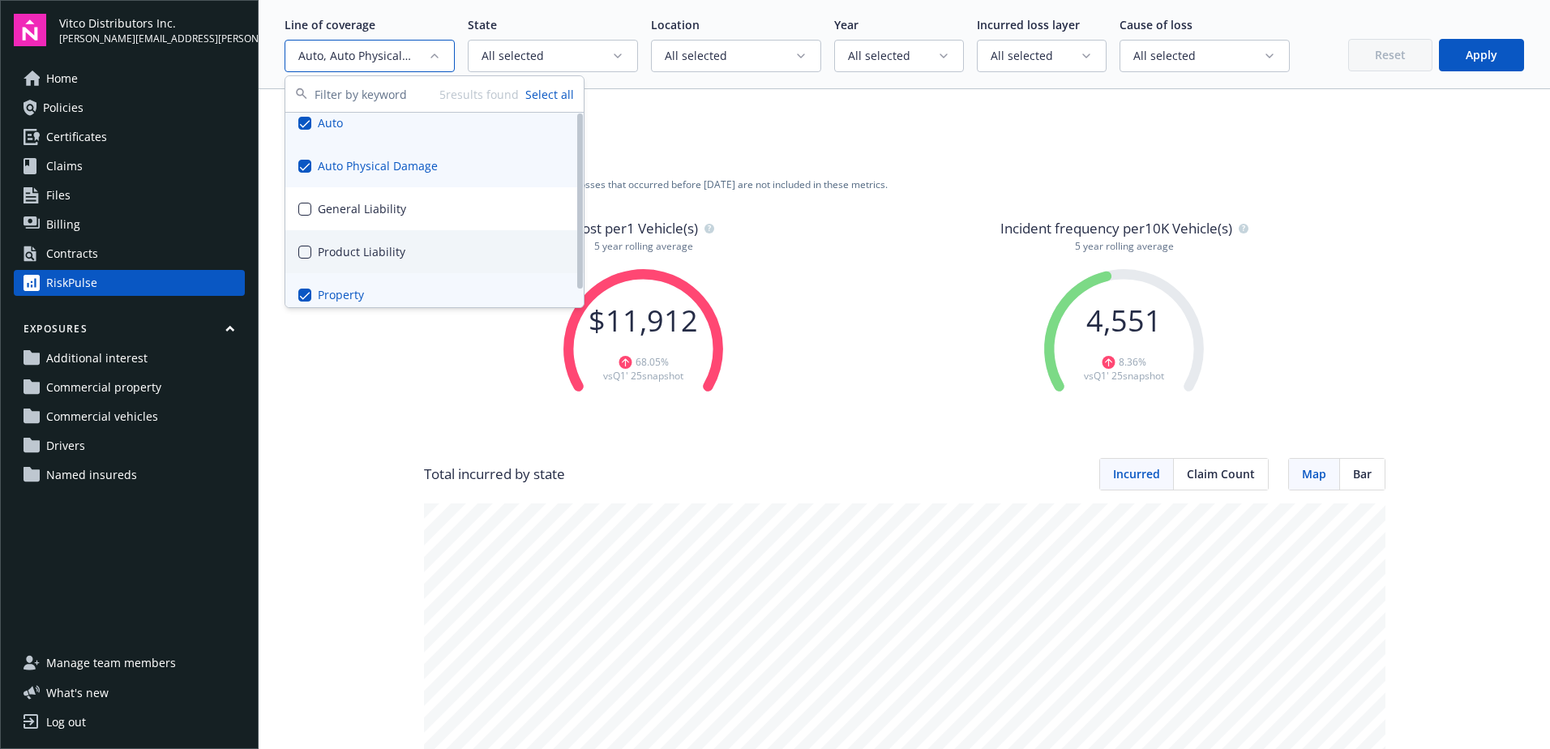
scroll to position [20, 0]
click at [306, 286] on button "Suggestions" at bounding box center [304, 286] width 13 height 13
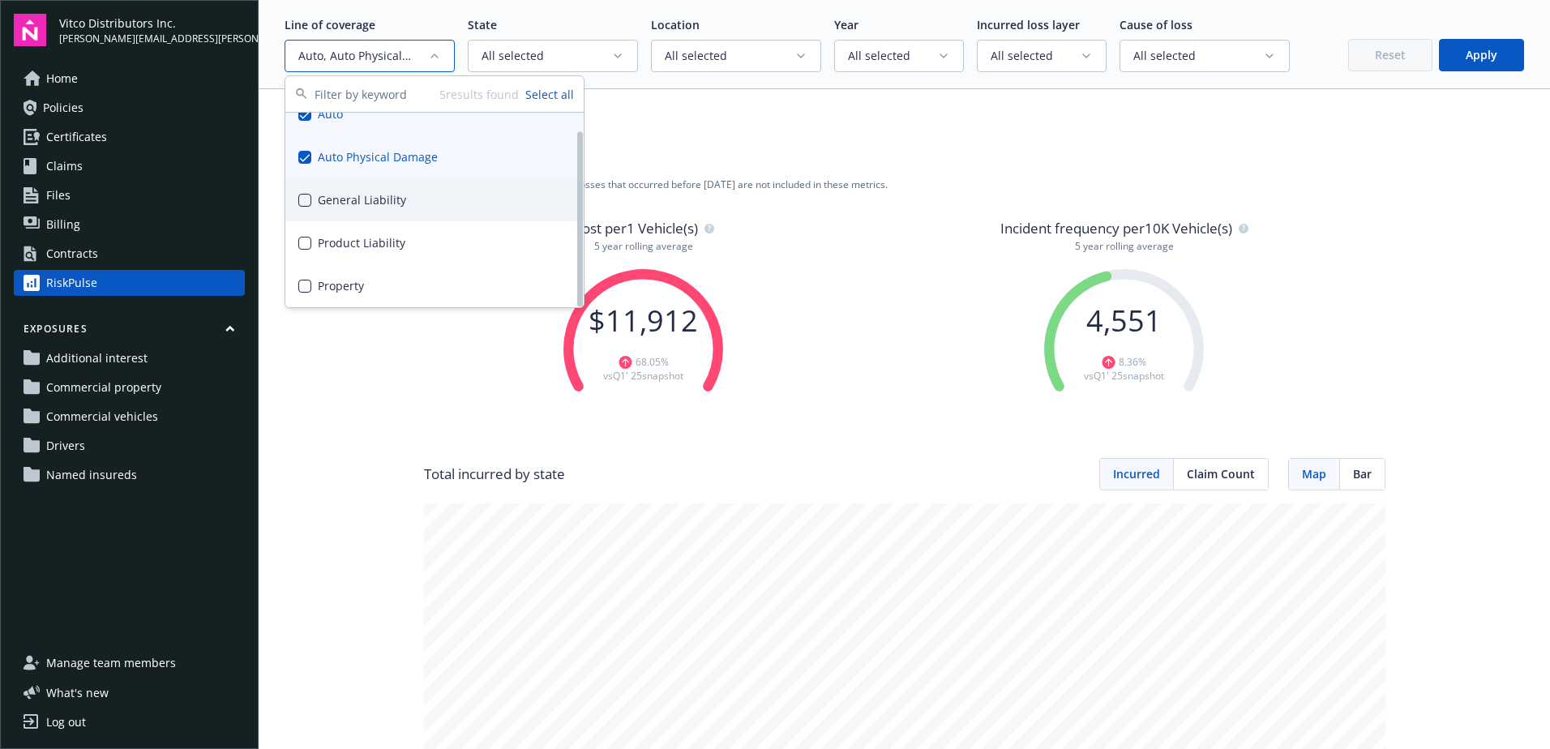
click at [654, 124] on div "Undeveloped Developed" at bounding box center [905, 117] width 1240 height 25
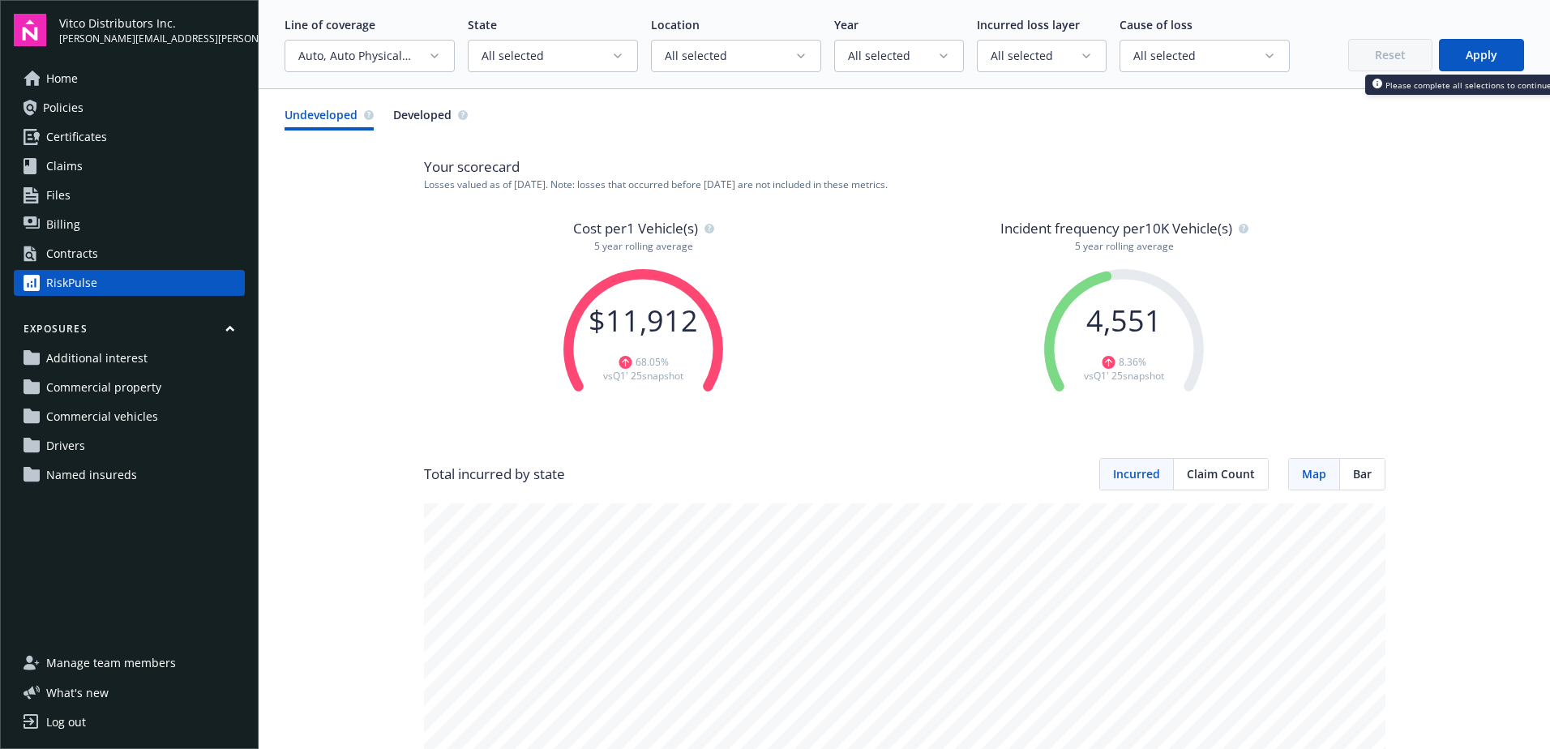
click at [1477, 54] on button "Apply" at bounding box center [1481, 55] width 85 height 32
click at [937, 56] on icon "button" at bounding box center [943, 55] width 13 height 13
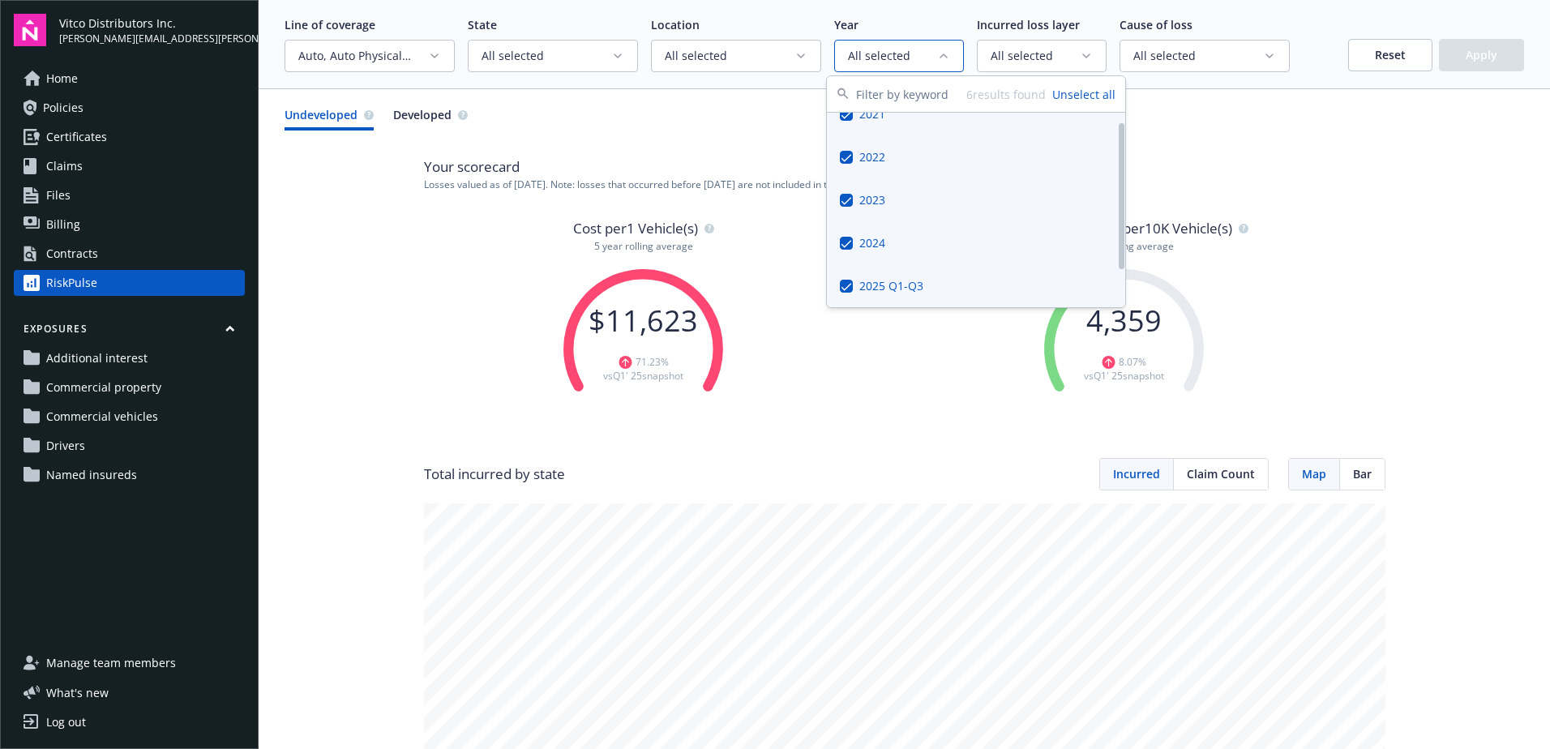
scroll to position [0, 0]
click at [846, 132] on button "Suggestions" at bounding box center [846, 134] width 13 height 13
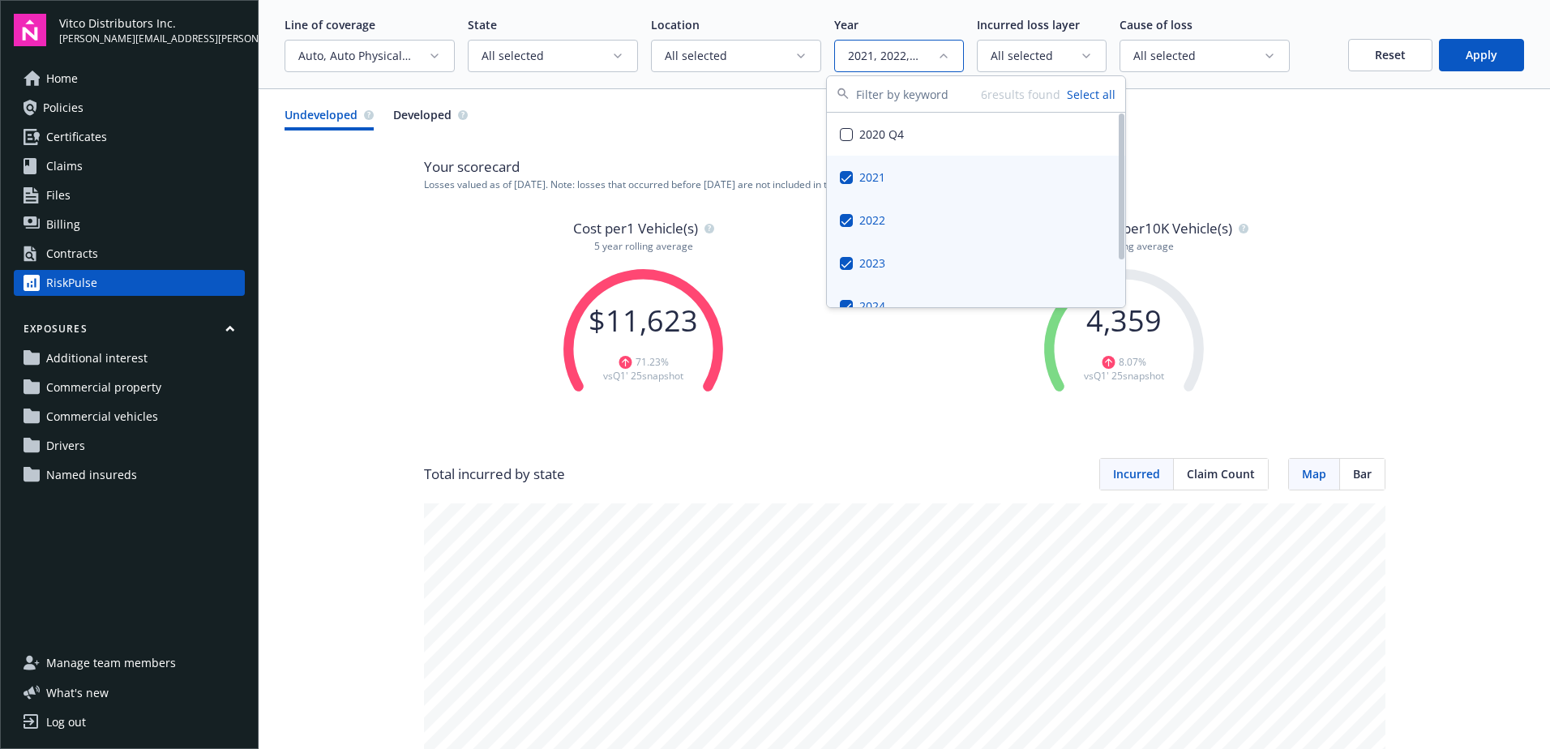
click at [845, 180] on button "Suggestions" at bounding box center [846, 177] width 13 height 13
click at [848, 262] on button "Suggestions" at bounding box center [846, 263] width 13 height 13
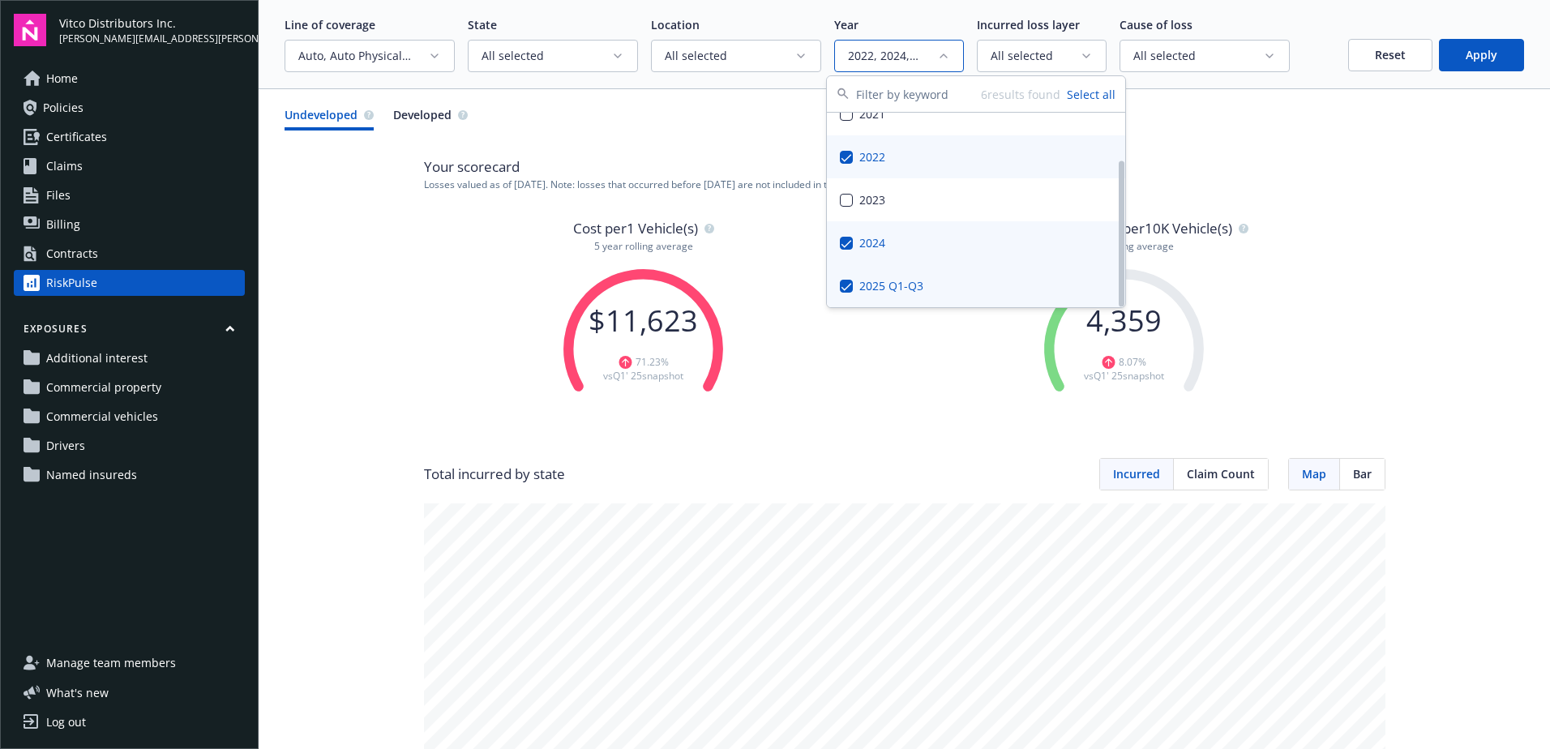
drag, startPoint x: 849, startPoint y: 242, endPoint x: 851, endPoint y: 272, distance: 30.9
click at [848, 242] on button "Suggestions" at bounding box center [846, 243] width 13 height 13
click at [846, 285] on button "Suggestions" at bounding box center [846, 286] width 13 height 13
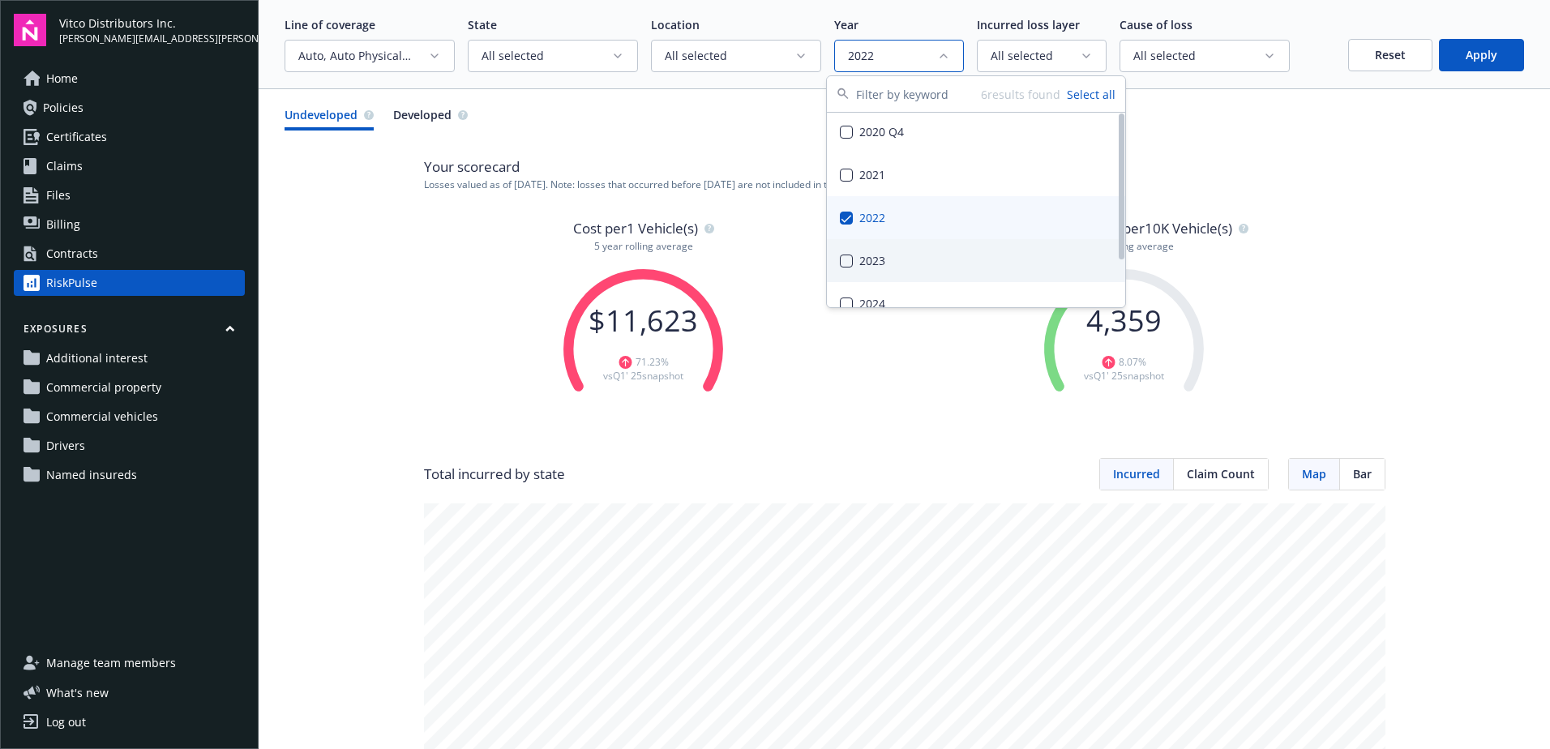
scroll to position [0, 0]
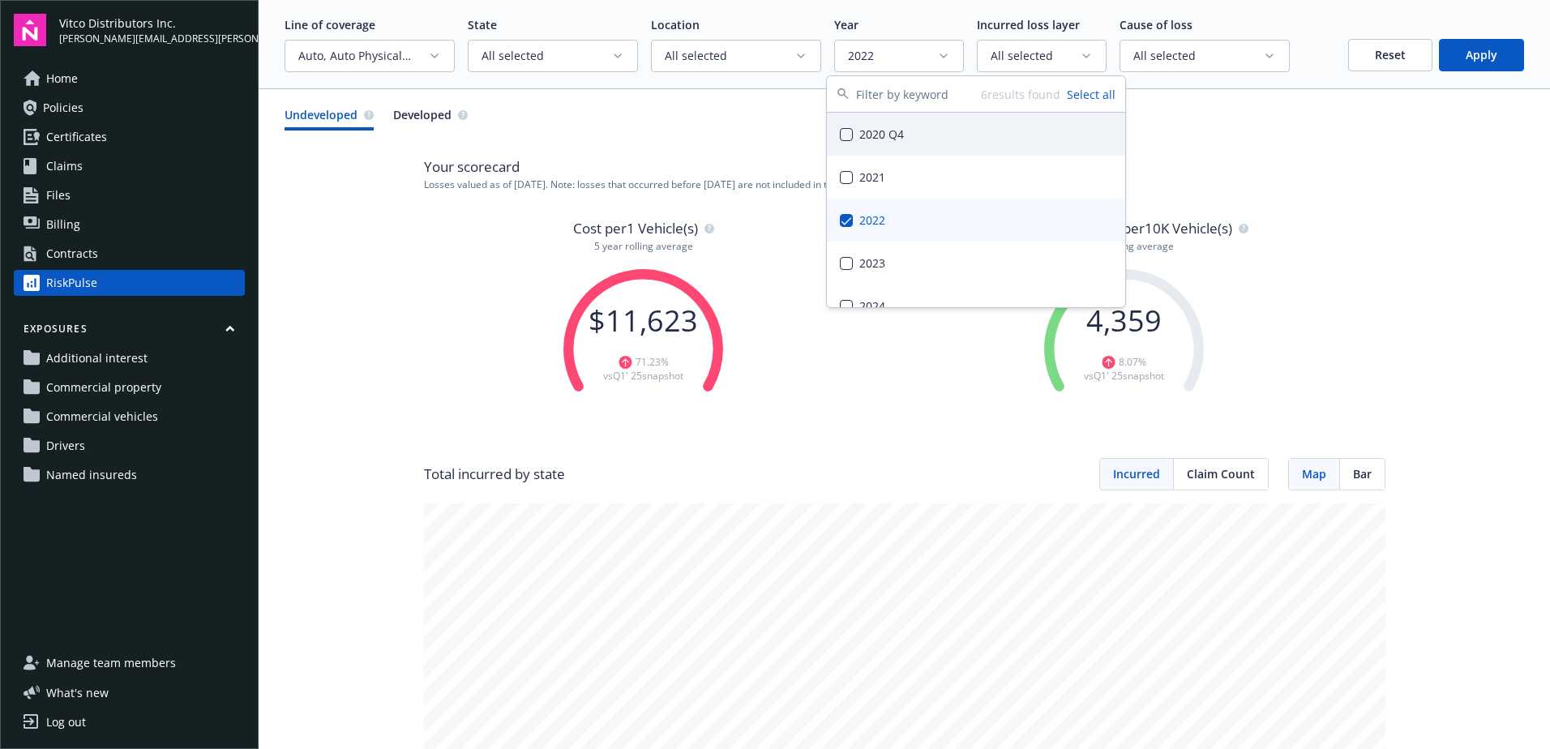
click at [1452, 58] on button "Apply" at bounding box center [1481, 55] width 85 height 32
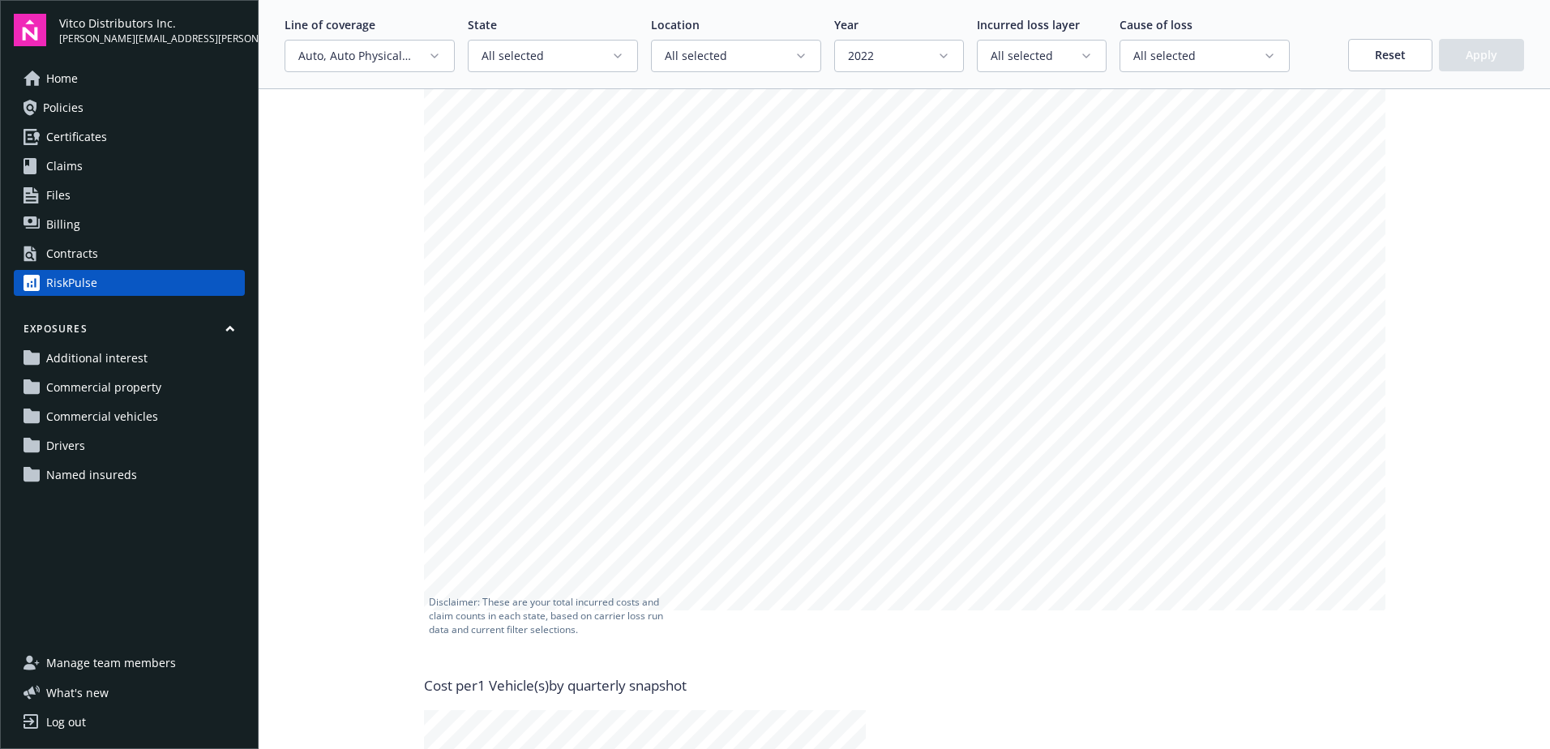
scroll to position [366, 0]
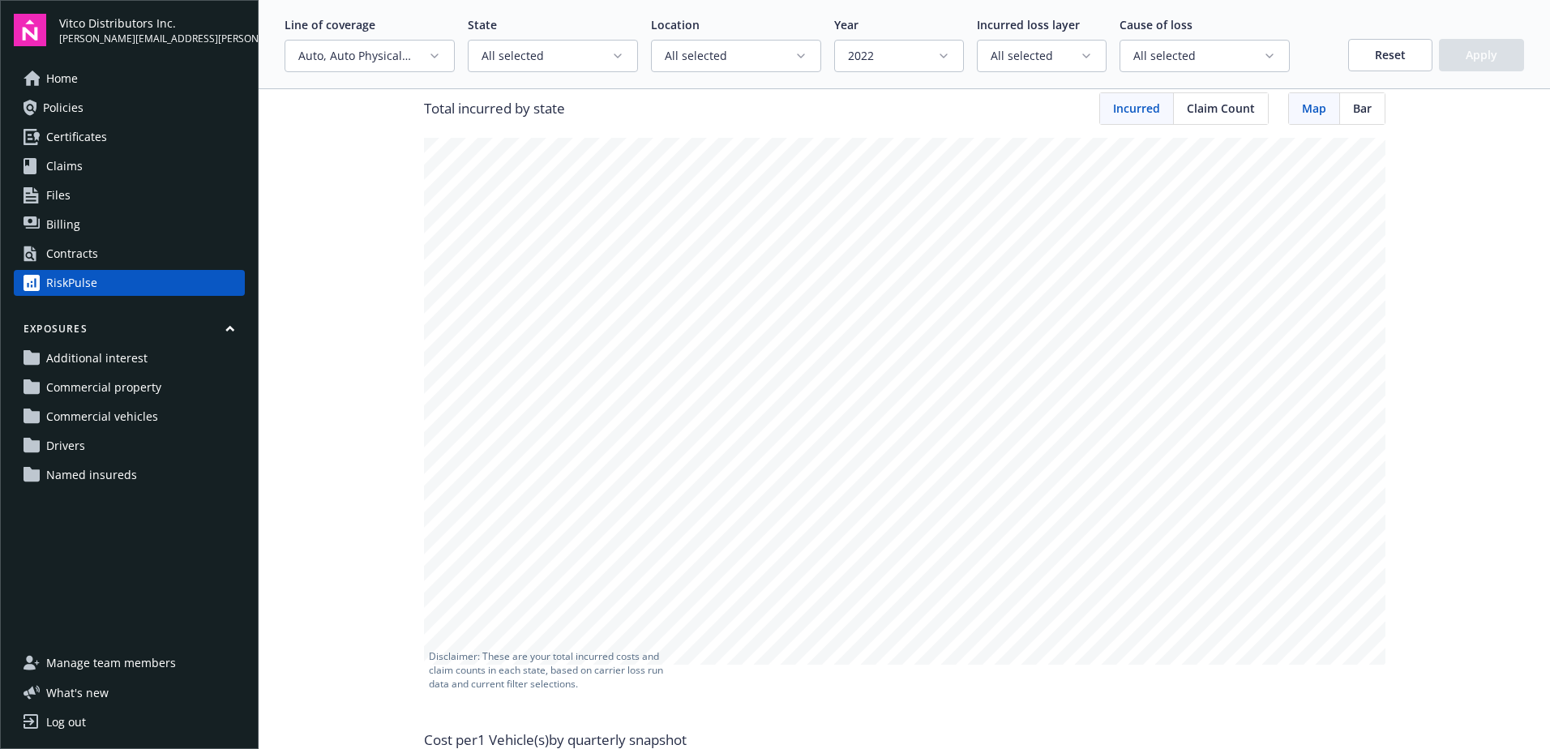
click at [937, 61] on icon "button" at bounding box center [943, 55] width 13 height 13
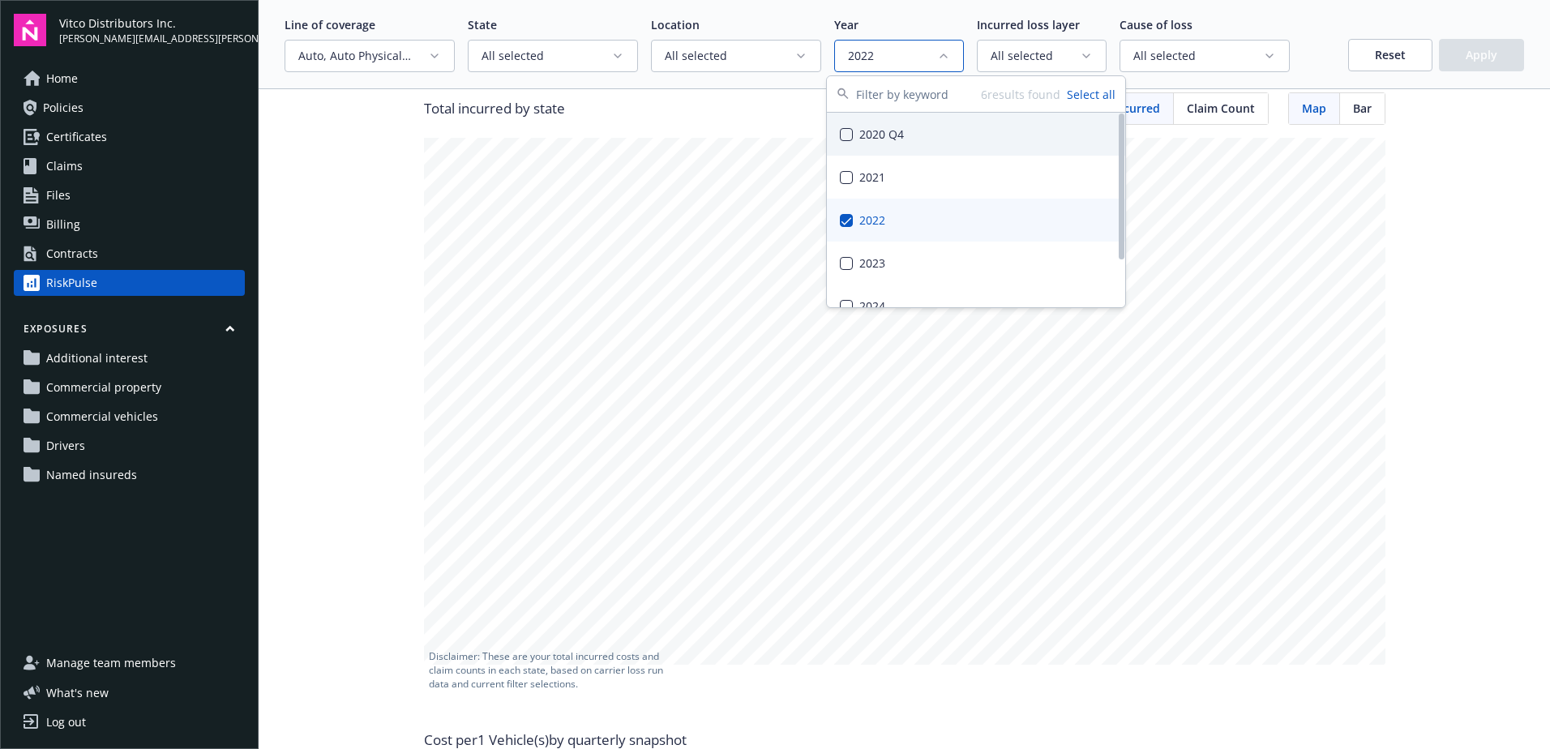
click at [1095, 89] on button "Select all" at bounding box center [1091, 94] width 49 height 17
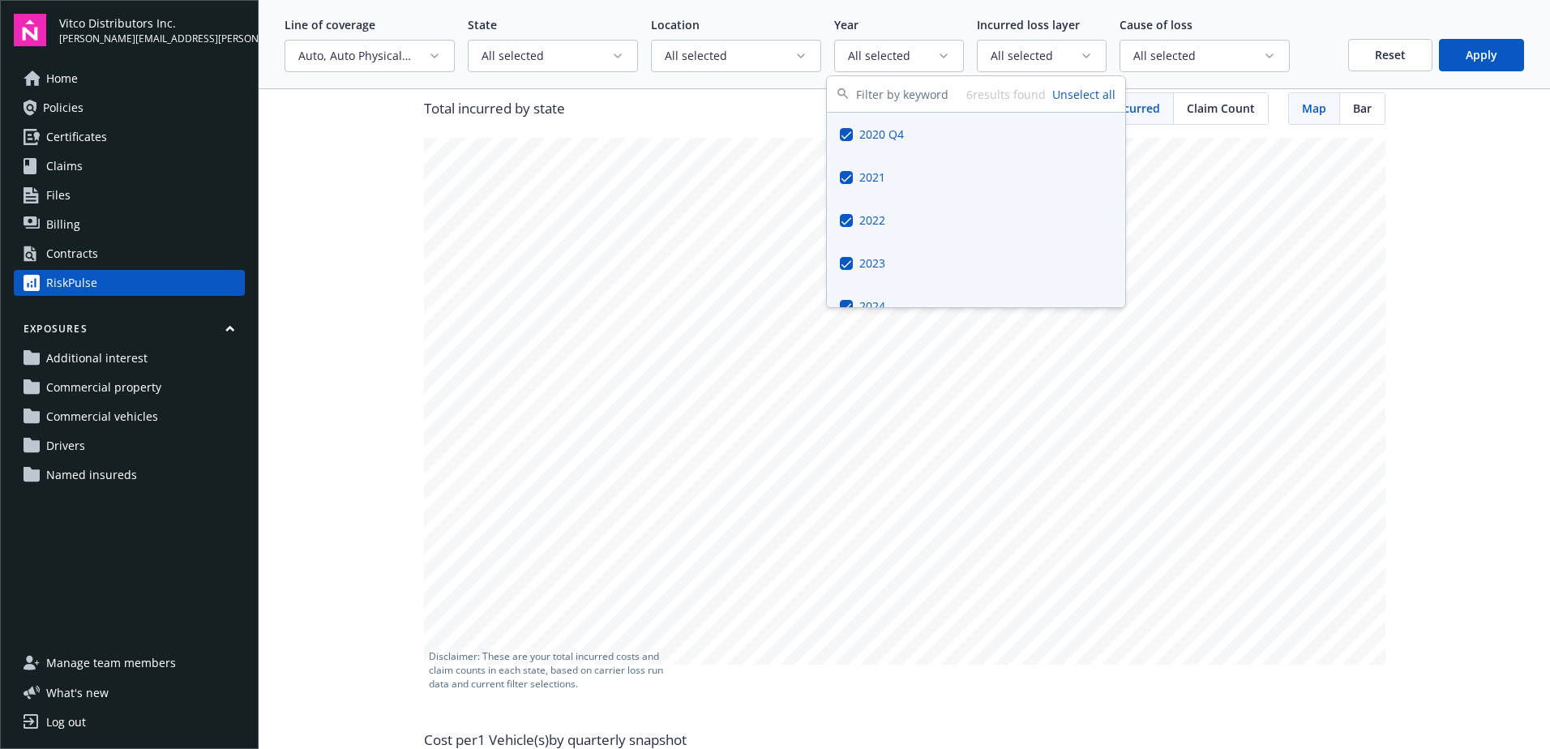
click at [1472, 51] on button "Apply" at bounding box center [1481, 55] width 85 height 32
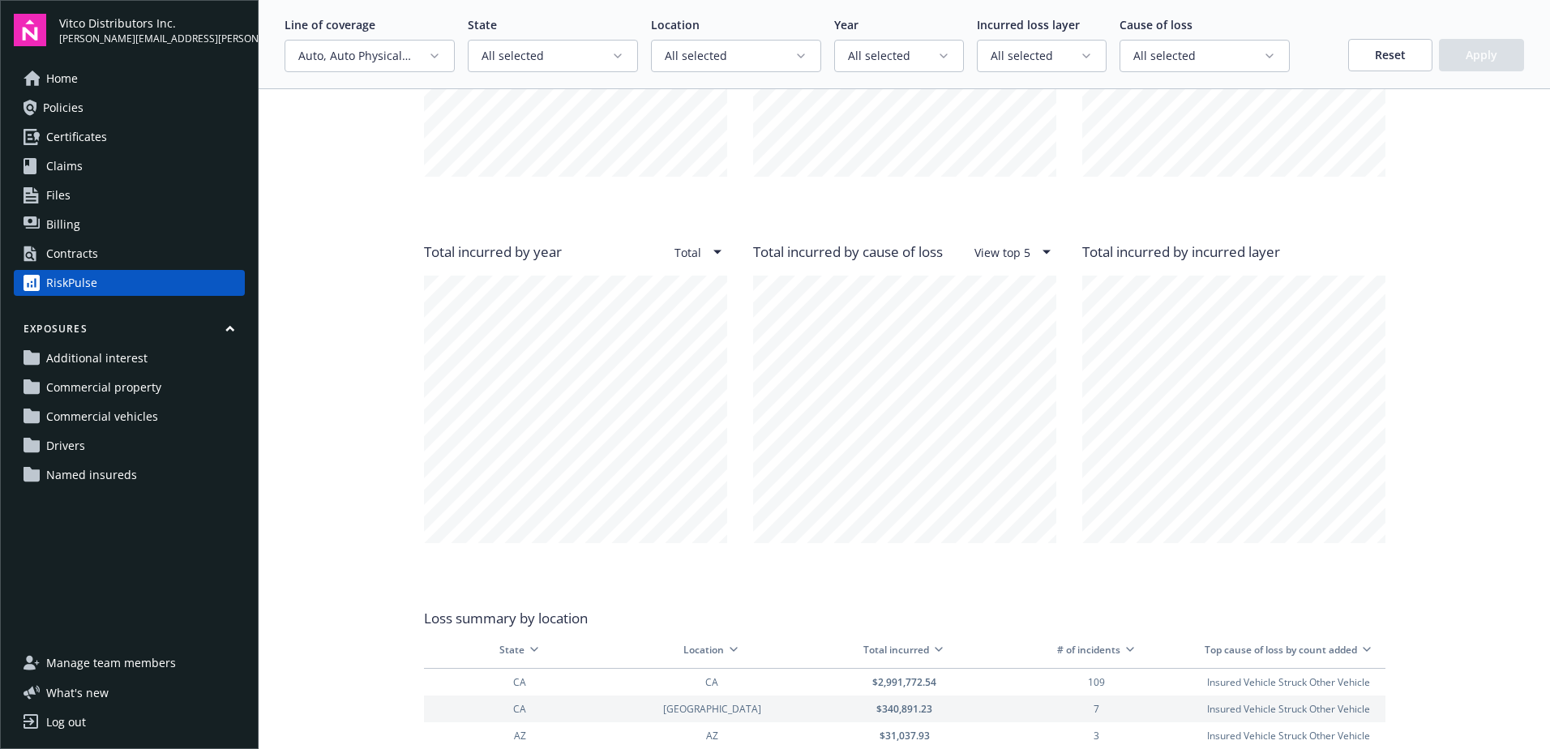
scroll to position [1663, 0]
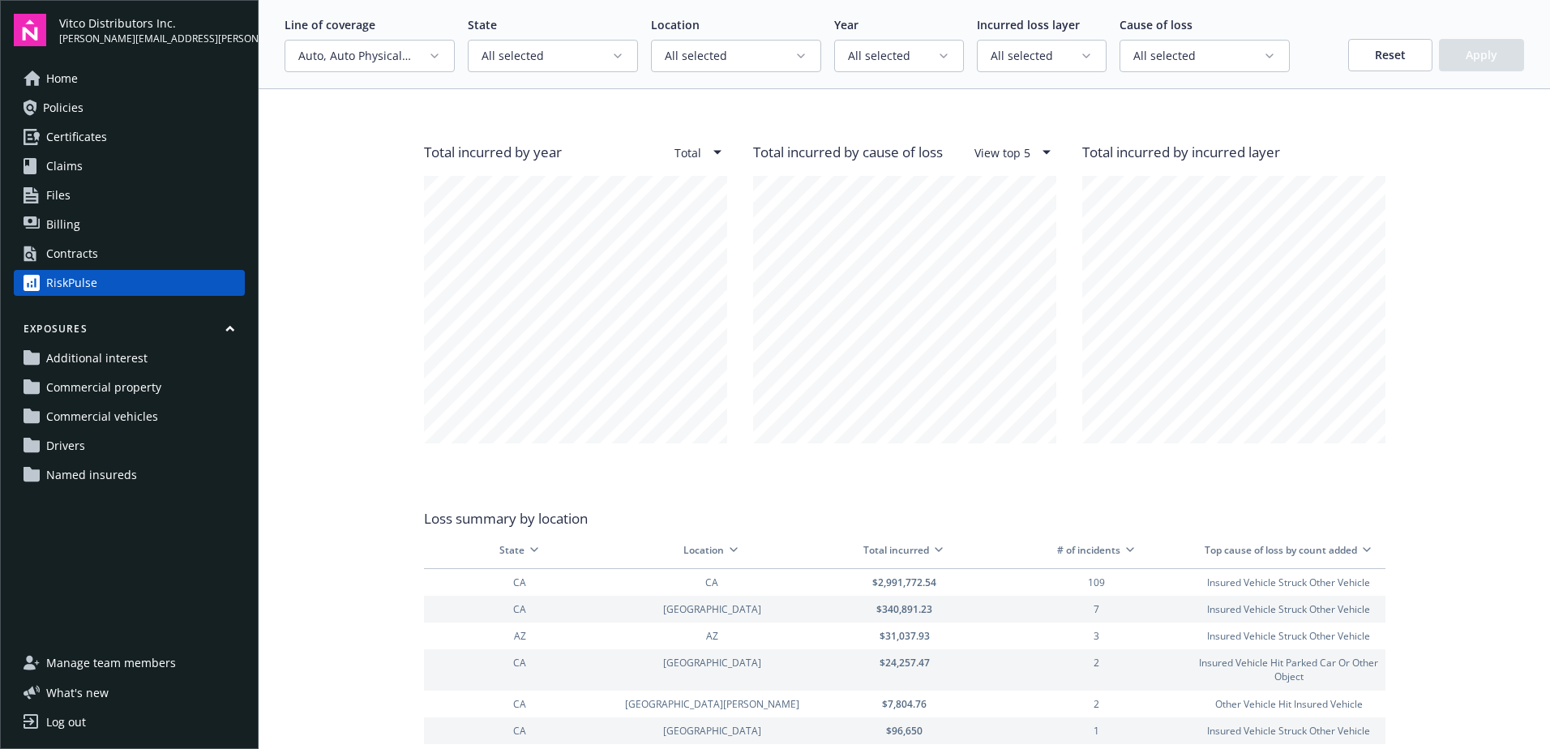
click at [711, 151] on html "Vitco Distributors Inc. dean.vitakis@vitcofoods.com Home Policies Certificates …" at bounding box center [775, 374] width 1550 height 749
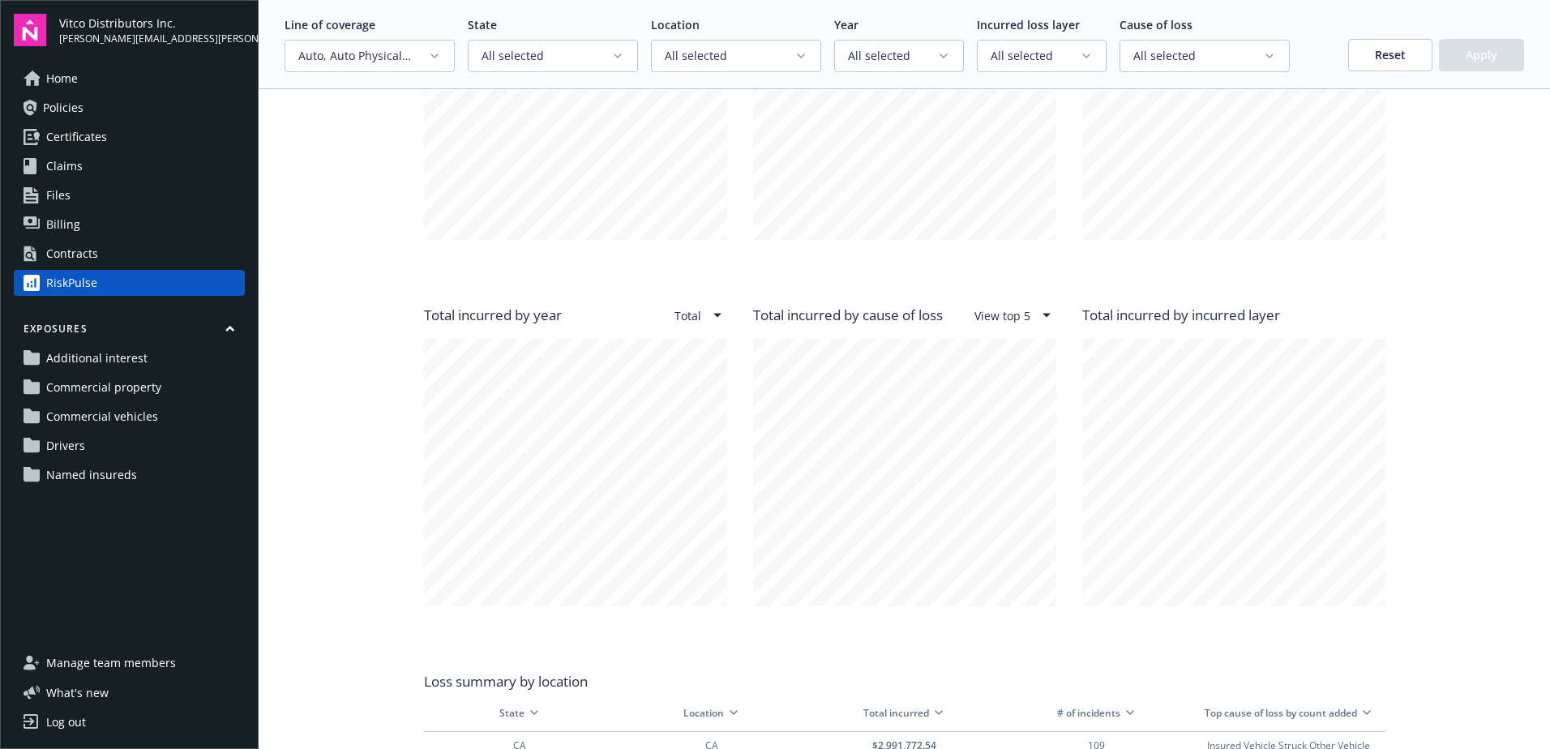
scroll to position [1501, 0]
